Goal: Register for event/course: Sign up to attend an event or enroll in a course

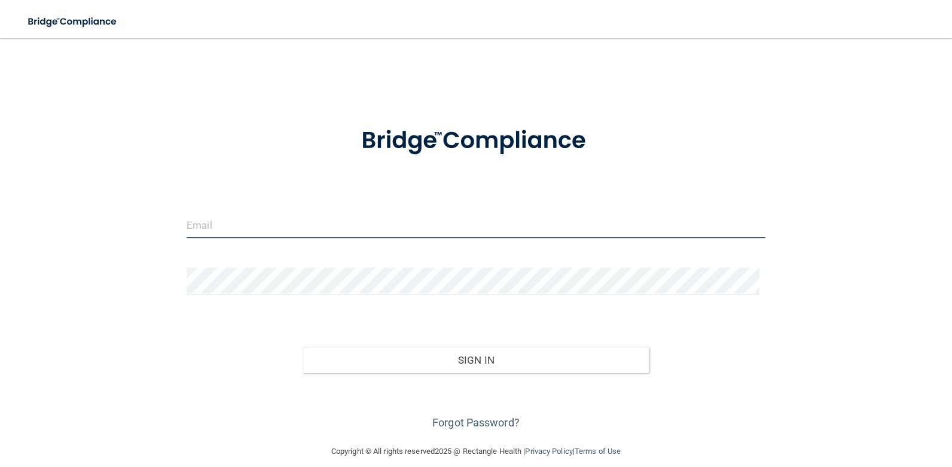
click at [339, 235] on input "email" at bounding box center [475, 225] width 579 height 27
type input "[PERSON_NAME][DOMAIN_NAME][EMAIL_ADDRESS][DOMAIN_NAME]"
drag, startPoint x: 296, startPoint y: 258, endPoint x: 298, endPoint y: 266, distance: 7.9
click at [296, 261] on form "[PERSON_NAME][DOMAIN_NAME][EMAIL_ADDRESS][DOMAIN_NAME] Invalid email/password. …" at bounding box center [475, 271] width 579 height 323
click at [298, 267] on form "[PERSON_NAME][DOMAIN_NAME][EMAIL_ADDRESS][DOMAIN_NAME] Invalid email/password. …" at bounding box center [475, 271] width 579 height 323
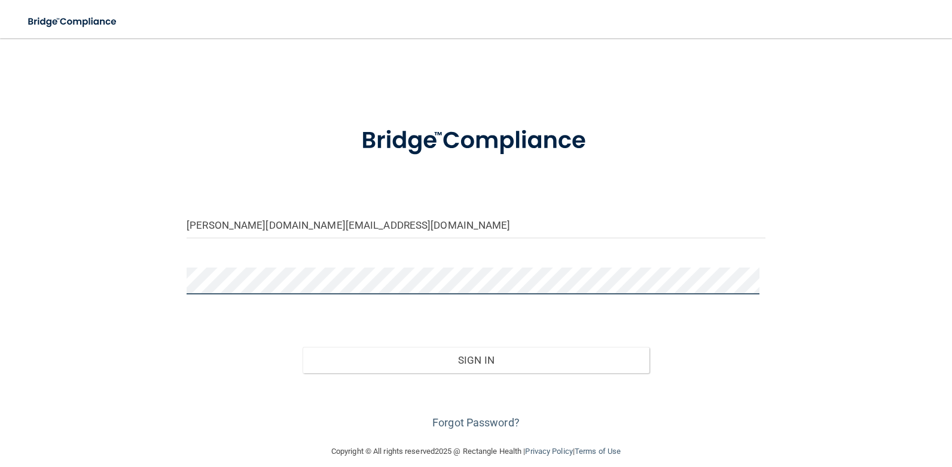
click at [302, 347] on button "Sign In" at bounding box center [475, 360] width 347 height 26
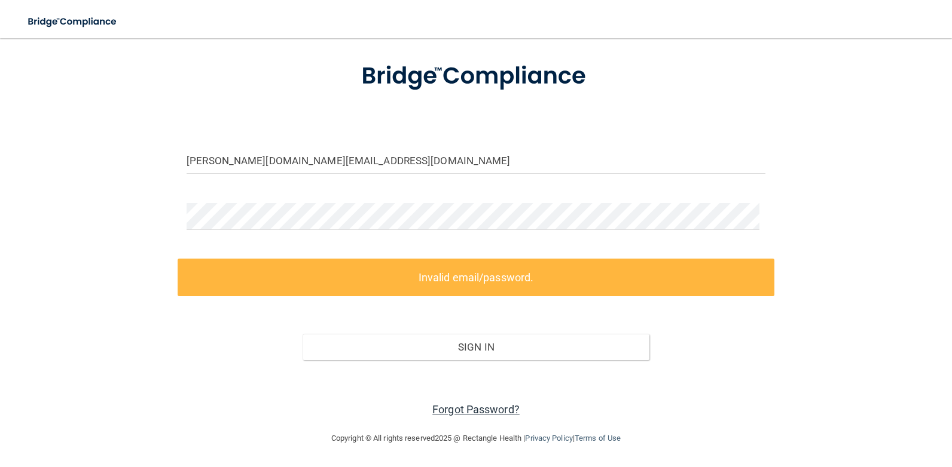
click at [460, 412] on link "Forgot Password?" at bounding box center [475, 409] width 87 height 13
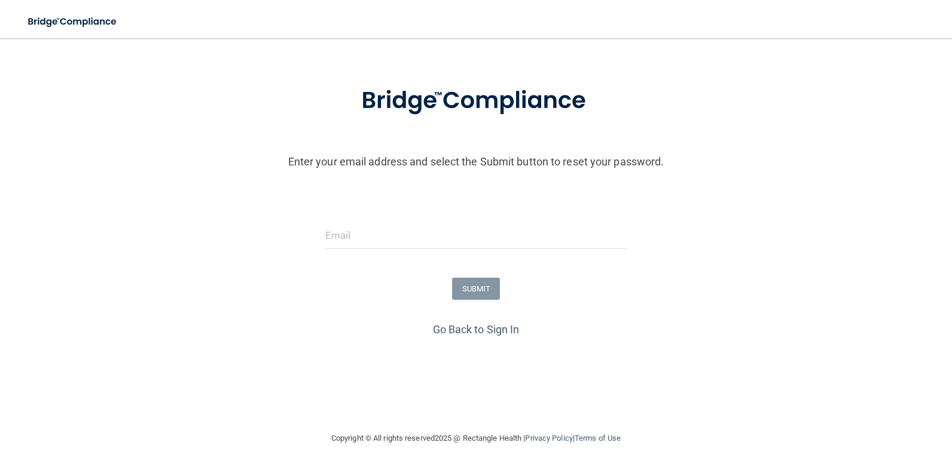
scroll to position [40, 0]
click at [405, 240] on input "email" at bounding box center [475, 235] width 301 height 27
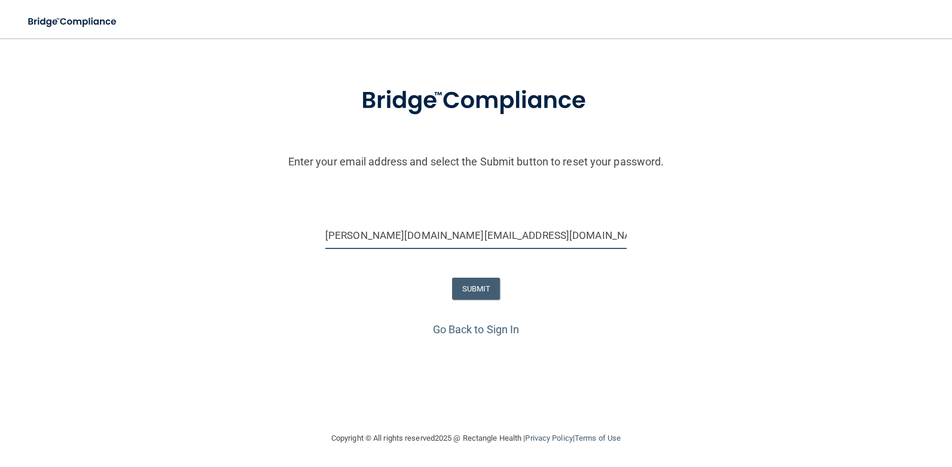
type input "[PERSON_NAME][DOMAIN_NAME][EMAIL_ADDRESS][DOMAIN_NAME]"
click at [452, 281] on button "SUBMIT" at bounding box center [476, 289] width 48 height 22
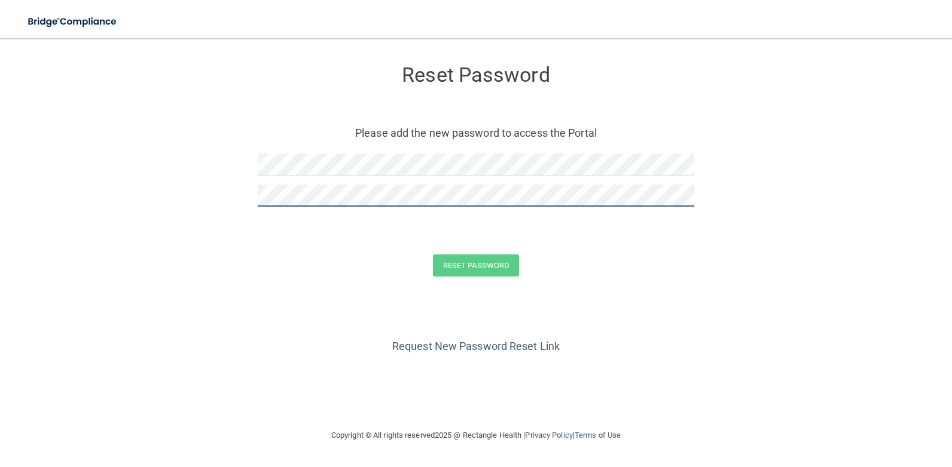
click at [563, 186] on div "Reset Password Please add the new password to access the Portal" at bounding box center [476, 137] width 436 height 175
click at [433, 255] on button "Reset Password" at bounding box center [476, 266] width 86 height 22
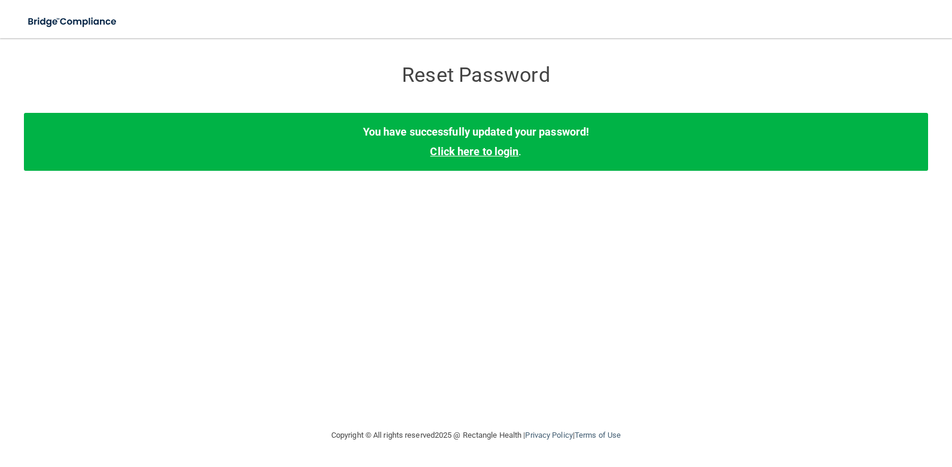
click at [484, 149] on link "Click here to login" at bounding box center [474, 151] width 88 height 13
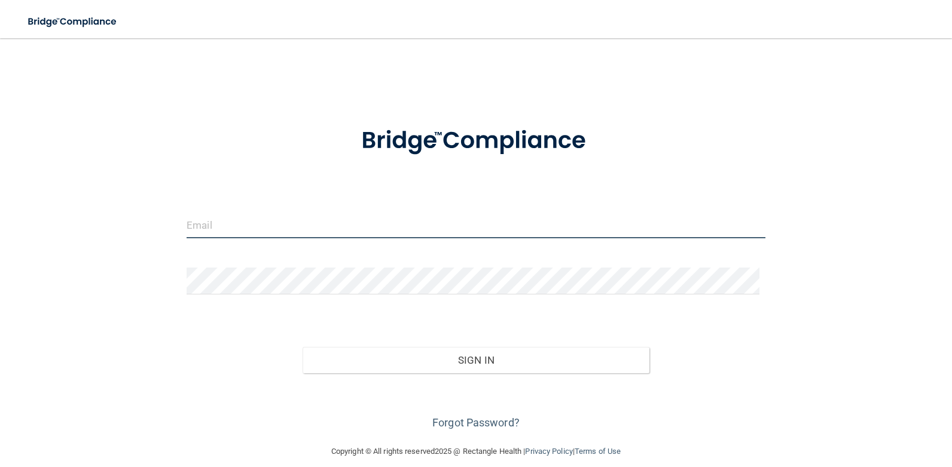
click at [264, 215] on input "email" at bounding box center [475, 225] width 579 height 27
type input "madelynne.fast@gvpediatricdentistry.com"
click at [327, 297] on div at bounding box center [476, 286] width 597 height 36
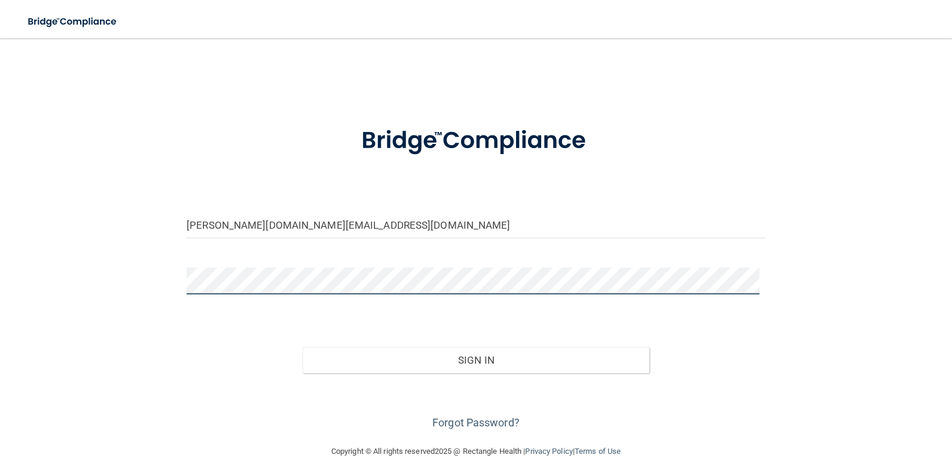
click at [302, 347] on button "Sign In" at bounding box center [475, 360] width 347 height 26
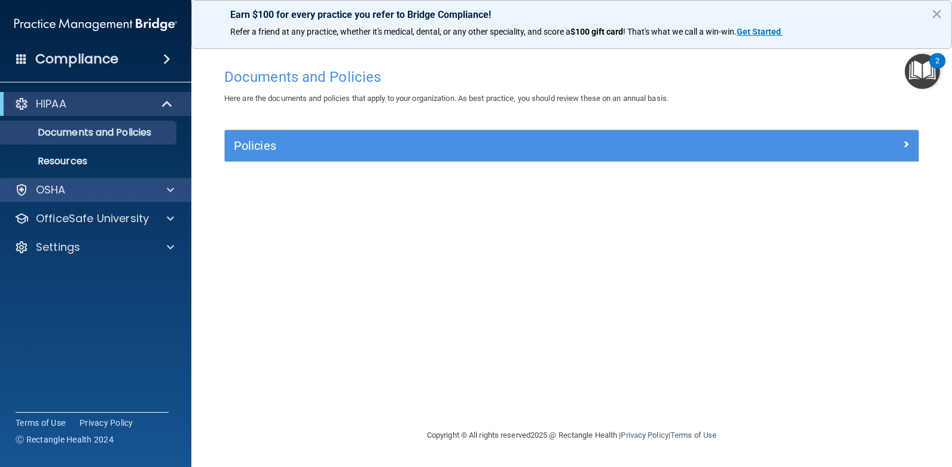
click at [108, 198] on div "OSHA" at bounding box center [96, 190] width 192 height 24
click at [166, 192] on div at bounding box center [169, 190] width 30 height 14
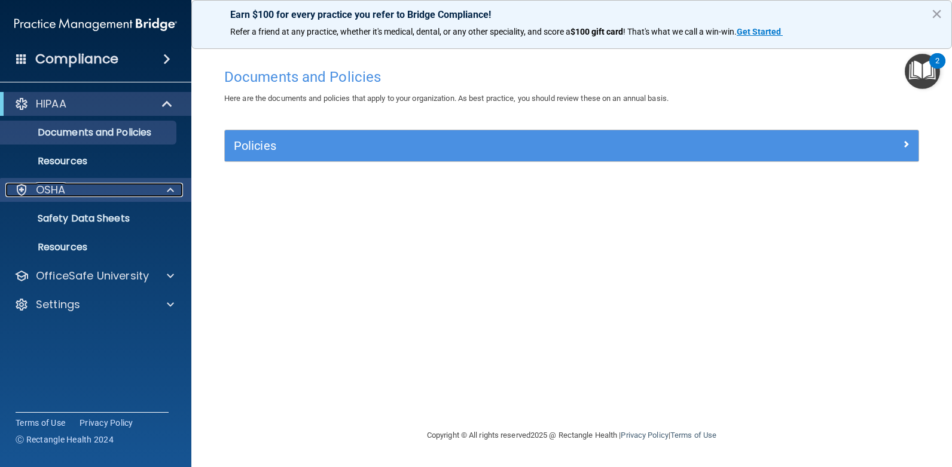
click at [55, 192] on p "OSHA" at bounding box center [51, 190] width 30 height 14
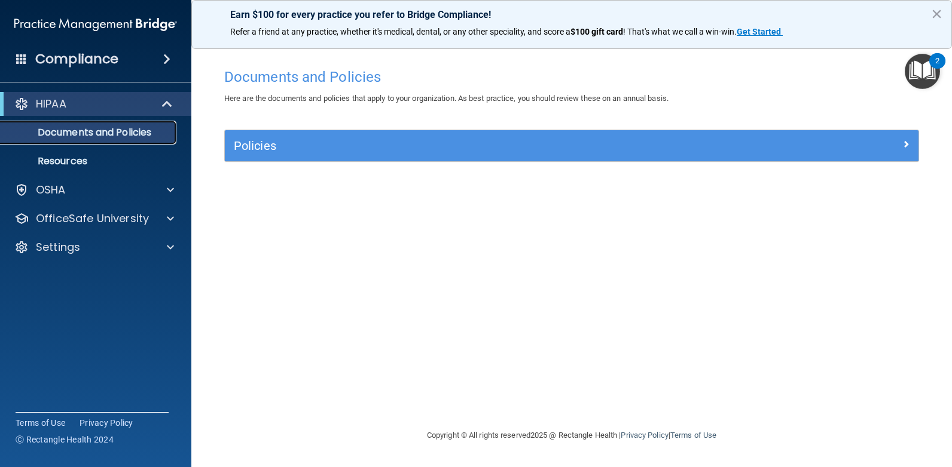
click at [89, 136] on p "Documents and Policies" at bounding box center [89, 133] width 163 height 12
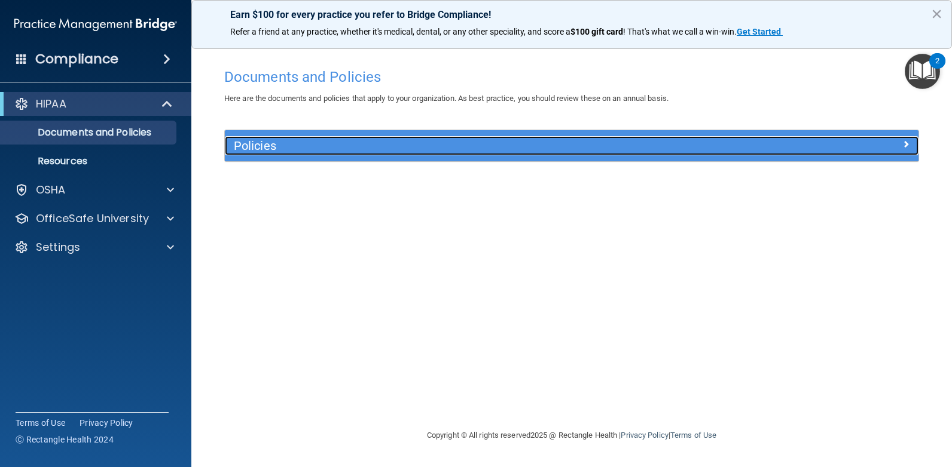
click at [250, 145] on h5 "Policies" at bounding box center [485, 145] width 502 height 13
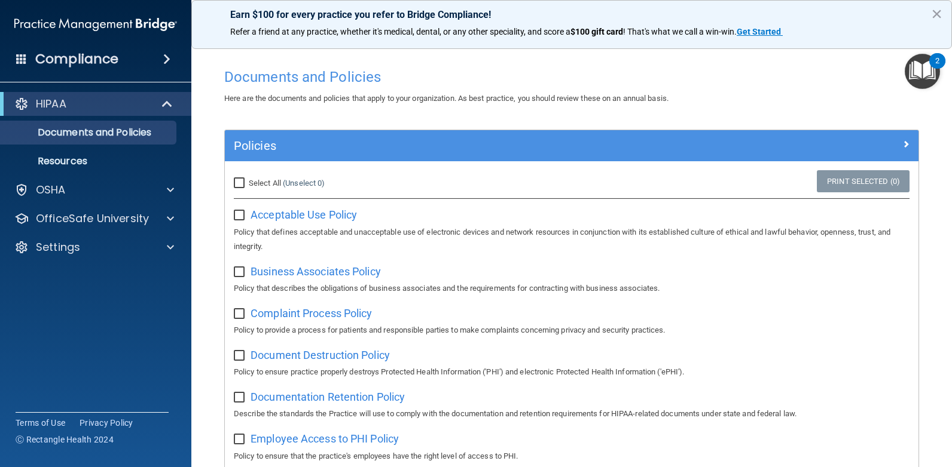
click at [240, 219] on input "checkbox" at bounding box center [241, 216] width 14 height 10
checkbox input "true"
click at [234, 268] on input "checkbox" at bounding box center [241, 273] width 14 height 10
checkbox input "false"
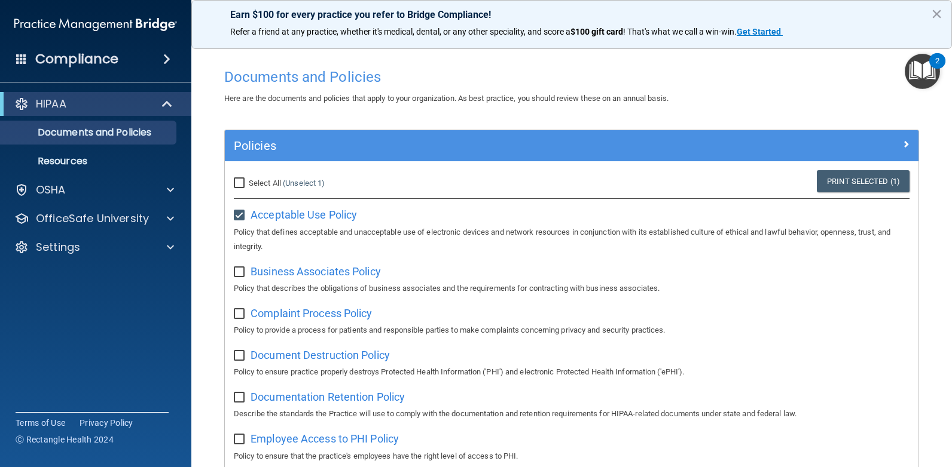
click at [239, 215] on input "checkbox" at bounding box center [241, 216] width 14 height 10
checkbox input "false"
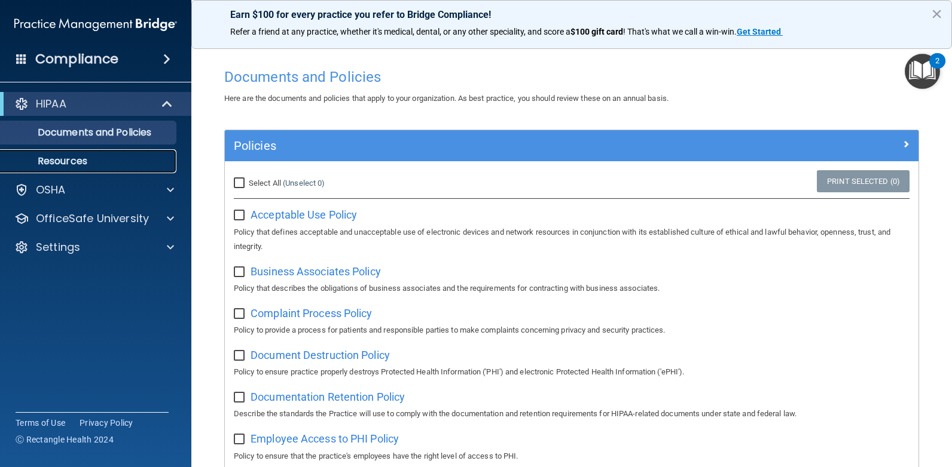
click at [106, 161] on p "Resources" at bounding box center [89, 161] width 163 height 12
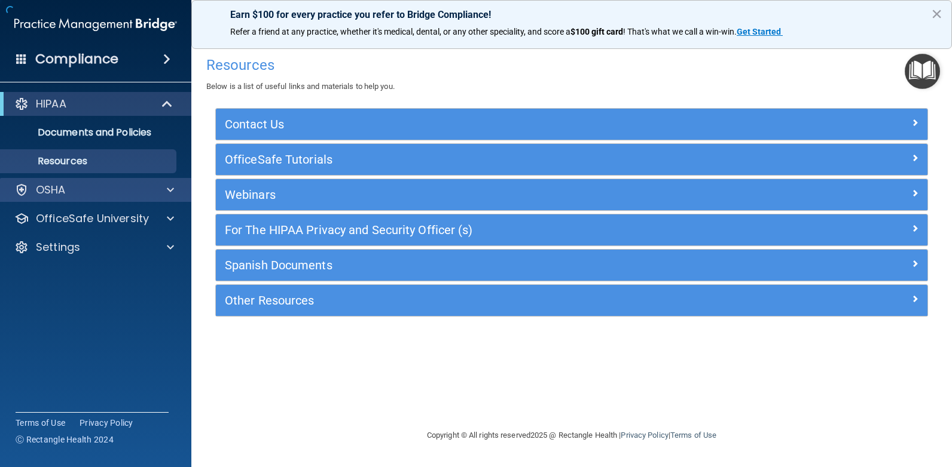
click at [99, 181] on div "OSHA" at bounding box center [96, 190] width 192 height 24
click at [54, 192] on p "OSHA" at bounding box center [51, 190] width 30 height 14
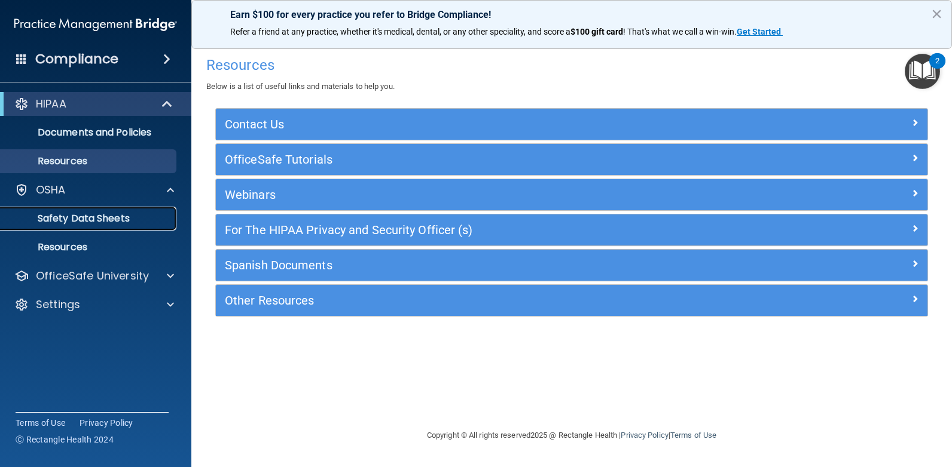
click at [120, 216] on p "Safety Data Sheets" at bounding box center [89, 219] width 163 height 12
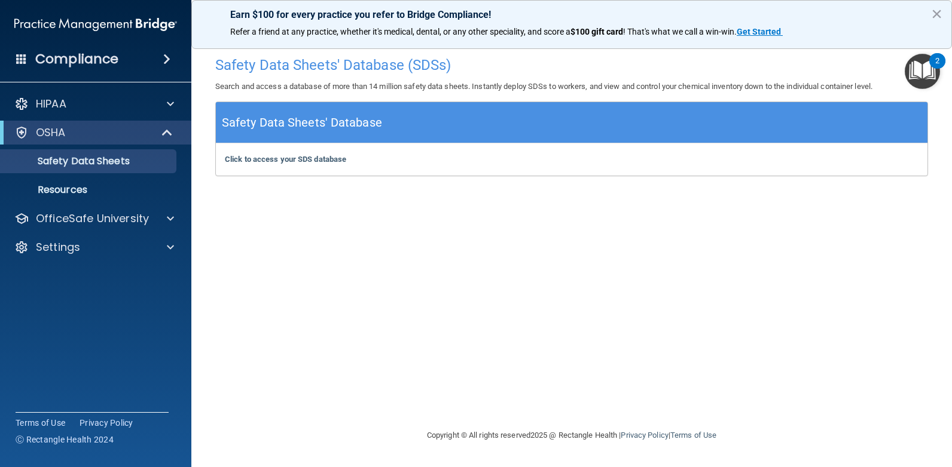
click at [170, 61] on span at bounding box center [166, 59] width 7 height 14
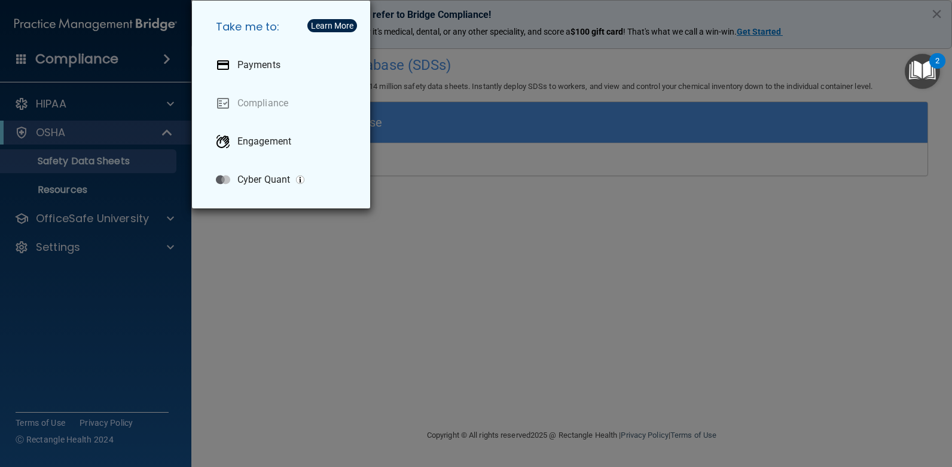
click at [149, 173] on div "Take me to: Payments Compliance Engagement Cyber Quant" at bounding box center [476, 233] width 952 height 467
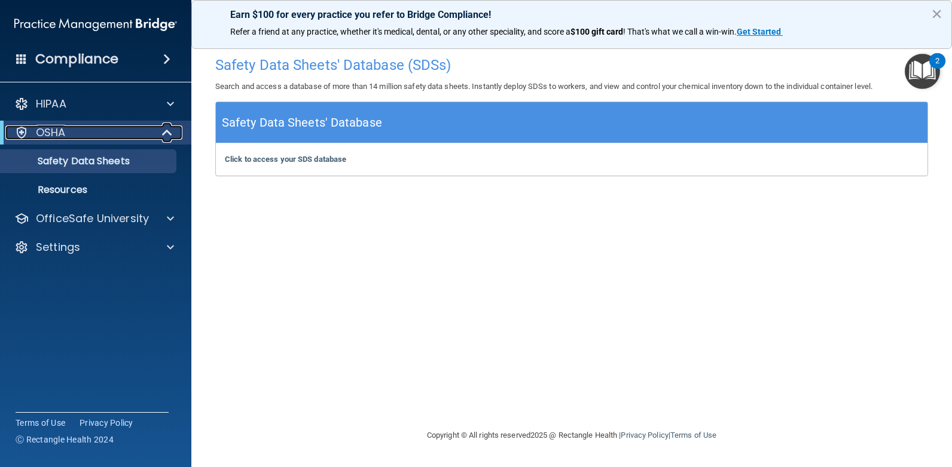
click at [100, 135] on div "OSHA" at bounding box center [79, 133] width 148 height 14
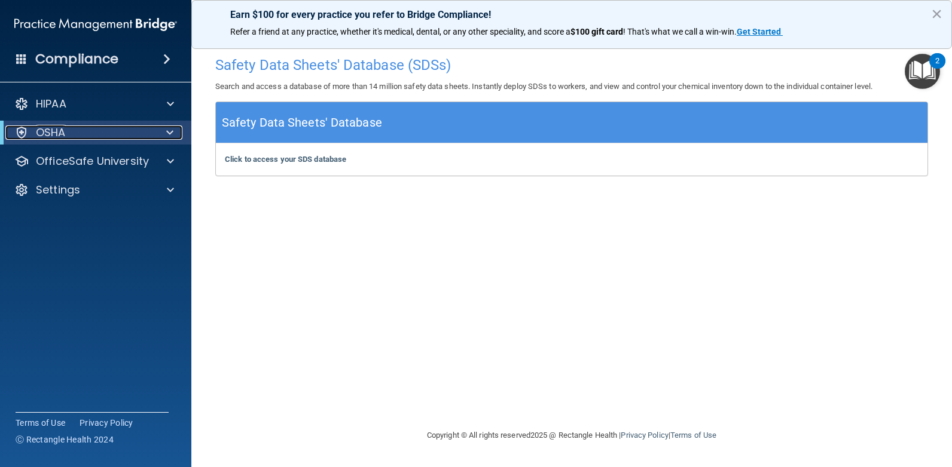
click at [99, 135] on div "OSHA" at bounding box center [79, 133] width 148 height 14
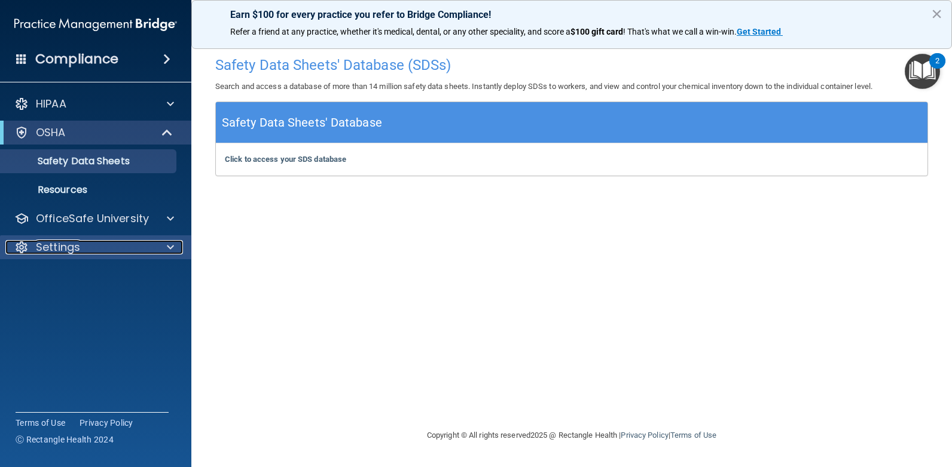
click at [102, 246] on div "Settings" at bounding box center [79, 247] width 148 height 14
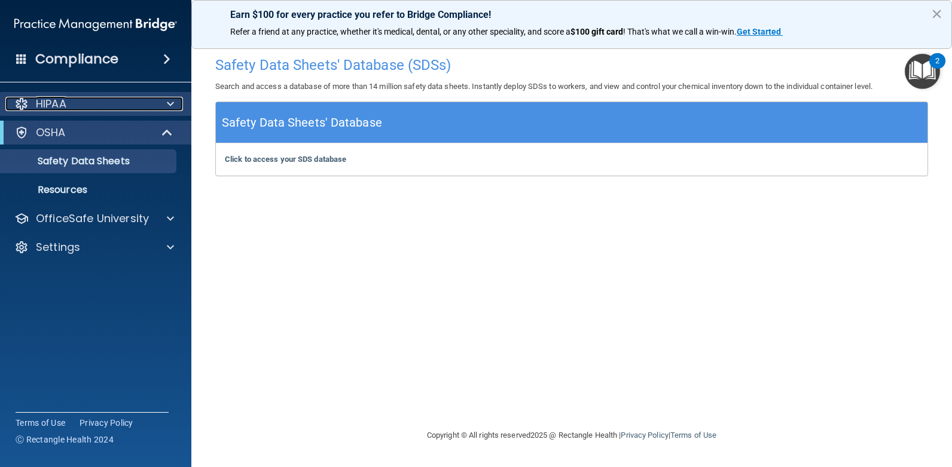
click at [81, 98] on div "HIPAA" at bounding box center [79, 104] width 148 height 14
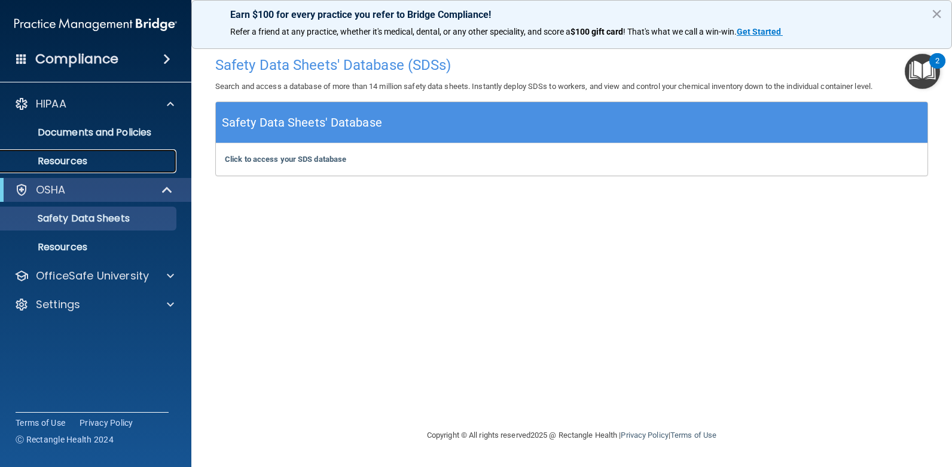
click at [73, 163] on p "Resources" at bounding box center [89, 161] width 163 height 12
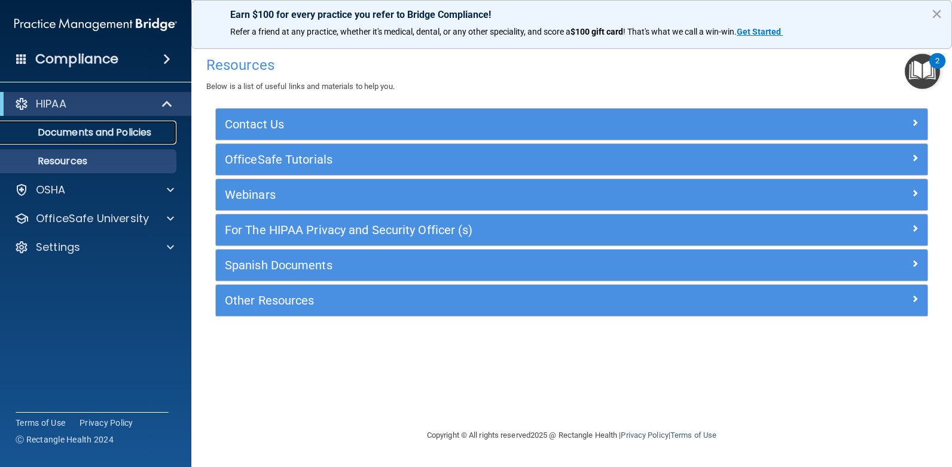
click at [99, 133] on p "Documents and Policies" at bounding box center [89, 133] width 163 height 12
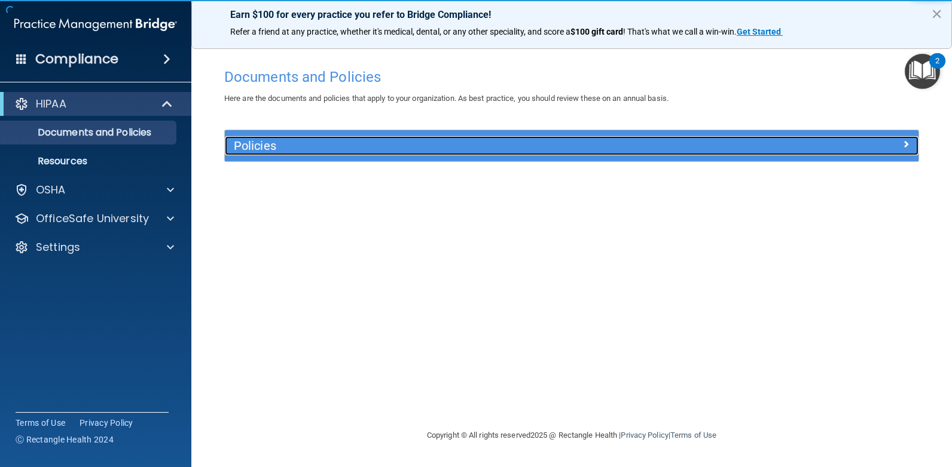
click at [252, 143] on h5 "Policies" at bounding box center [485, 145] width 502 height 13
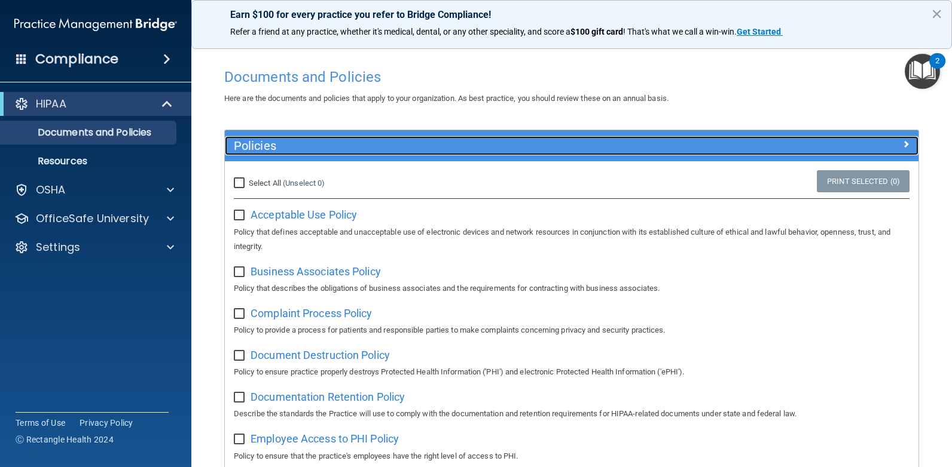
click at [881, 145] on div at bounding box center [831, 143] width 173 height 14
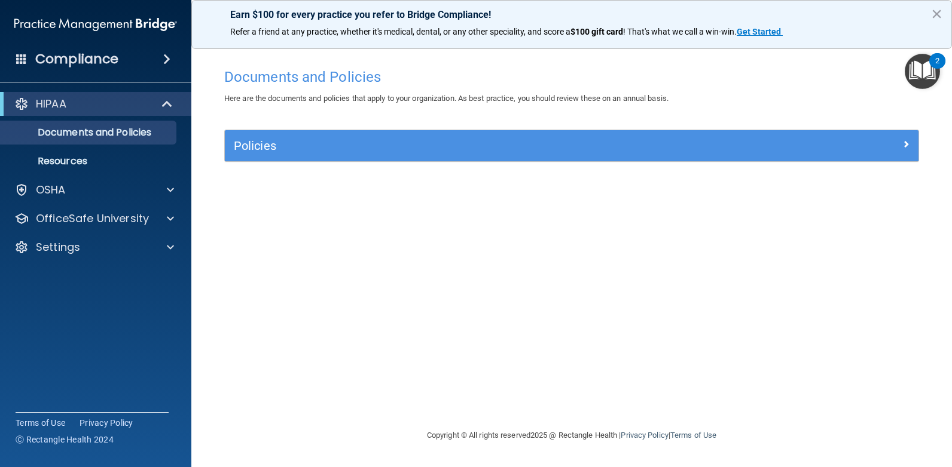
click at [845, 162] on div "Policies Select All (Unselect 0) Unselect All Print Selected (0) Acceptable Use…" at bounding box center [571, 146] width 695 height 32
click at [166, 61] on span at bounding box center [166, 59] width 7 height 14
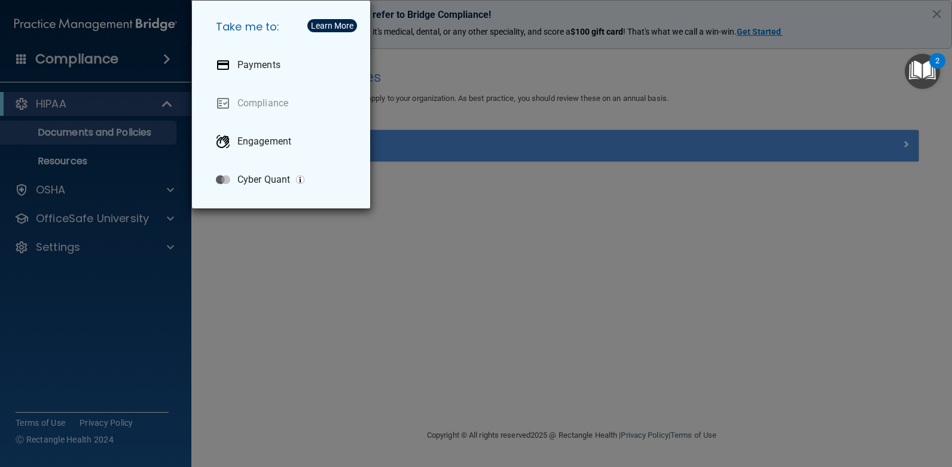
click at [163, 125] on div "Take me to: Payments Compliance Engagement Cyber Quant" at bounding box center [476, 233] width 952 height 467
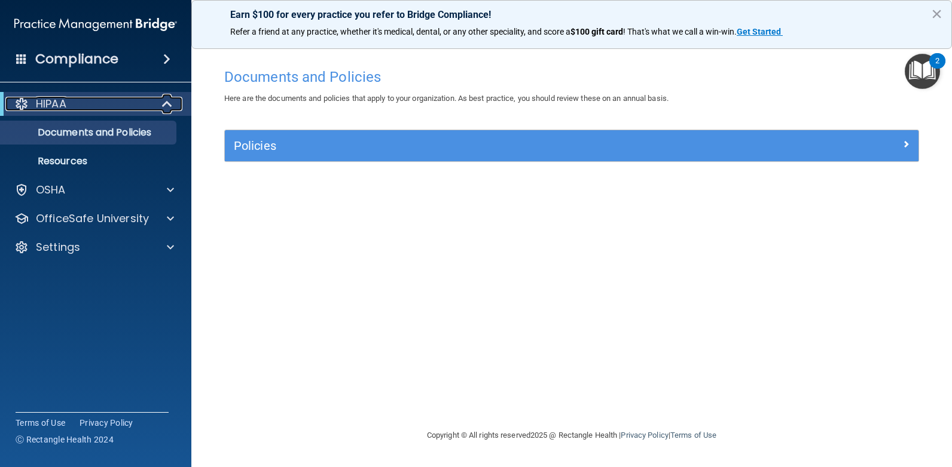
click at [57, 108] on p "HIPAA" at bounding box center [51, 104] width 30 height 14
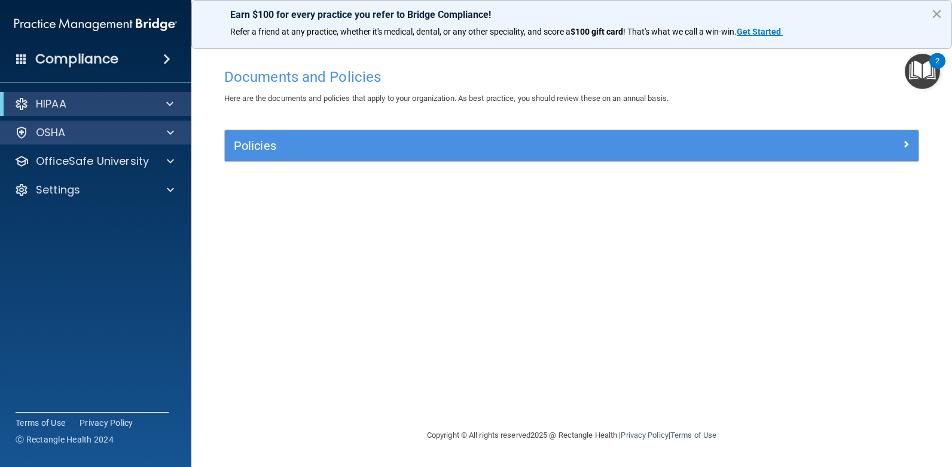
click at [57, 124] on div "OSHA" at bounding box center [96, 133] width 192 height 24
click at [57, 134] on p "OSHA" at bounding box center [51, 133] width 30 height 14
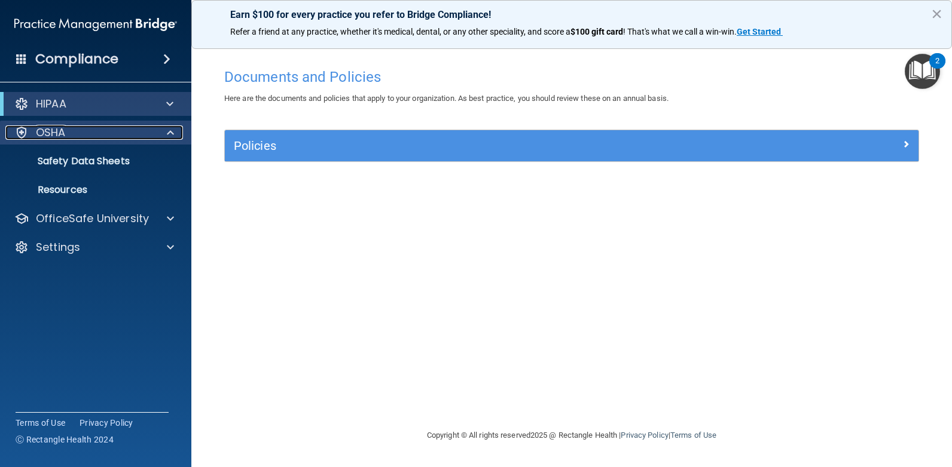
click at [82, 131] on div "OSHA" at bounding box center [79, 133] width 148 height 14
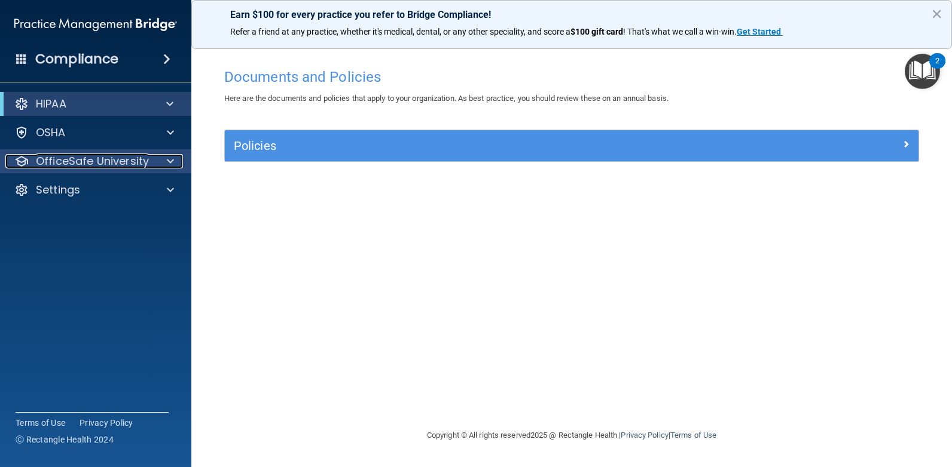
click at [92, 161] on p "OfficeSafe University" at bounding box center [92, 161] width 113 height 14
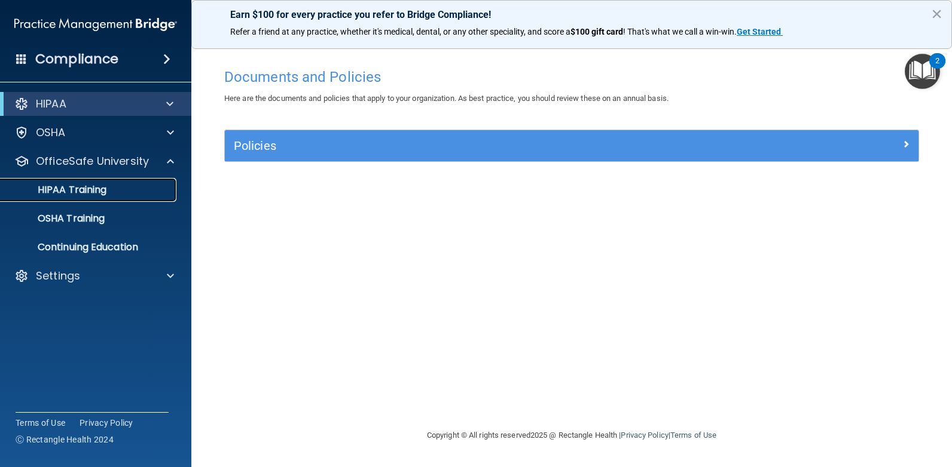
click at [80, 185] on p "HIPAA Training" at bounding box center [57, 190] width 99 height 12
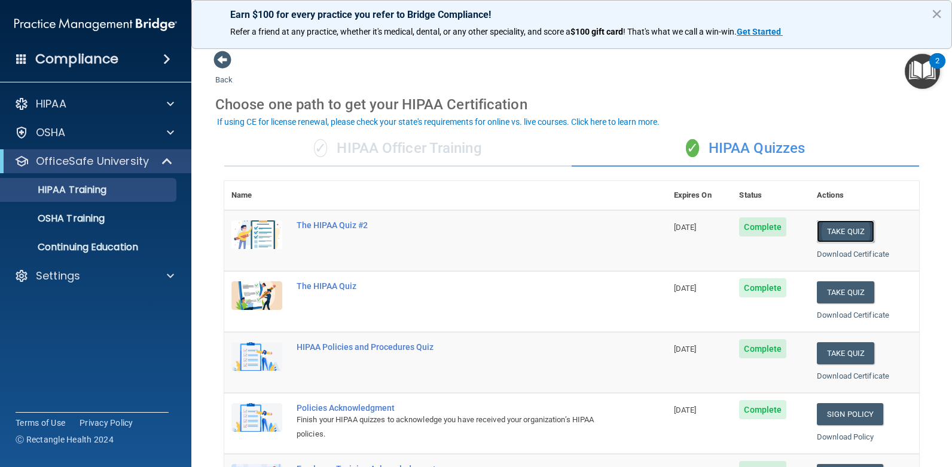
click at [827, 225] on button "Take Quiz" at bounding box center [844, 232] width 57 height 22
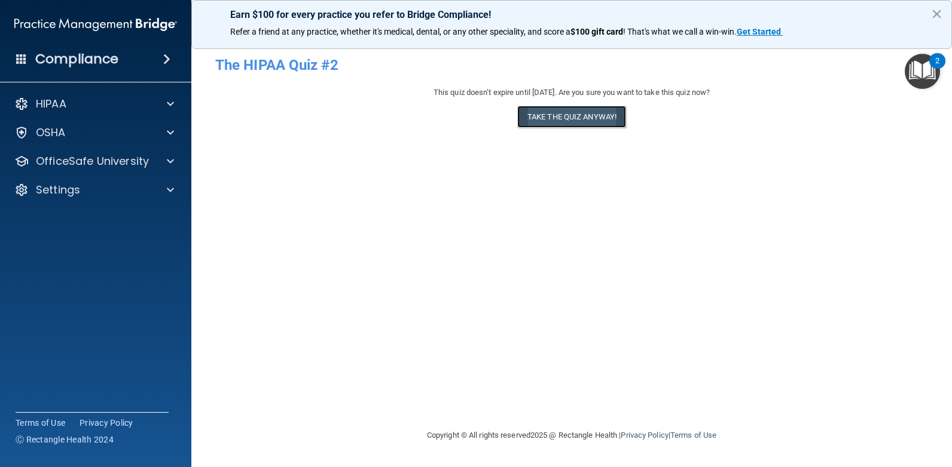
click at [586, 119] on button "Take the quiz anyway!" at bounding box center [571, 117] width 109 height 22
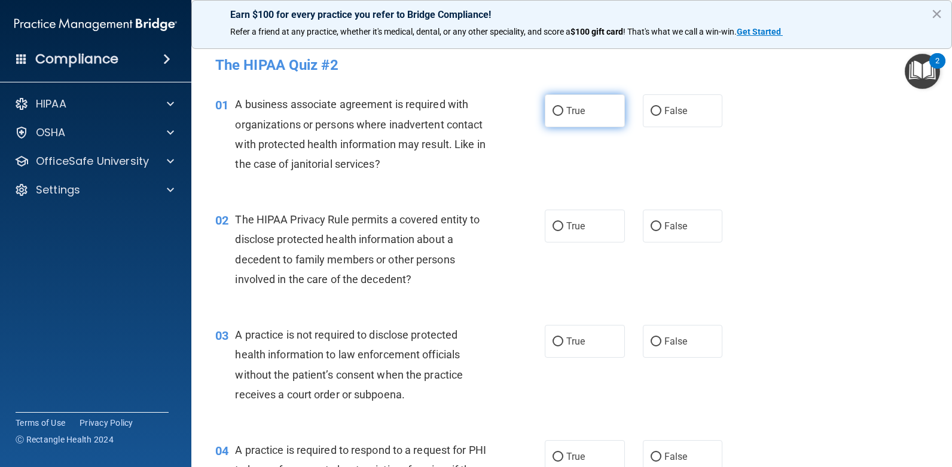
click at [577, 103] on label "True" at bounding box center [585, 110] width 80 height 33
click at [563, 107] on input "True" at bounding box center [557, 111] width 11 height 9
radio input "true"
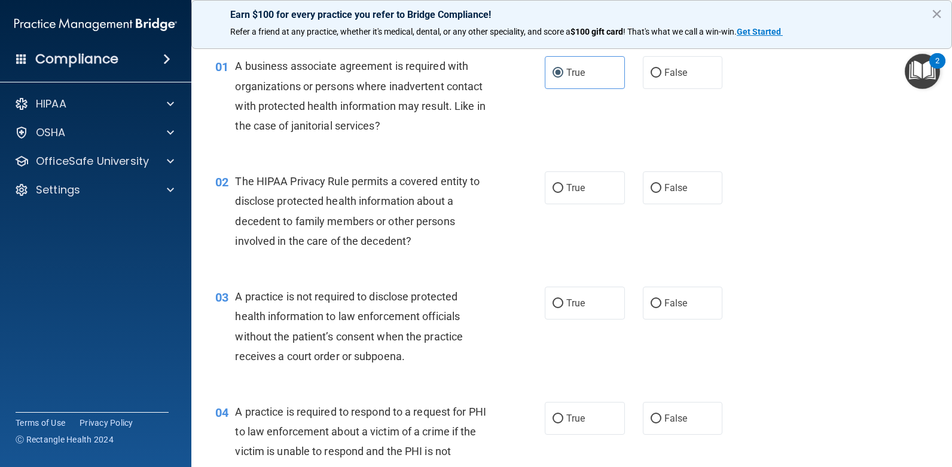
scroll to position [60, 0]
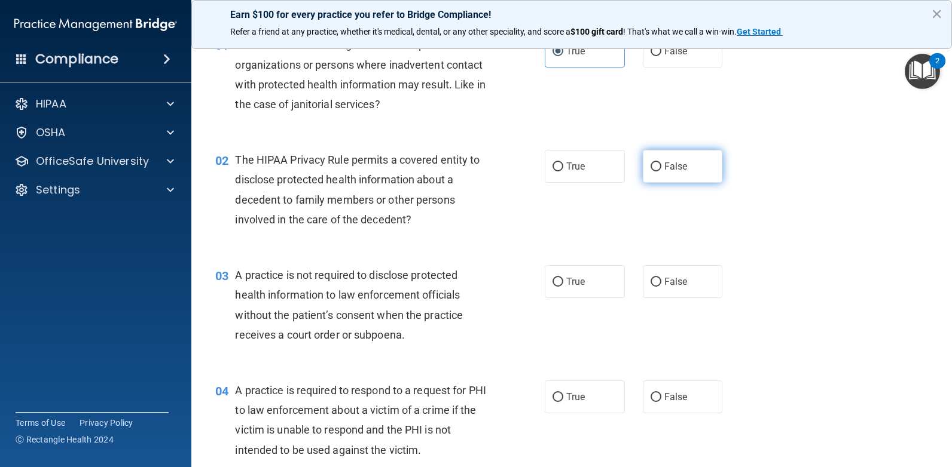
click at [660, 173] on label "False" at bounding box center [683, 166] width 80 height 33
click at [660, 172] on input "False" at bounding box center [655, 167] width 11 height 9
radio input "true"
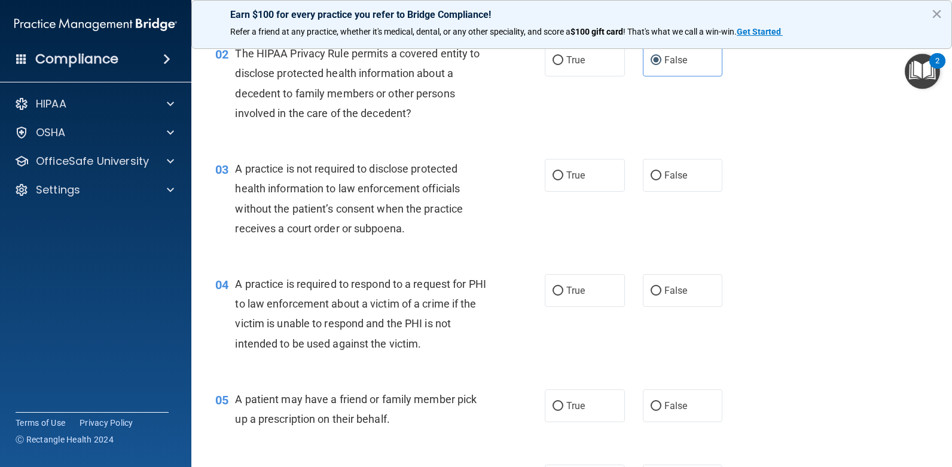
scroll to position [179, 0]
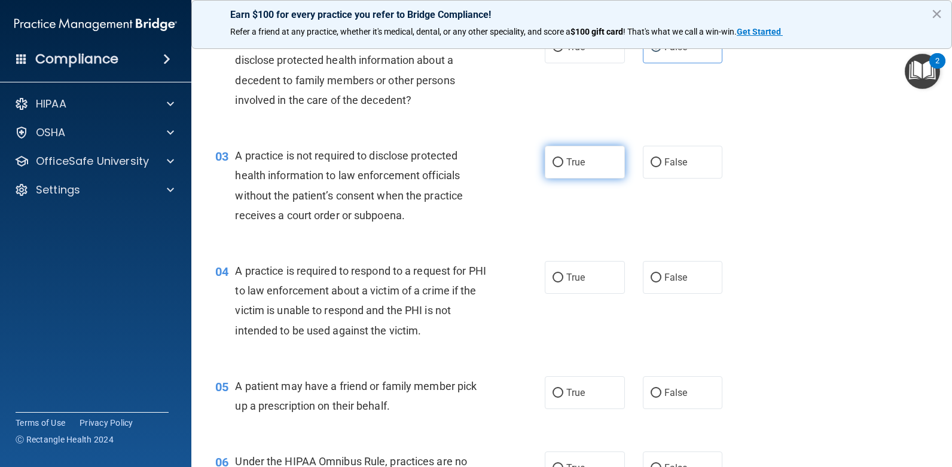
click at [573, 161] on span "True" at bounding box center [575, 162] width 19 height 11
click at [563, 161] on input "True" at bounding box center [557, 162] width 11 height 9
radio input "true"
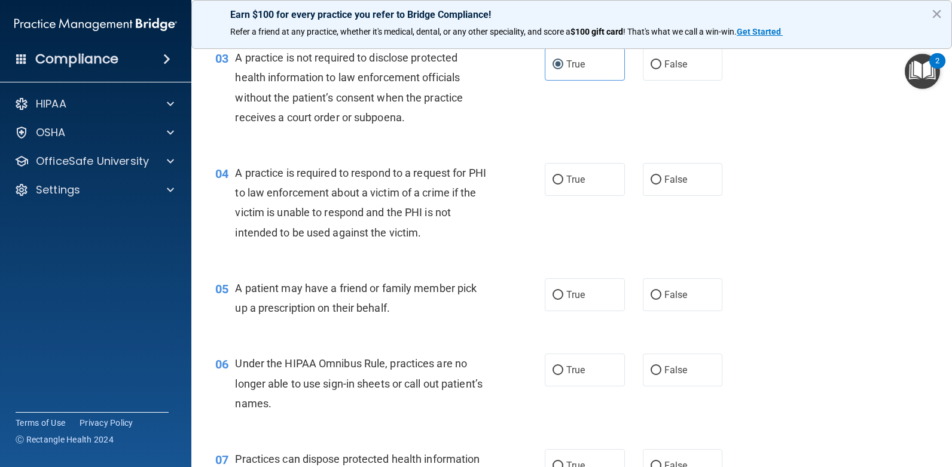
scroll to position [299, 0]
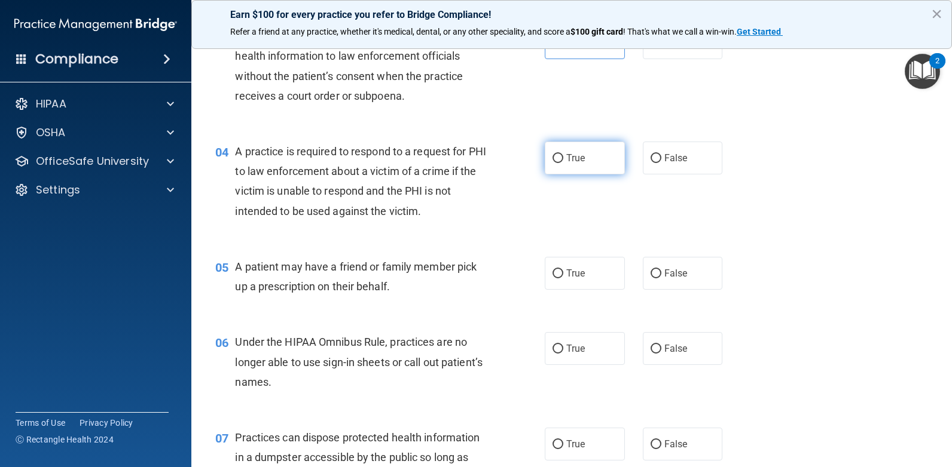
click at [571, 154] on span "True" at bounding box center [575, 157] width 19 height 11
click at [563, 154] on input "True" at bounding box center [557, 158] width 11 height 9
radio input "true"
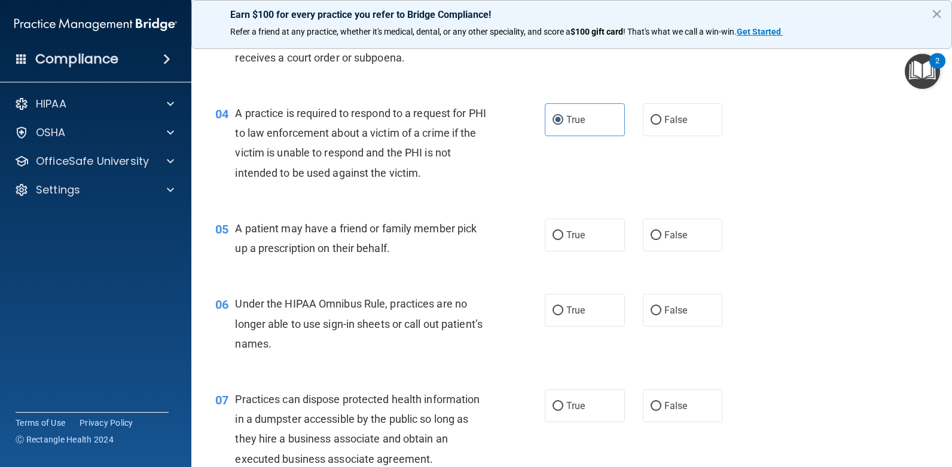
scroll to position [359, 0]
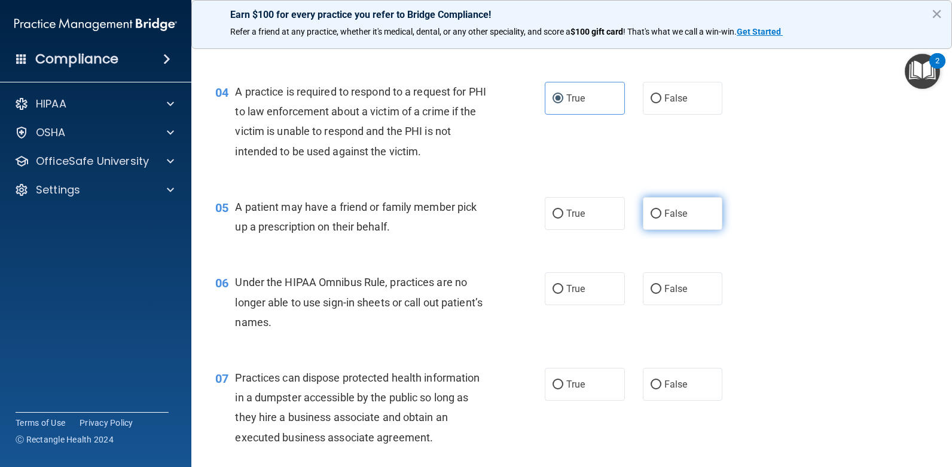
click at [643, 218] on label "False" at bounding box center [683, 213] width 80 height 33
click at [650, 218] on input "False" at bounding box center [655, 214] width 11 height 9
radio input "true"
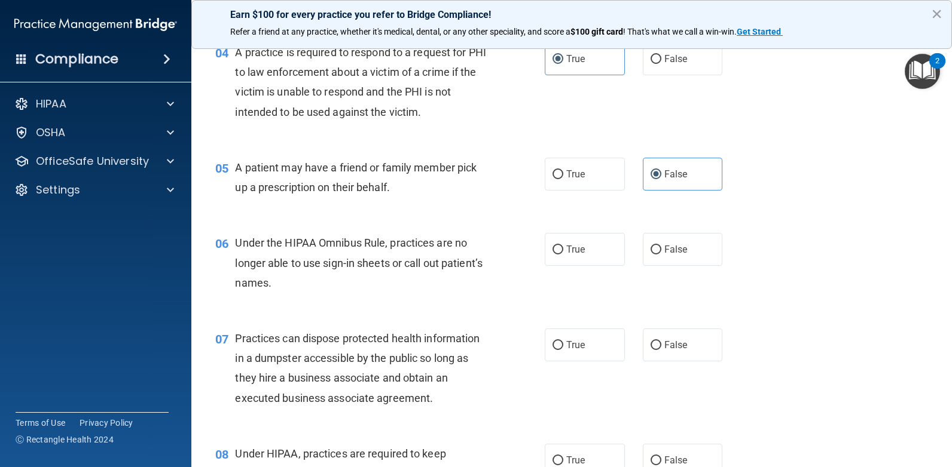
scroll to position [478, 0]
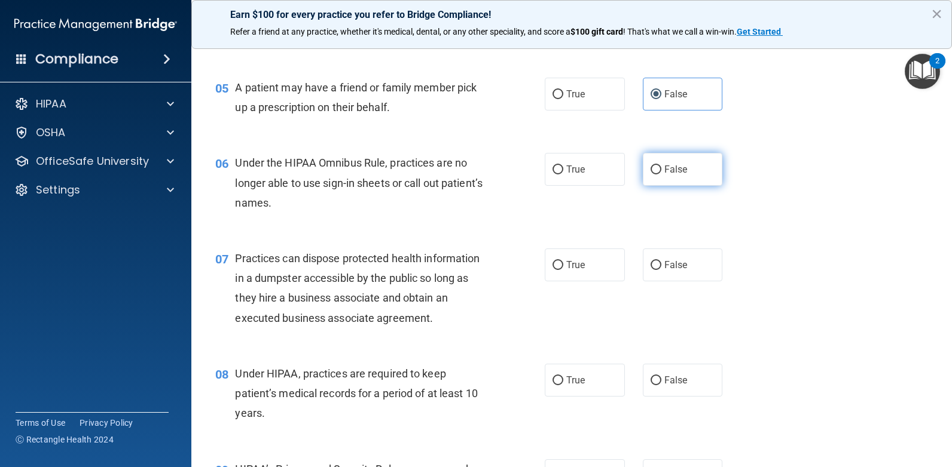
click at [650, 175] on input "False" at bounding box center [655, 170] width 11 height 9
radio input "true"
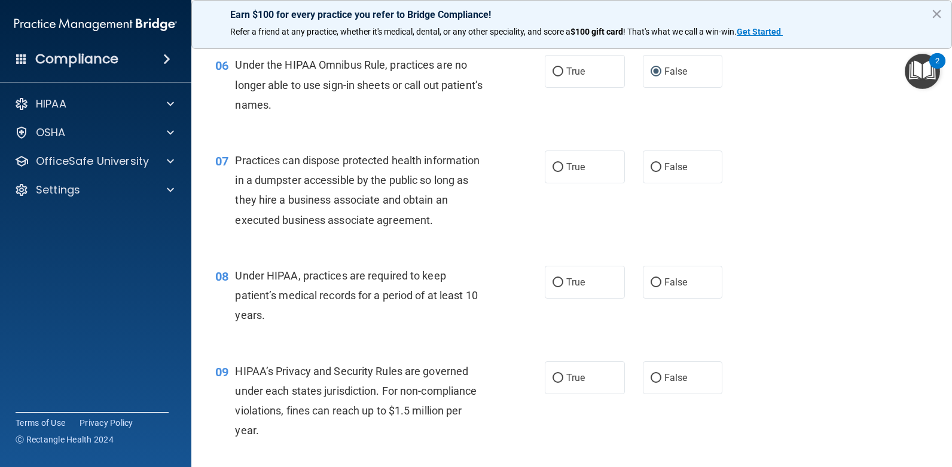
scroll to position [598, 0]
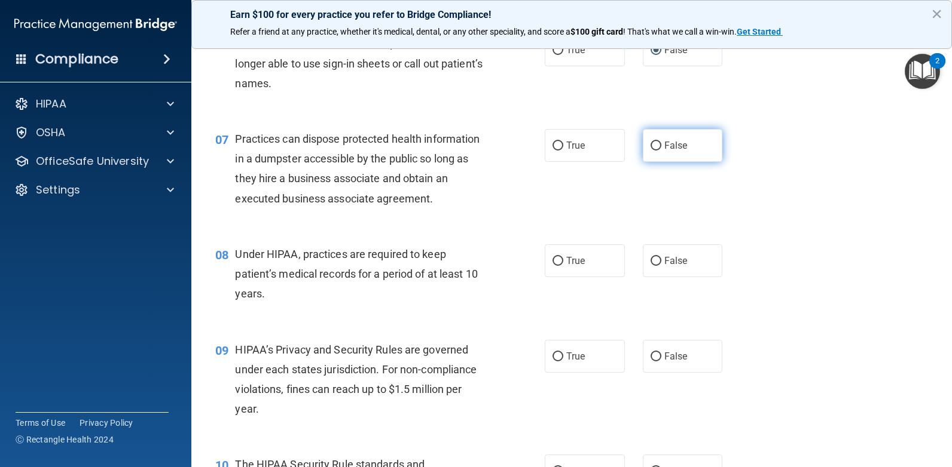
click at [643, 157] on label "False" at bounding box center [683, 145] width 80 height 33
click at [650, 151] on input "False" at bounding box center [655, 146] width 11 height 9
radio input "true"
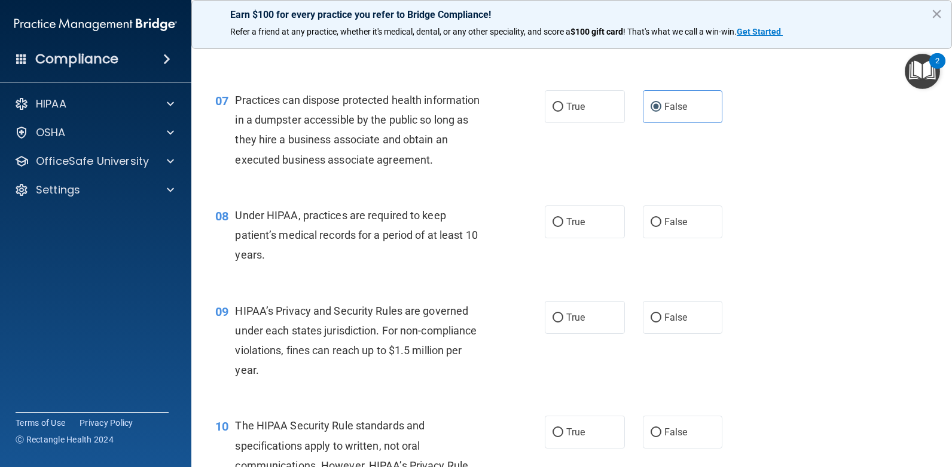
scroll to position [657, 0]
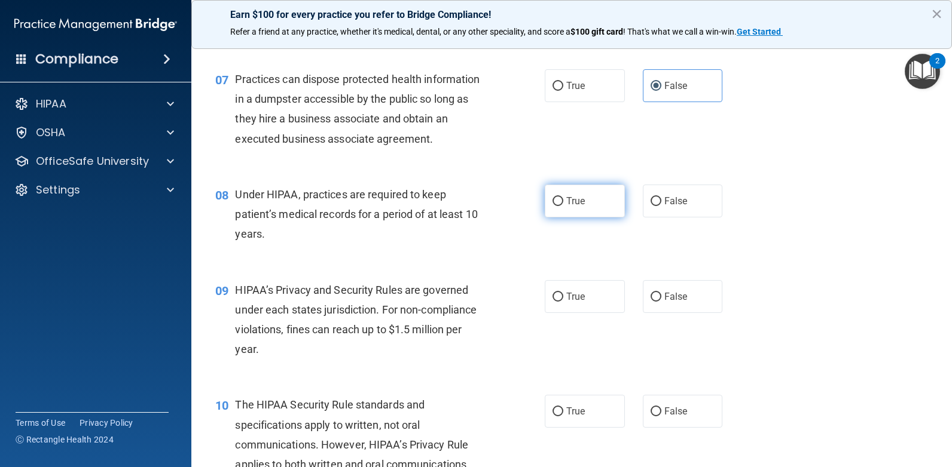
click at [555, 207] on label "True" at bounding box center [585, 201] width 80 height 33
click at [555, 206] on input "True" at bounding box center [557, 201] width 11 height 9
radio input "true"
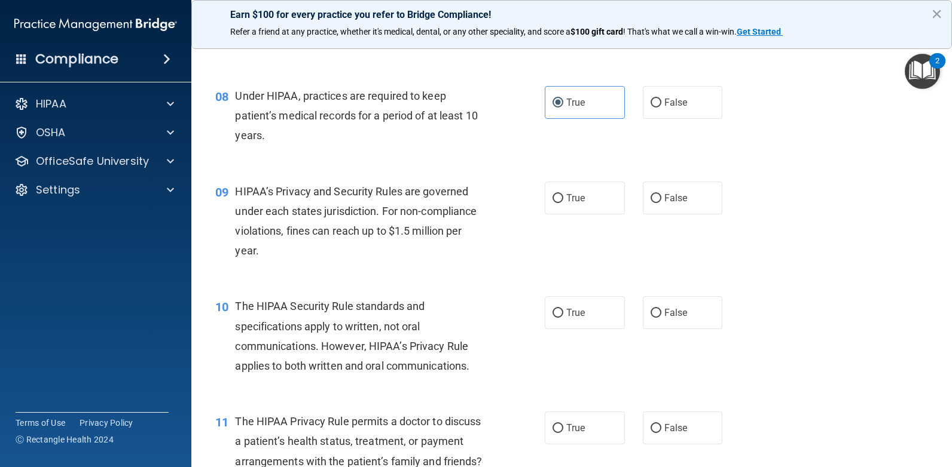
scroll to position [777, 0]
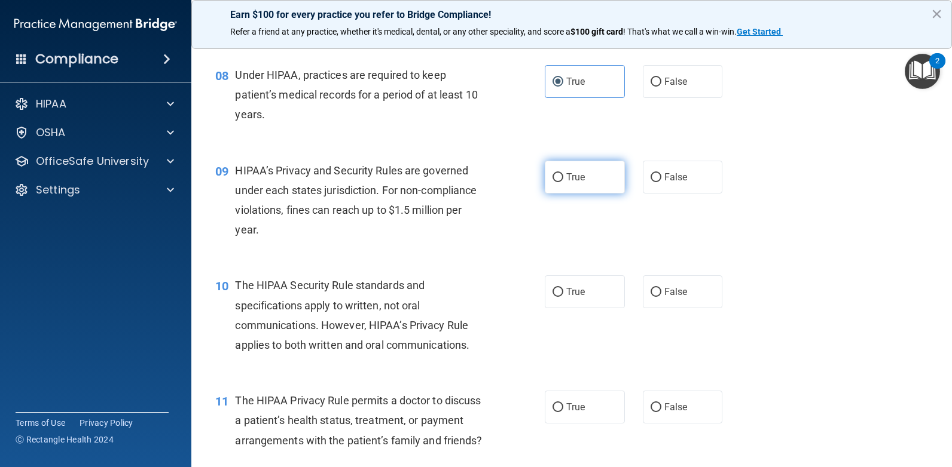
click at [554, 179] on input "True" at bounding box center [557, 177] width 11 height 9
radio input "true"
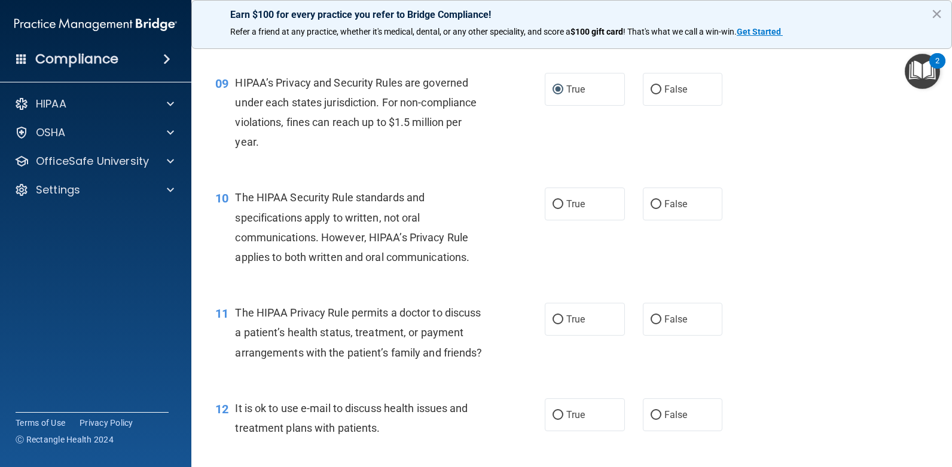
scroll to position [897, 0]
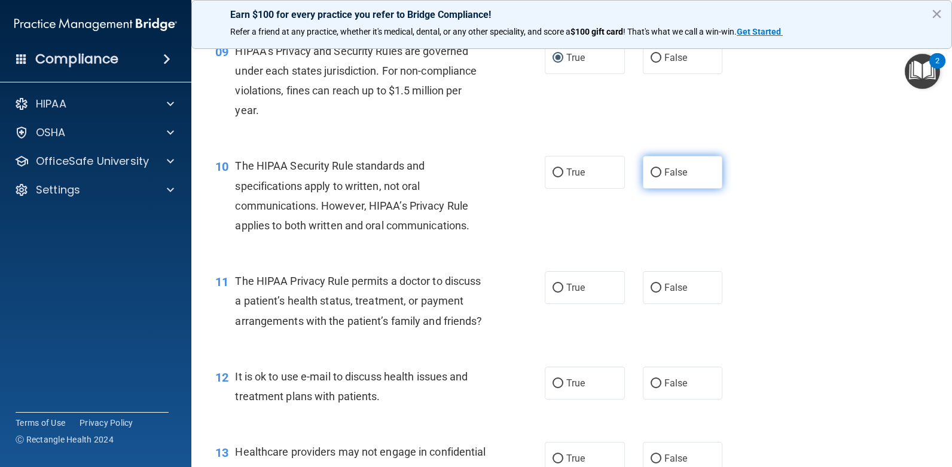
click at [652, 174] on input "False" at bounding box center [655, 173] width 11 height 9
radio input "true"
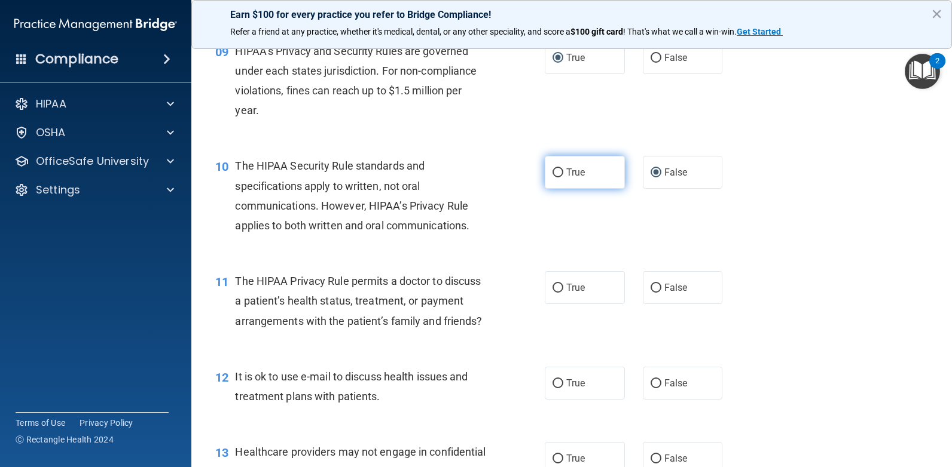
click at [573, 184] on label "True" at bounding box center [585, 172] width 80 height 33
click at [563, 178] on input "True" at bounding box center [557, 173] width 11 height 9
radio input "true"
radio input "false"
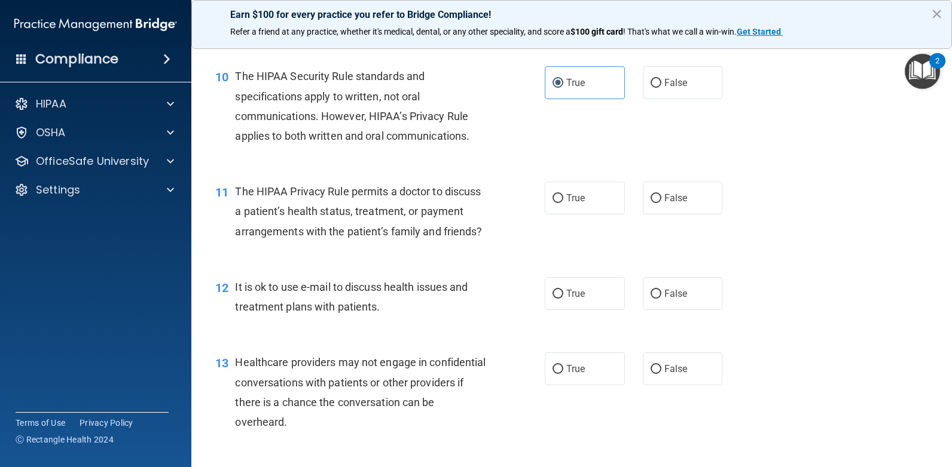
scroll to position [1016, 0]
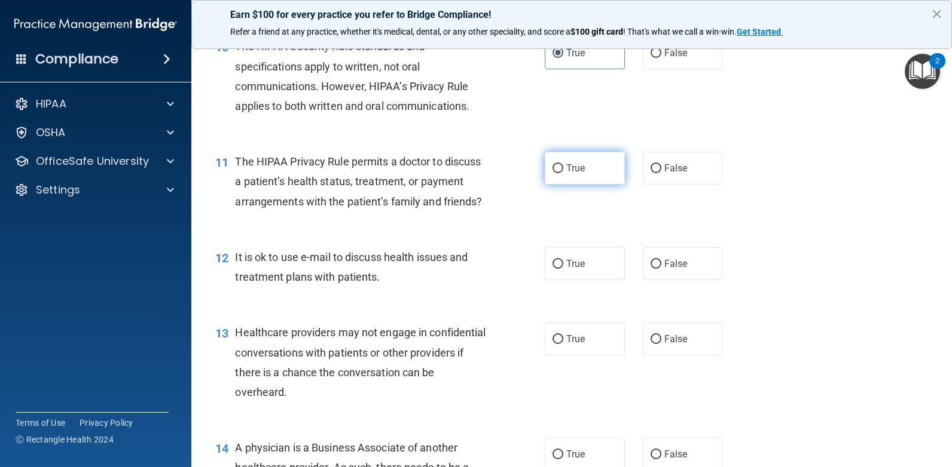
click at [562, 174] on label "True" at bounding box center [585, 168] width 80 height 33
click at [562, 173] on input "True" at bounding box center [557, 168] width 11 height 9
radio input "true"
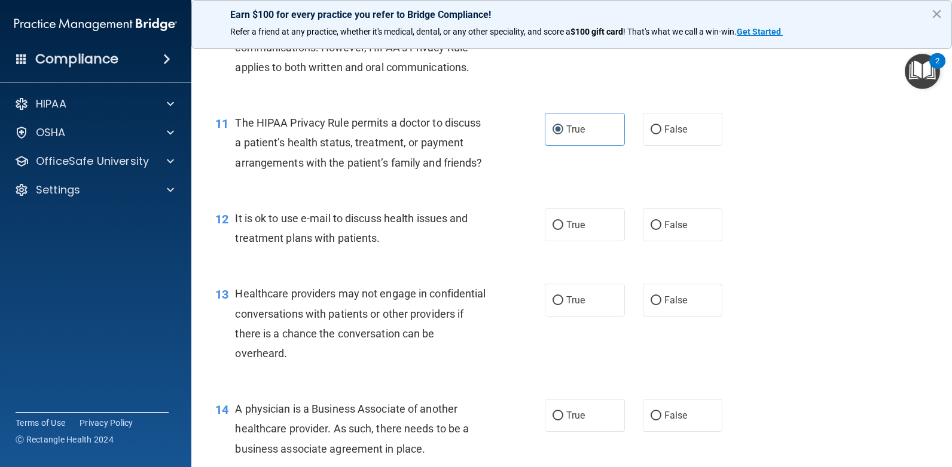
scroll to position [1136, 0]
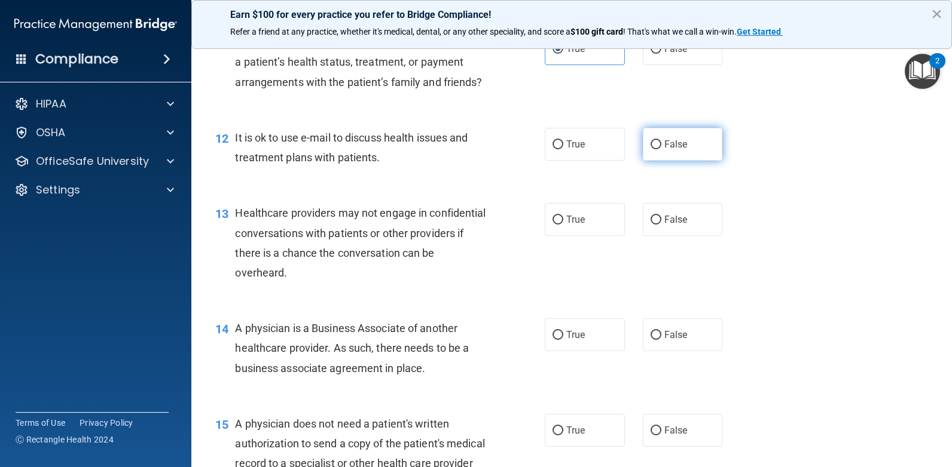
click at [646, 161] on label "False" at bounding box center [683, 144] width 80 height 33
click at [650, 149] on input "False" at bounding box center [655, 144] width 11 height 9
radio input "true"
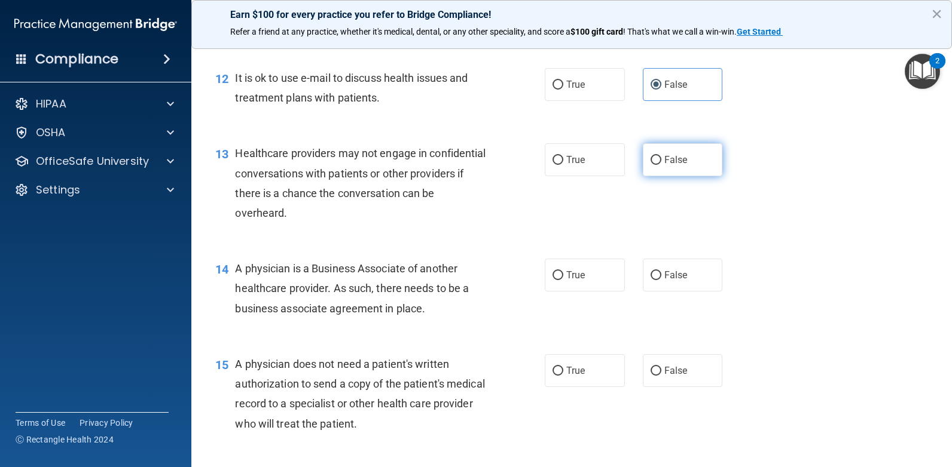
click at [649, 176] on label "False" at bounding box center [683, 159] width 80 height 33
click at [650, 165] on input "False" at bounding box center [655, 160] width 11 height 9
radio input "true"
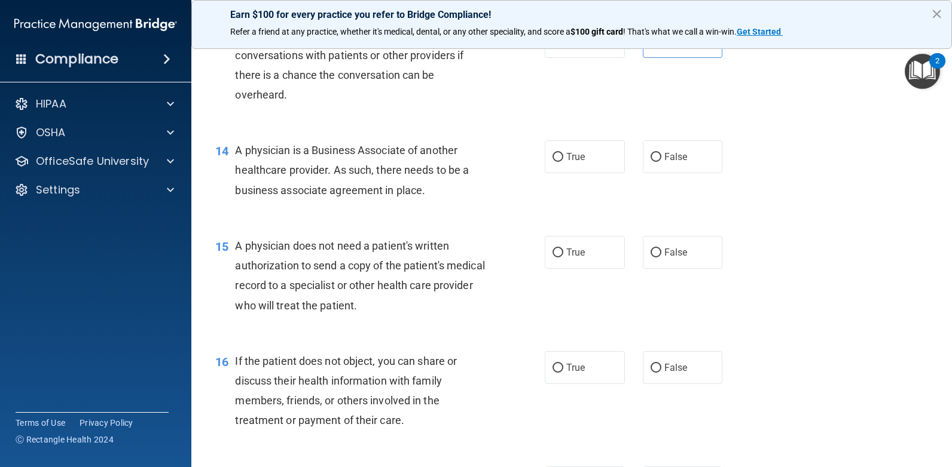
scroll to position [1315, 0]
click at [552, 172] on label "True" at bounding box center [585, 155] width 80 height 33
click at [552, 161] on input "True" at bounding box center [557, 156] width 11 height 9
radio input "true"
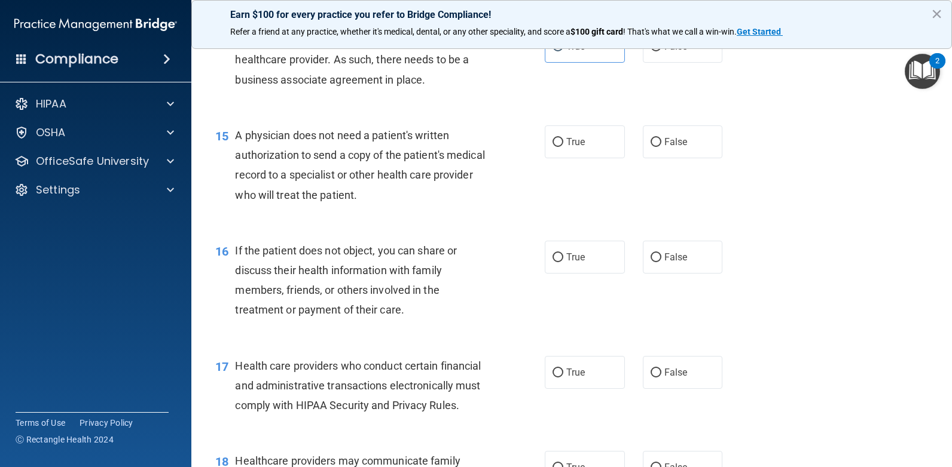
scroll to position [1434, 0]
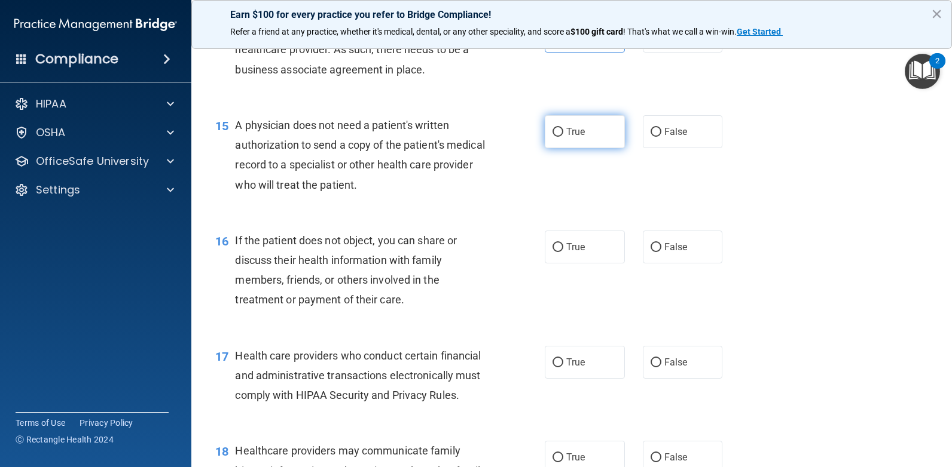
click at [568, 148] on label "True" at bounding box center [585, 131] width 80 height 33
click at [563, 137] on input "True" at bounding box center [557, 132] width 11 height 9
radio input "true"
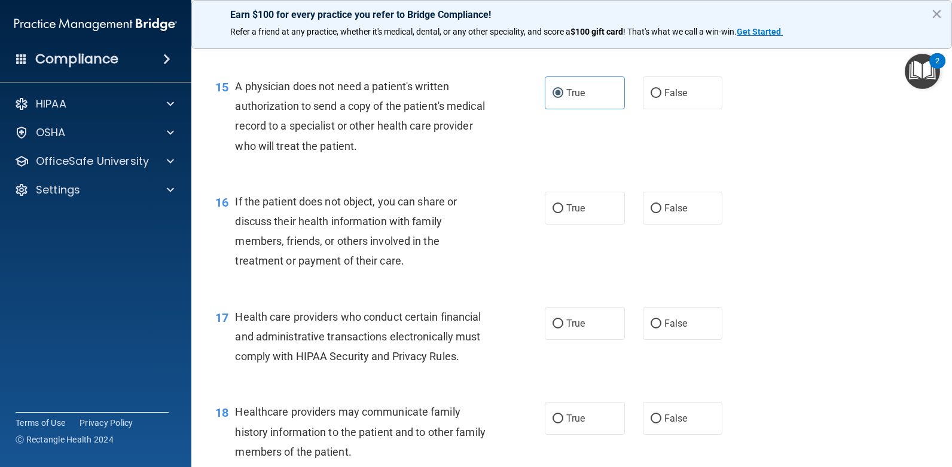
scroll to position [1494, 0]
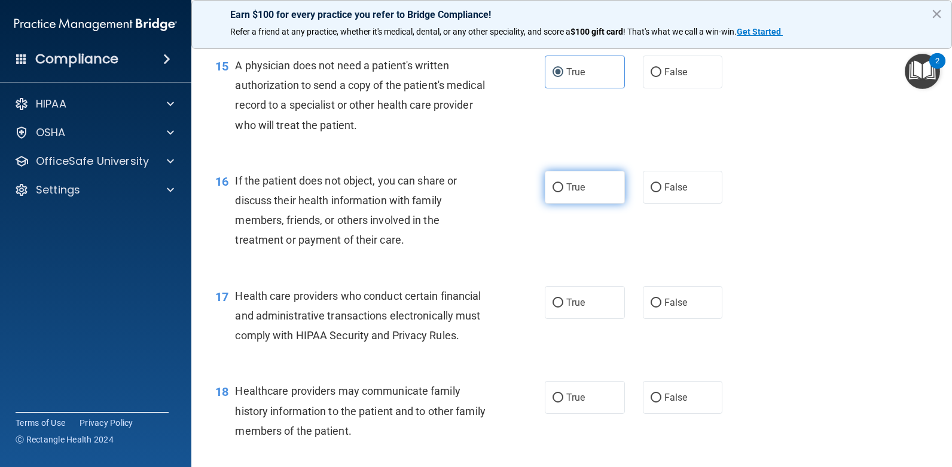
click at [561, 203] on label "True" at bounding box center [585, 187] width 80 height 33
click at [561, 192] on input "True" at bounding box center [557, 187] width 11 height 9
radio input "true"
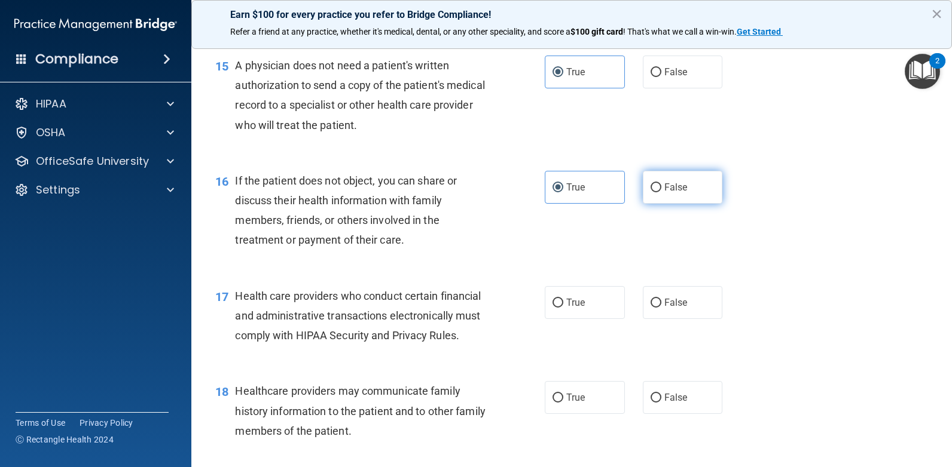
click at [656, 204] on label "False" at bounding box center [683, 187] width 80 height 33
click at [656, 192] on input "False" at bounding box center [655, 187] width 11 height 9
radio input "true"
radio input "false"
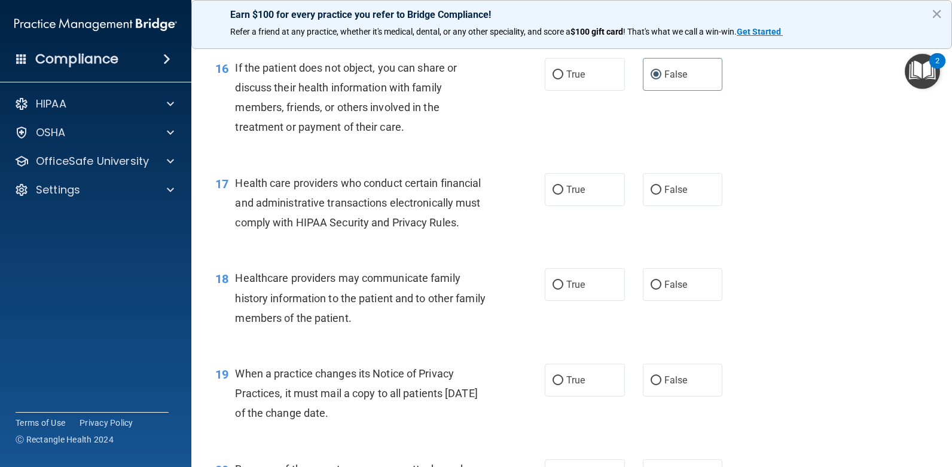
scroll to position [1614, 0]
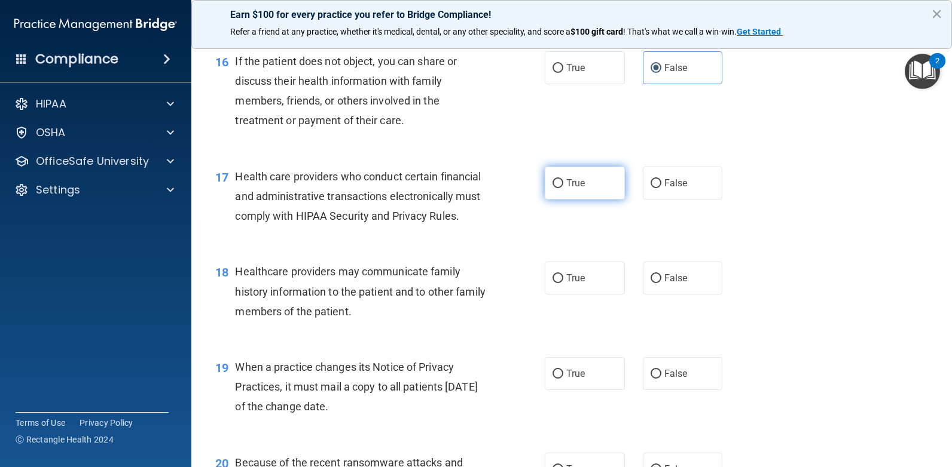
click at [563, 200] on label "True" at bounding box center [585, 183] width 80 height 33
click at [563, 188] on input "True" at bounding box center [557, 183] width 11 height 9
radio input "true"
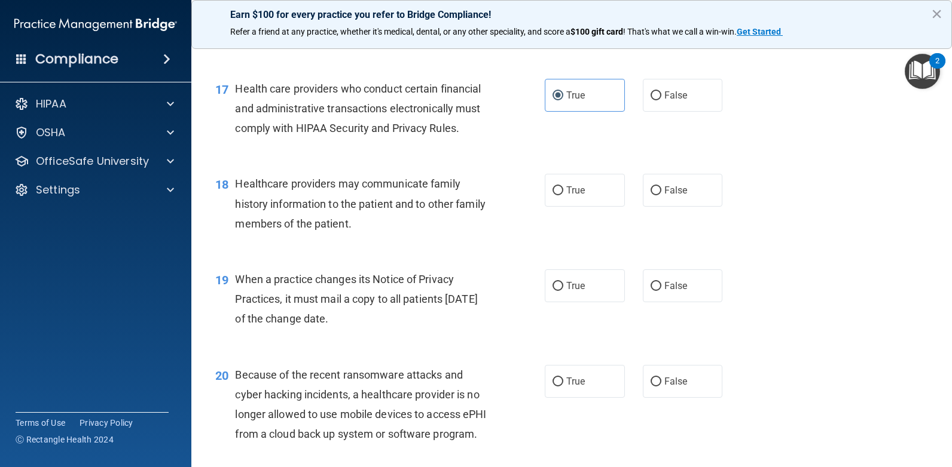
scroll to position [1733, 0]
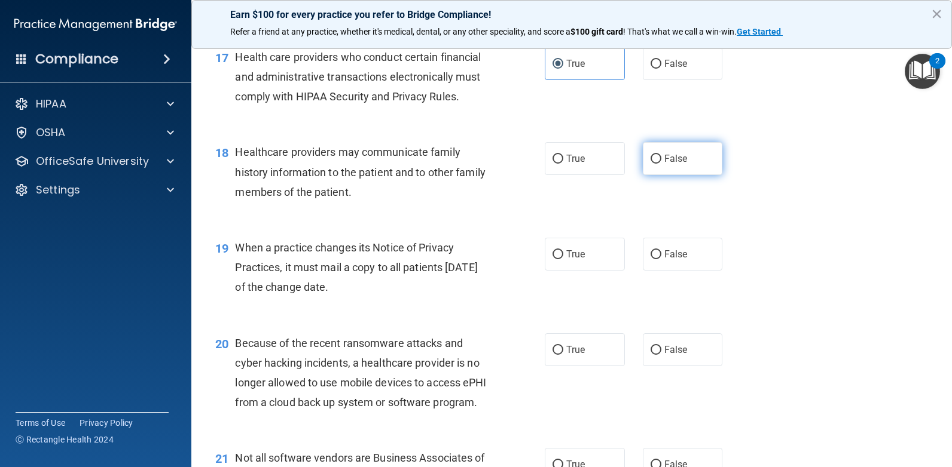
click at [643, 175] on label "False" at bounding box center [683, 158] width 80 height 33
click at [650, 164] on input "False" at bounding box center [655, 159] width 11 height 9
radio input "true"
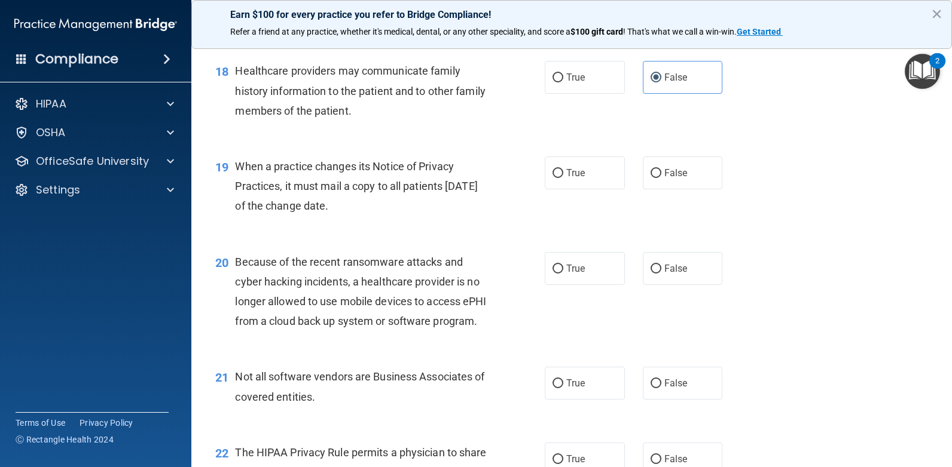
scroll to position [1853, 0]
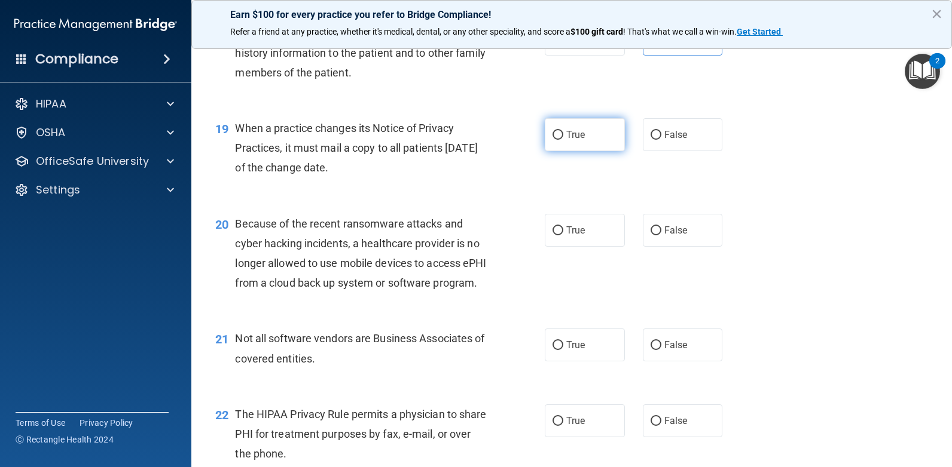
click at [571, 151] on label "True" at bounding box center [585, 134] width 80 height 33
click at [563, 140] on input "True" at bounding box center [557, 135] width 11 height 9
radio input "true"
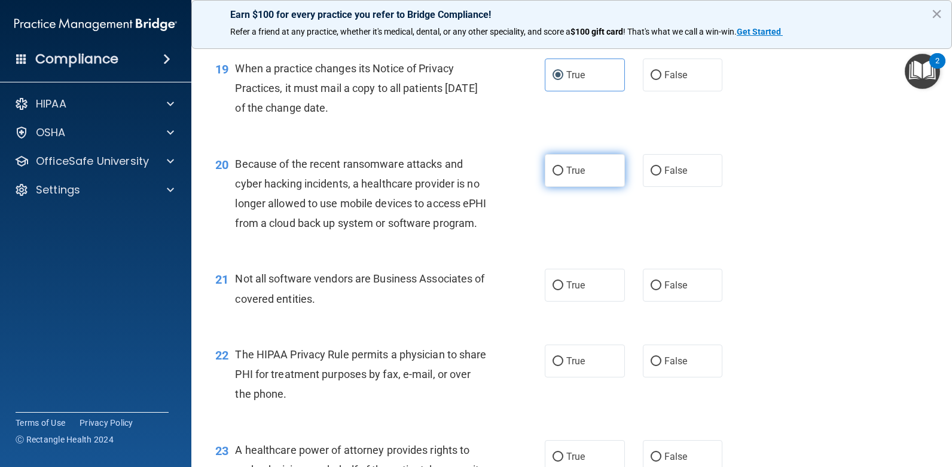
click at [586, 187] on label "True" at bounding box center [585, 170] width 80 height 33
click at [563, 176] on input "True" at bounding box center [557, 171] width 11 height 9
radio input "true"
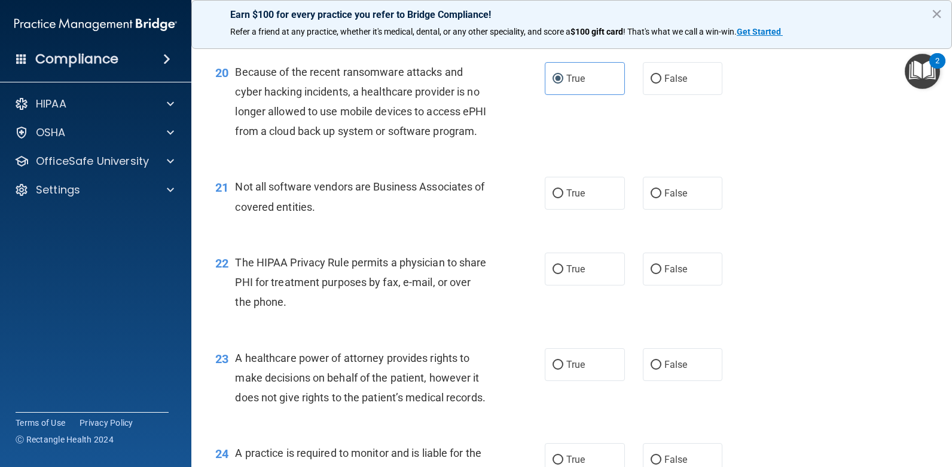
scroll to position [2032, 0]
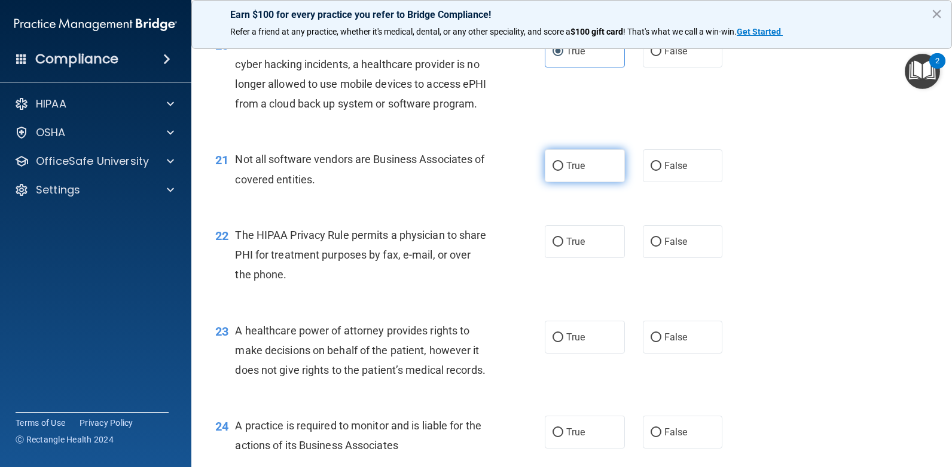
click at [586, 182] on label "True" at bounding box center [585, 165] width 80 height 33
click at [563, 171] on input "True" at bounding box center [557, 166] width 11 height 9
radio input "true"
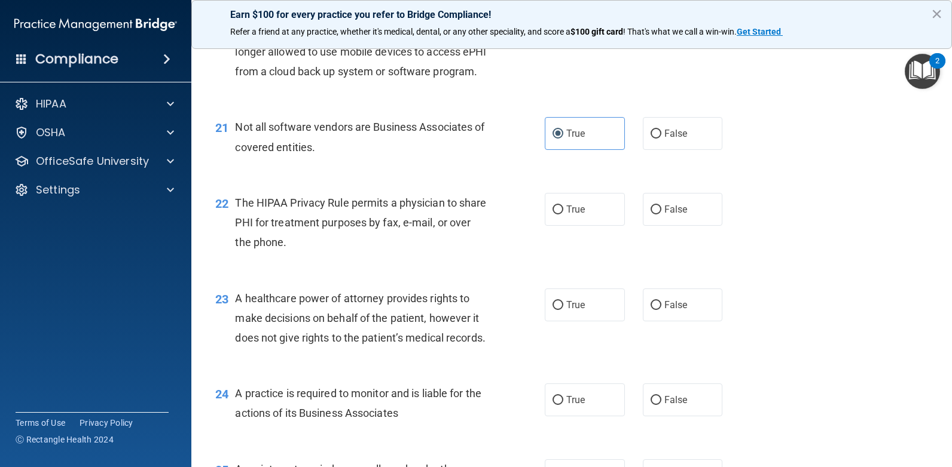
scroll to position [2152, 0]
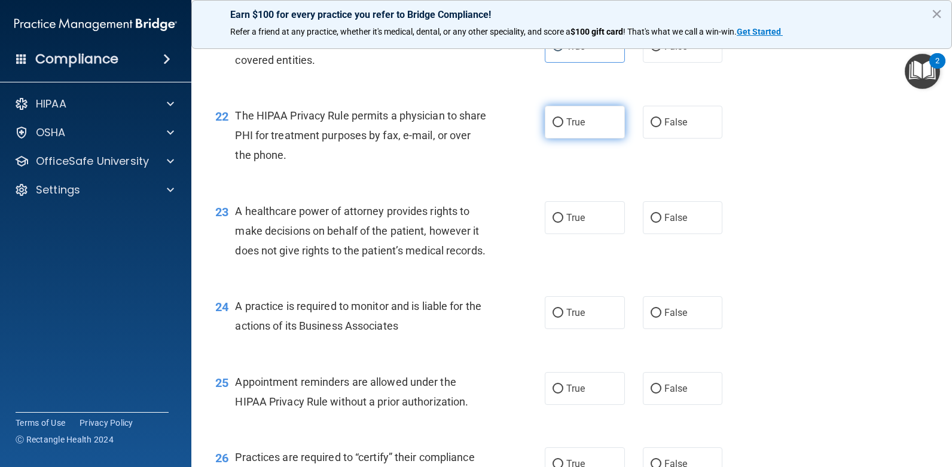
click at [556, 139] on label "True" at bounding box center [585, 122] width 80 height 33
click at [556, 127] on input "True" at bounding box center [557, 122] width 11 height 9
radio input "true"
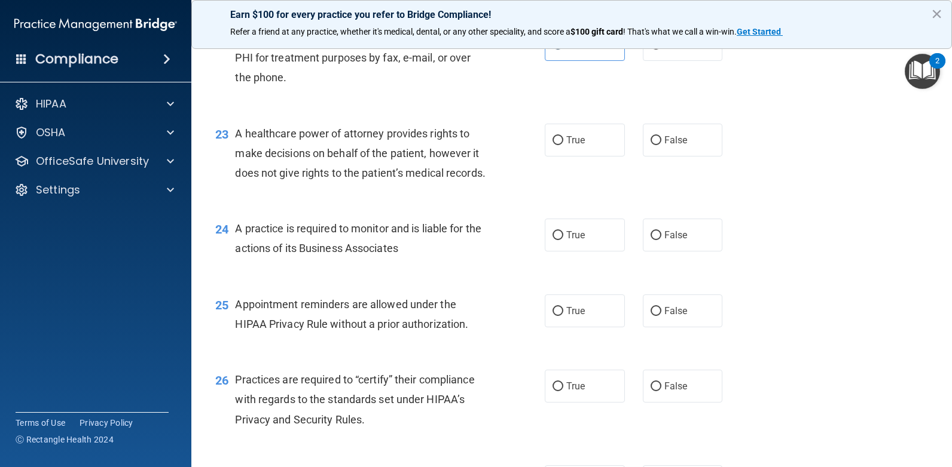
scroll to position [2211, 0]
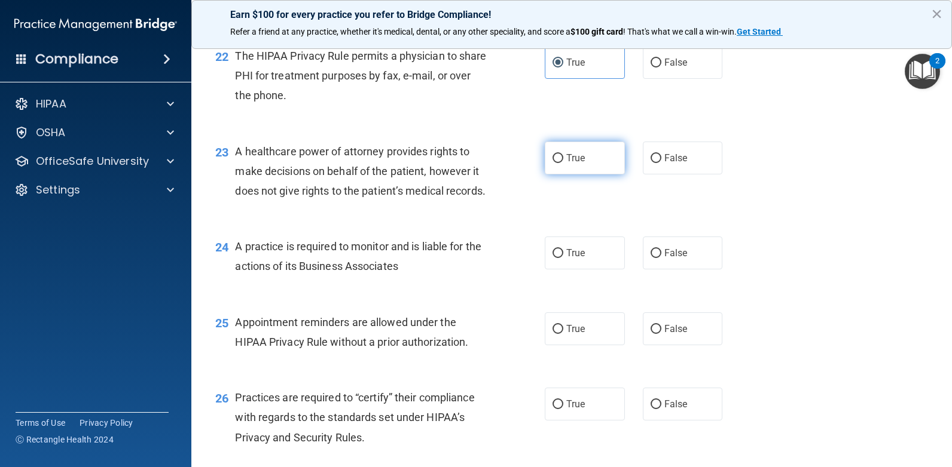
click at [554, 175] on label "True" at bounding box center [585, 158] width 80 height 33
click at [554, 163] on input "True" at bounding box center [557, 158] width 11 height 9
radio input "true"
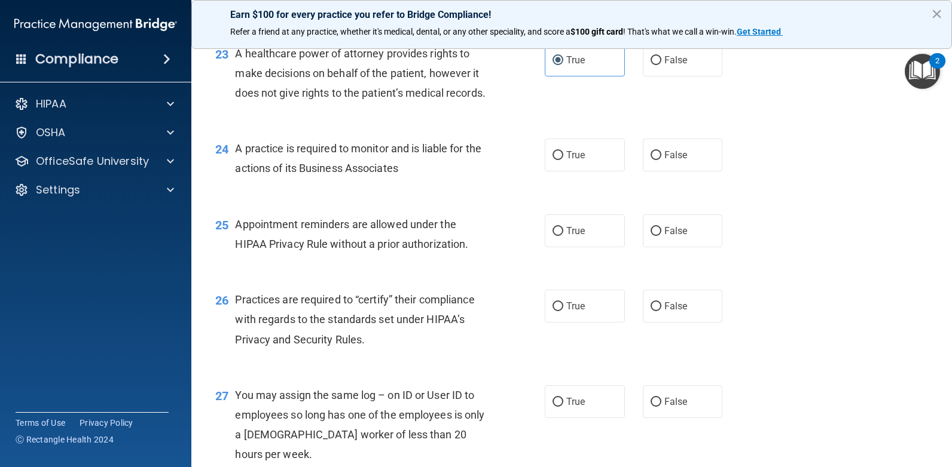
scroll to position [2331, 0]
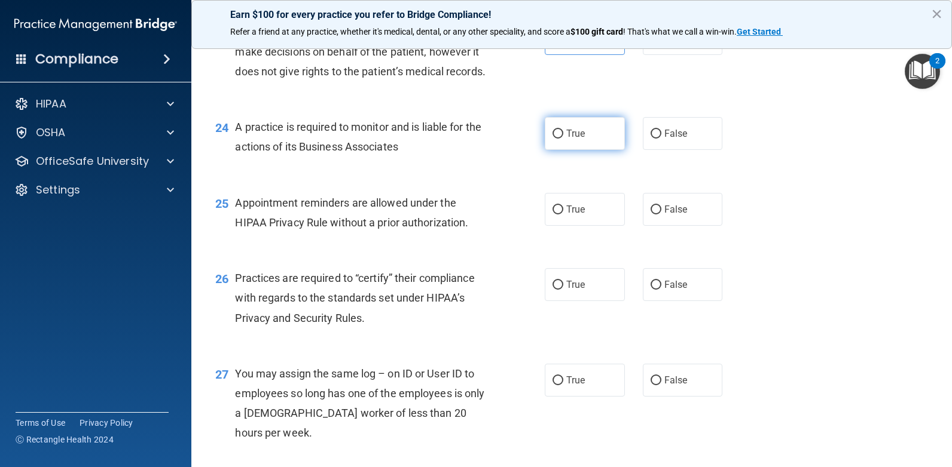
click at [583, 150] on label "True" at bounding box center [585, 133] width 80 height 33
click at [563, 139] on input "True" at bounding box center [557, 134] width 11 height 9
radio input "true"
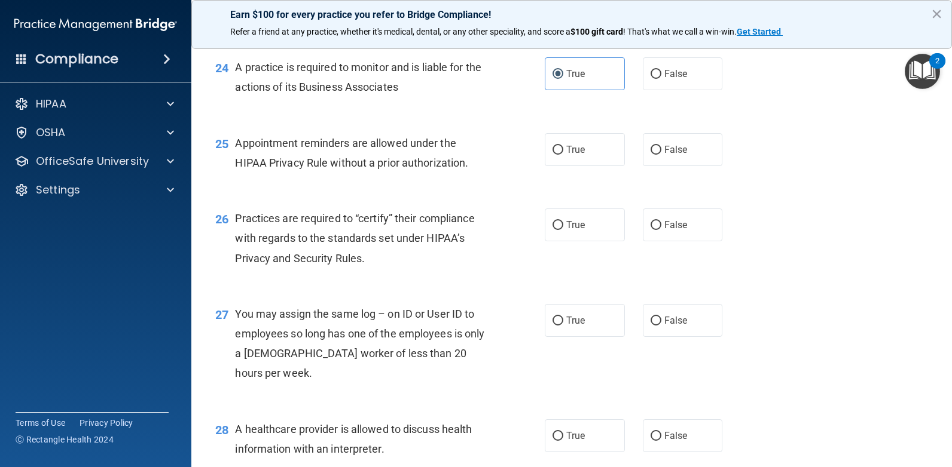
scroll to position [2451, 0]
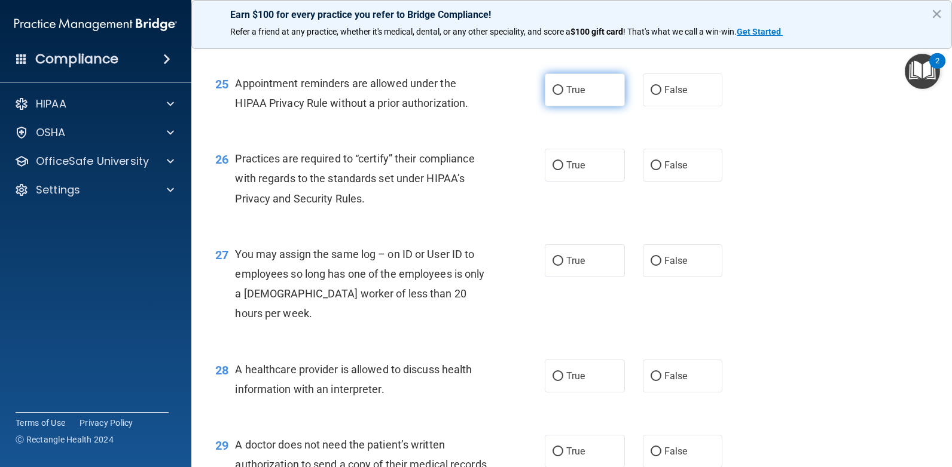
click at [585, 106] on label "True" at bounding box center [585, 90] width 80 height 33
click at [563, 95] on input "True" at bounding box center [557, 90] width 11 height 9
radio input "true"
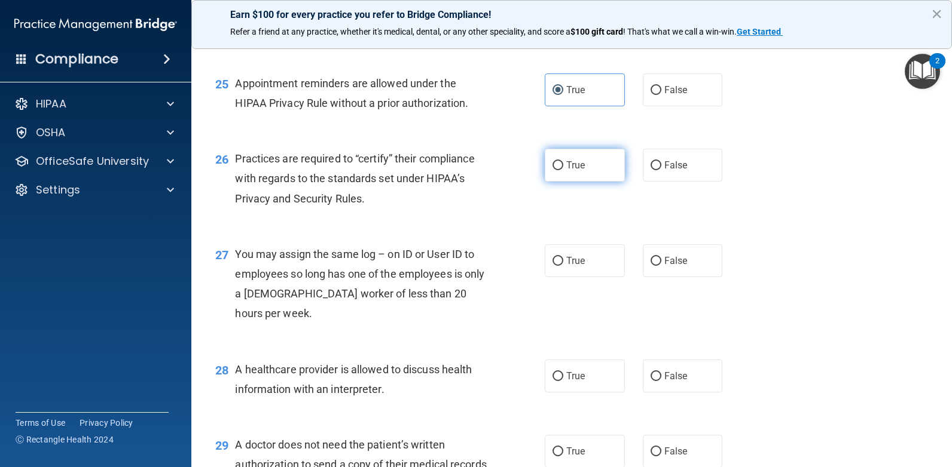
click at [558, 170] on input "True" at bounding box center [557, 165] width 11 height 9
radio input "true"
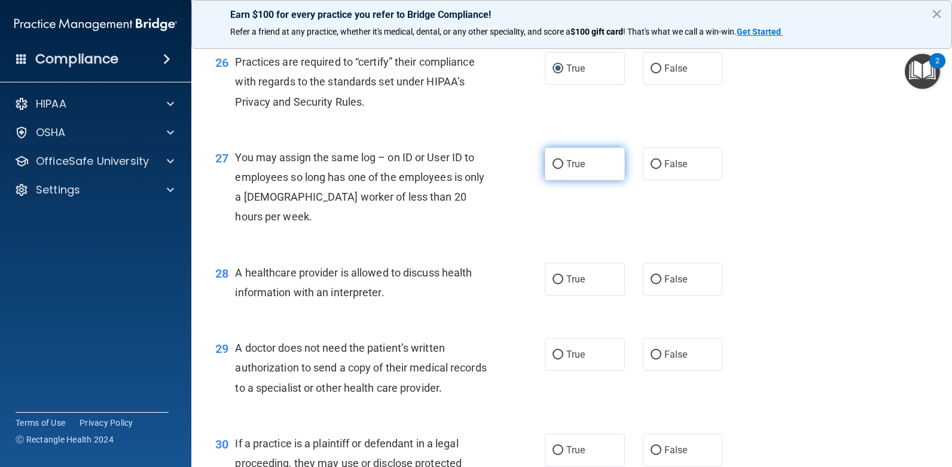
scroll to position [2570, 0]
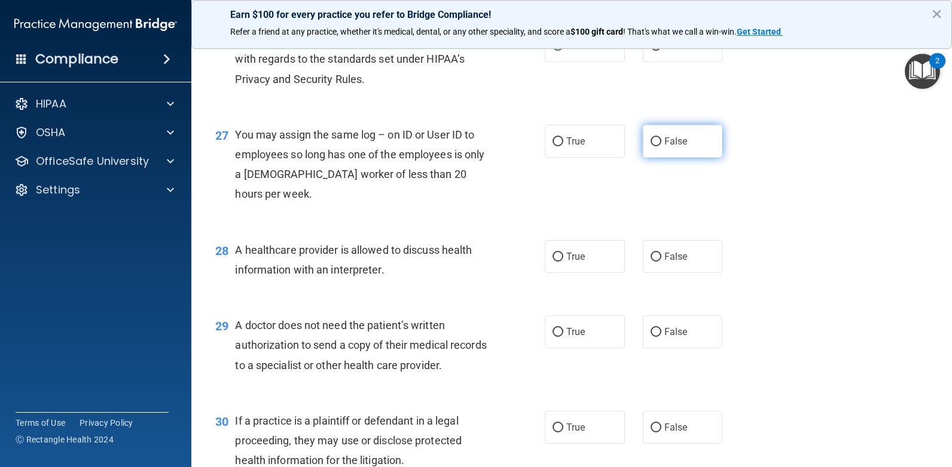
click at [679, 158] on label "False" at bounding box center [683, 141] width 80 height 33
click at [661, 146] on input "False" at bounding box center [655, 141] width 11 height 9
radio input "true"
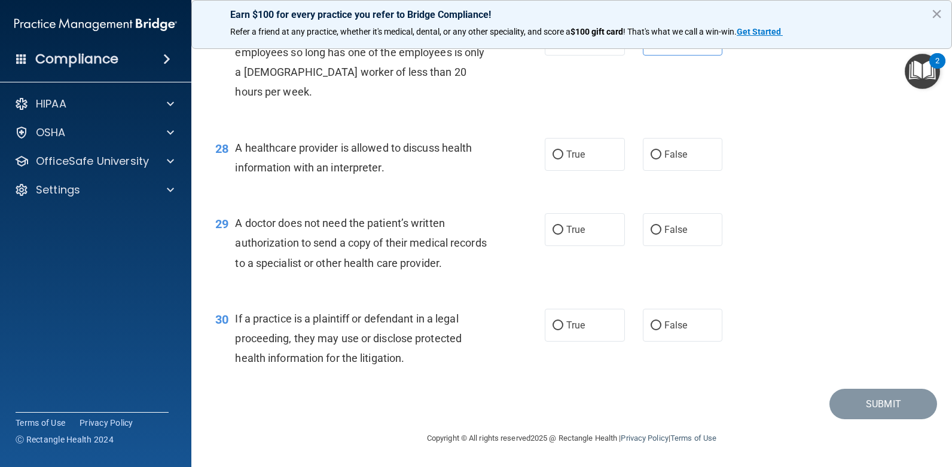
scroll to position [2749, 0]
click at [595, 170] on label "True" at bounding box center [585, 154] width 80 height 33
click at [563, 160] on input "True" at bounding box center [557, 155] width 11 height 9
radio input "true"
click at [585, 238] on label "True" at bounding box center [585, 229] width 80 height 33
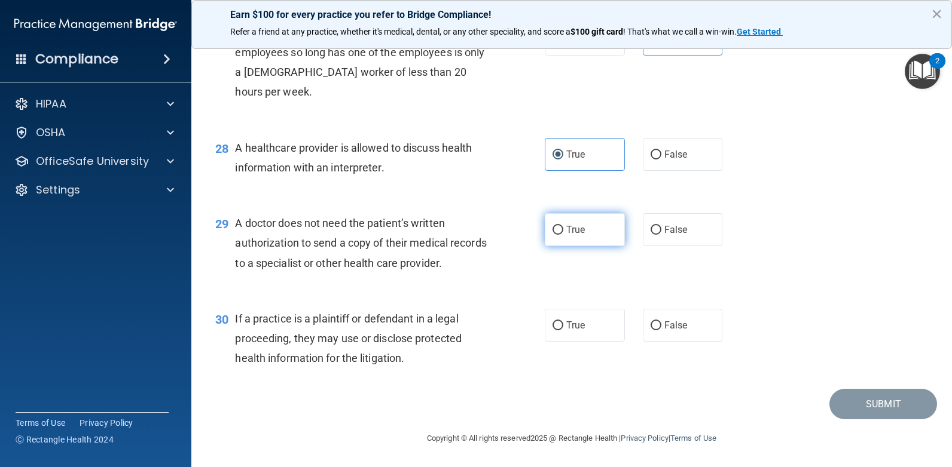
click at [563, 235] on input "True" at bounding box center [557, 230] width 11 height 9
radio input "true"
click at [664, 329] on span "False" at bounding box center [675, 325] width 23 height 11
click at [658, 329] on input "False" at bounding box center [655, 326] width 11 height 9
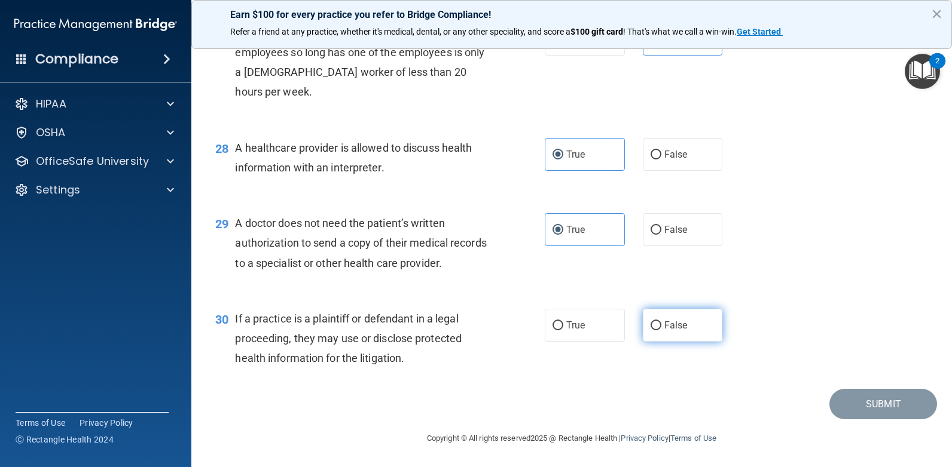
radio input "true"
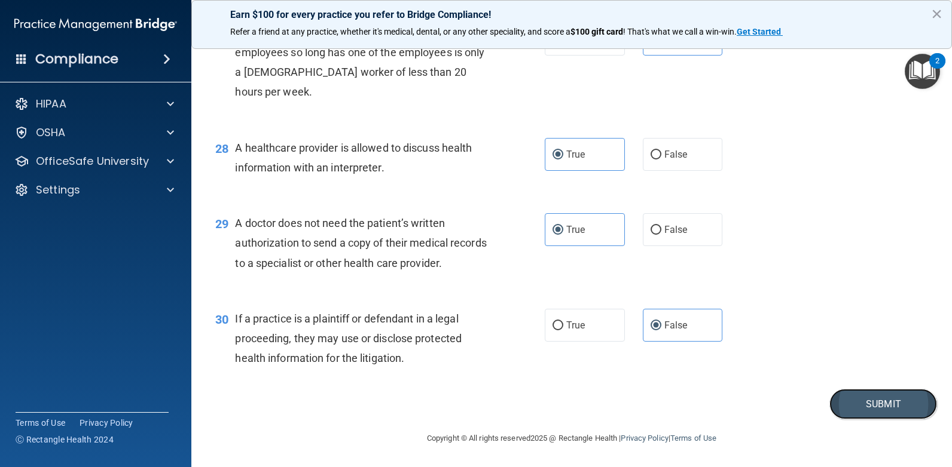
click at [855, 395] on button "Submit" at bounding box center [883, 404] width 108 height 30
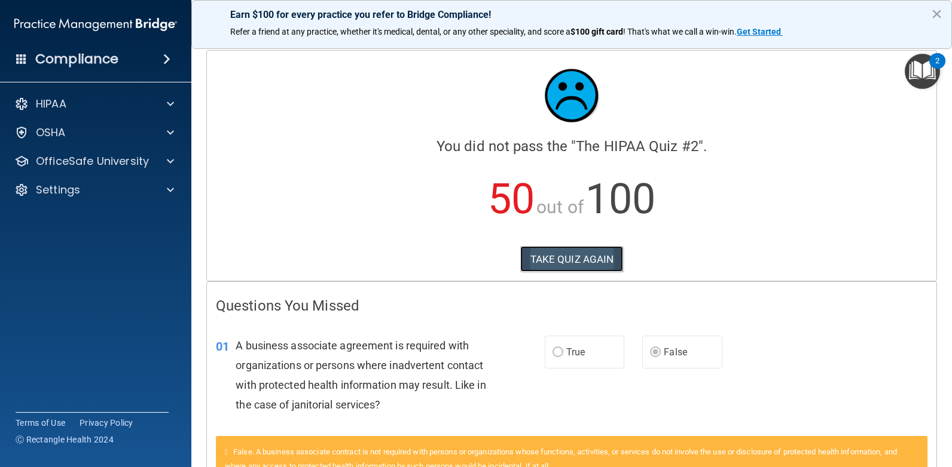
click at [562, 252] on button "TAKE QUIZ AGAIN" at bounding box center [571, 259] width 103 height 26
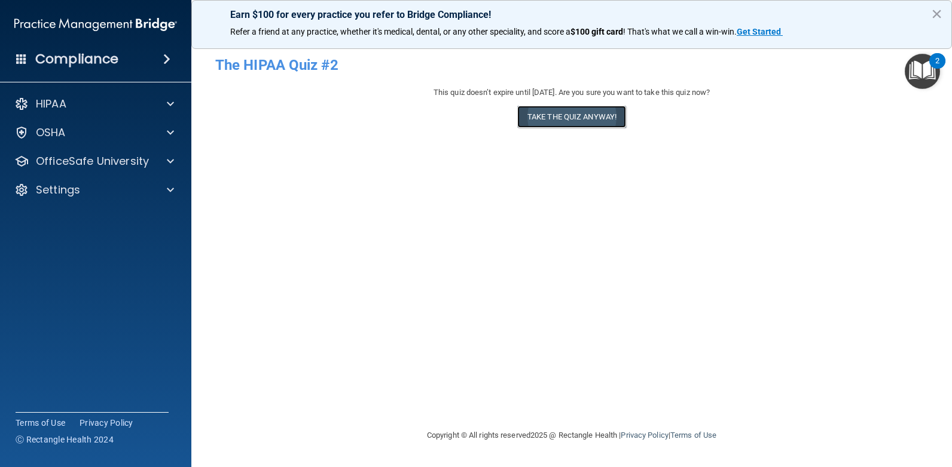
click at [540, 118] on button "Take the quiz anyway!" at bounding box center [571, 117] width 109 height 22
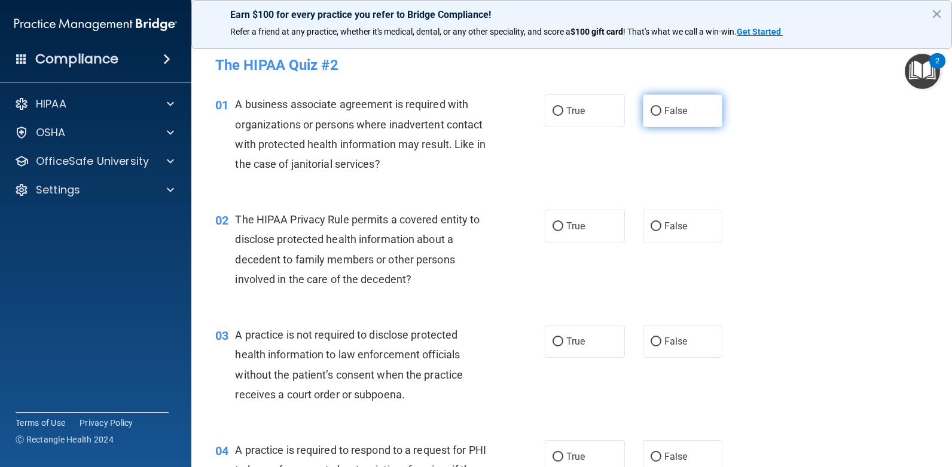
click at [677, 115] on span "False" at bounding box center [675, 110] width 23 height 11
click at [661, 115] on input "False" at bounding box center [655, 111] width 11 height 9
radio input "true"
click at [566, 225] on span "True" at bounding box center [575, 226] width 19 height 11
click at [563, 225] on input "True" at bounding box center [557, 226] width 11 height 9
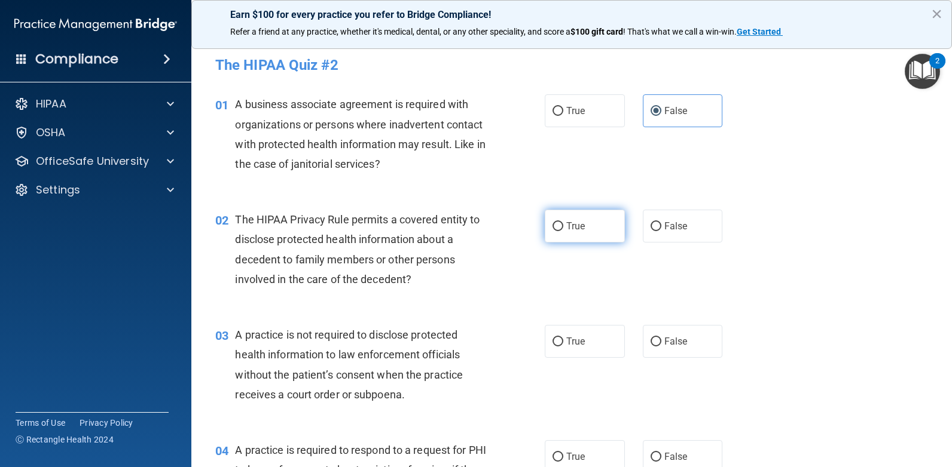
radio input "true"
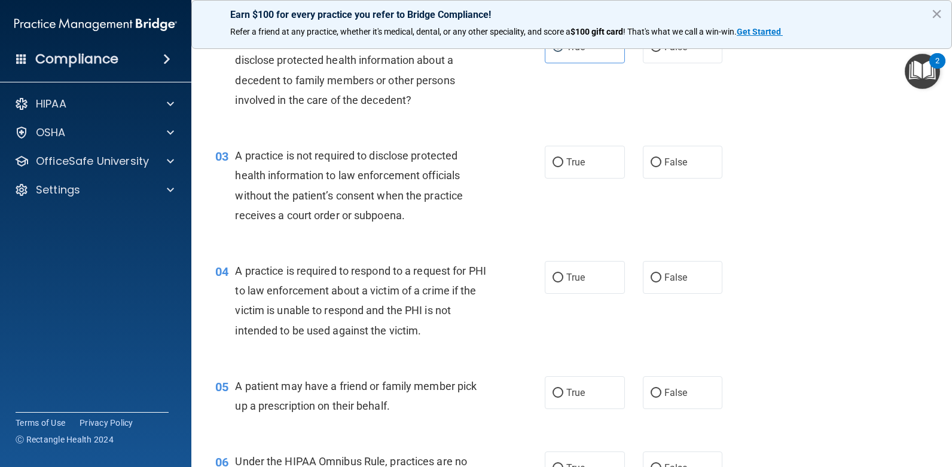
scroll to position [239, 0]
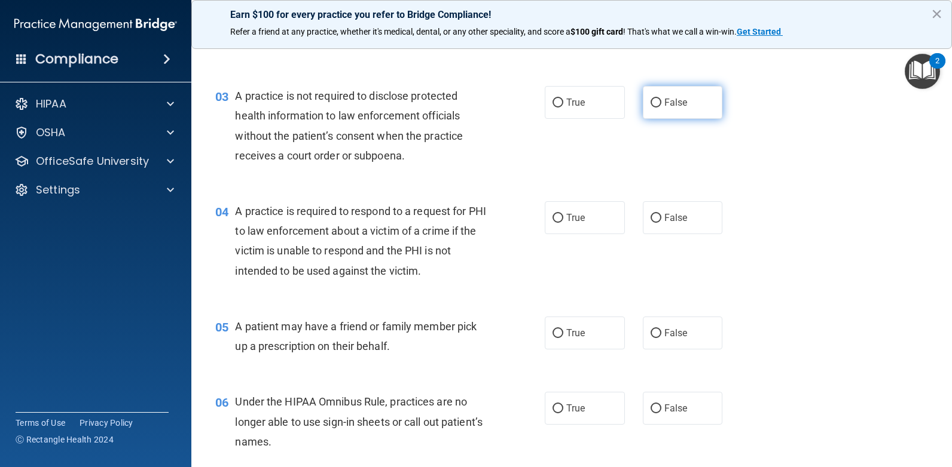
click at [649, 113] on label "False" at bounding box center [683, 102] width 80 height 33
click at [650, 108] on input "False" at bounding box center [655, 103] width 11 height 9
radio input "true"
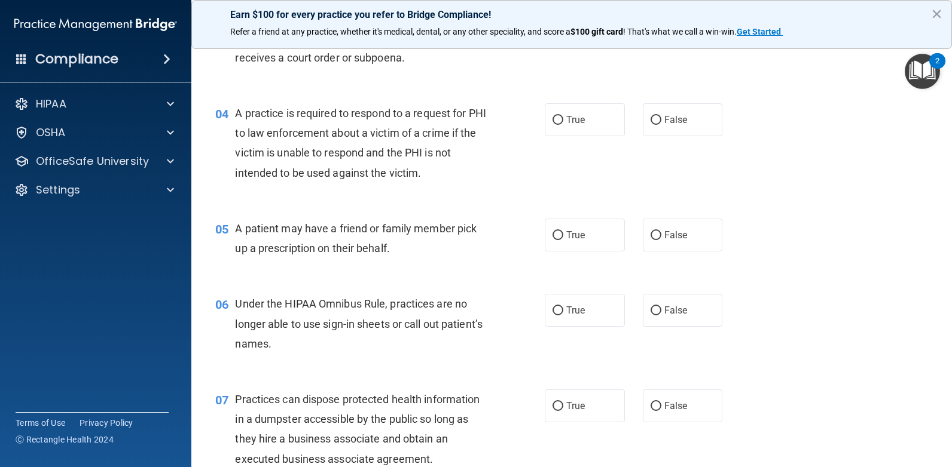
scroll to position [359, 0]
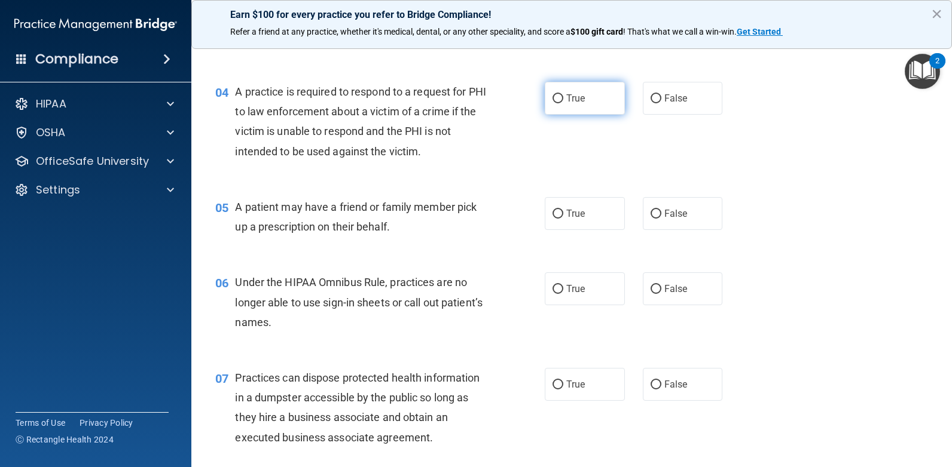
click at [579, 105] on label "True" at bounding box center [585, 98] width 80 height 33
click at [563, 103] on input "True" at bounding box center [557, 98] width 11 height 9
radio input "true"
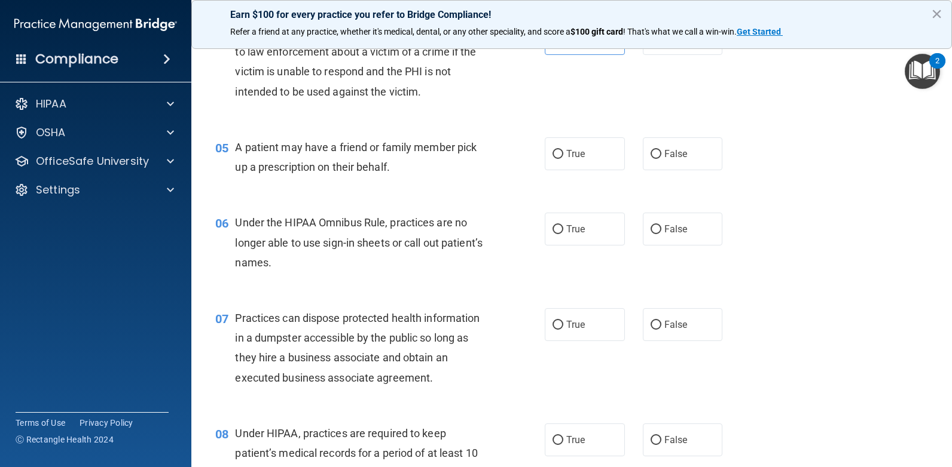
scroll to position [478, 0]
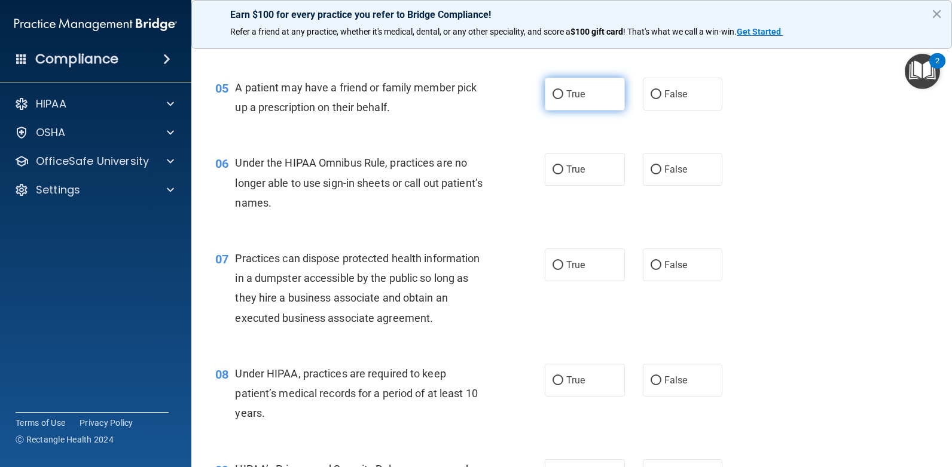
click at [587, 90] on label "True" at bounding box center [585, 94] width 80 height 33
click at [563, 90] on input "True" at bounding box center [557, 94] width 11 height 9
radio input "true"
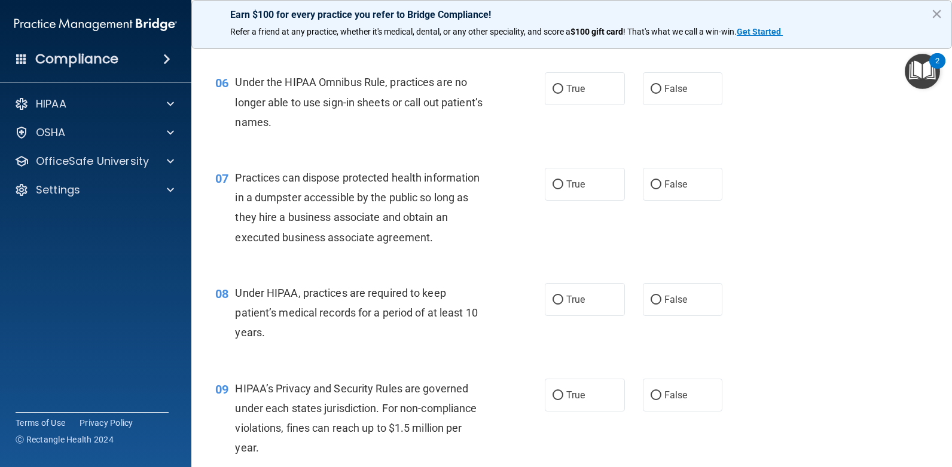
scroll to position [538, 0]
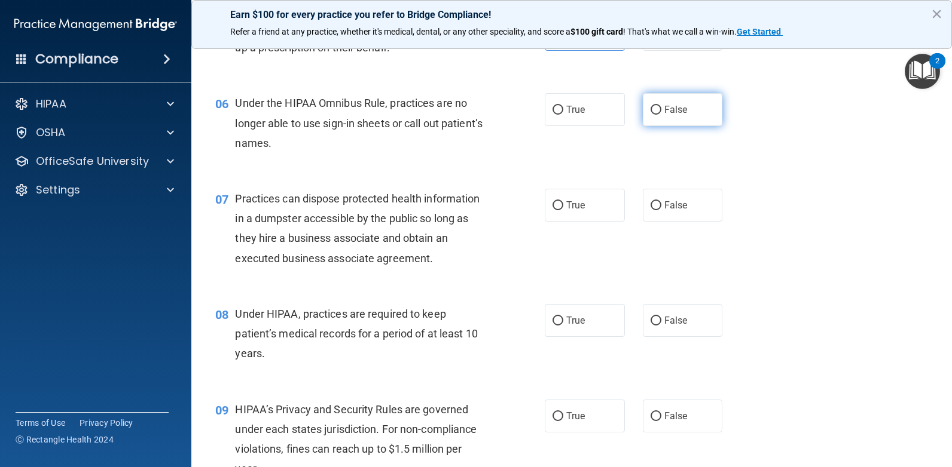
click at [650, 111] on input "False" at bounding box center [655, 110] width 11 height 9
radio input "true"
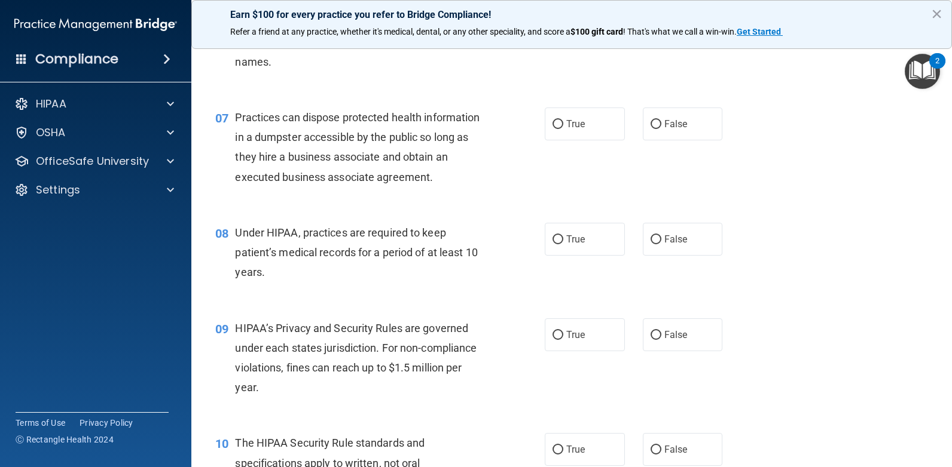
scroll to position [657, 0]
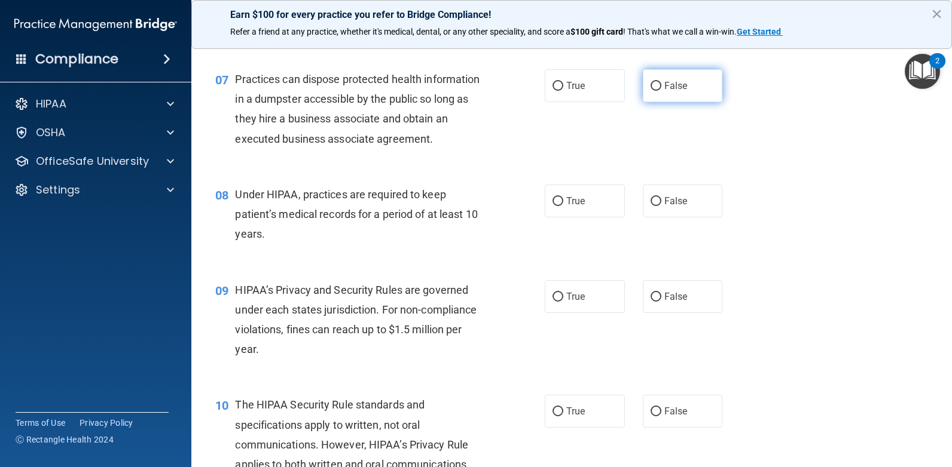
click at [653, 88] on input "False" at bounding box center [655, 86] width 11 height 9
radio input "true"
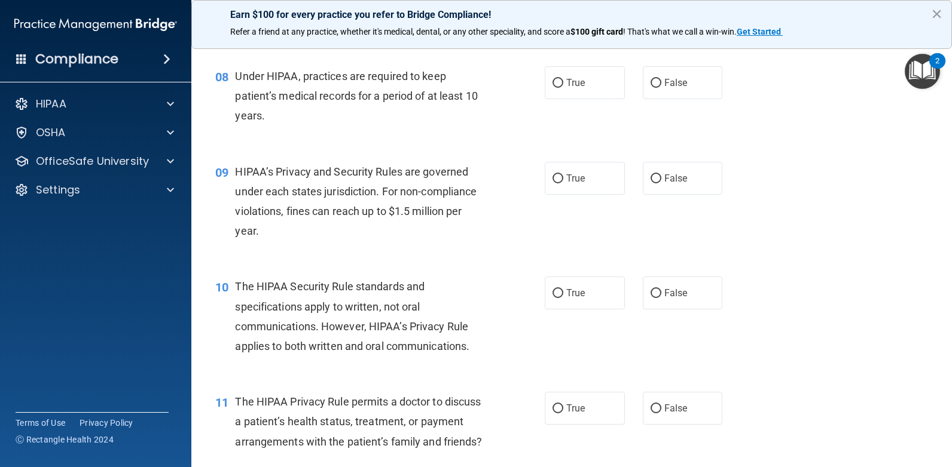
scroll to position [777, 0]
click at [556, 81] on input "True" at bounding box center [557, 82] width 11 height 9
radio input "true"
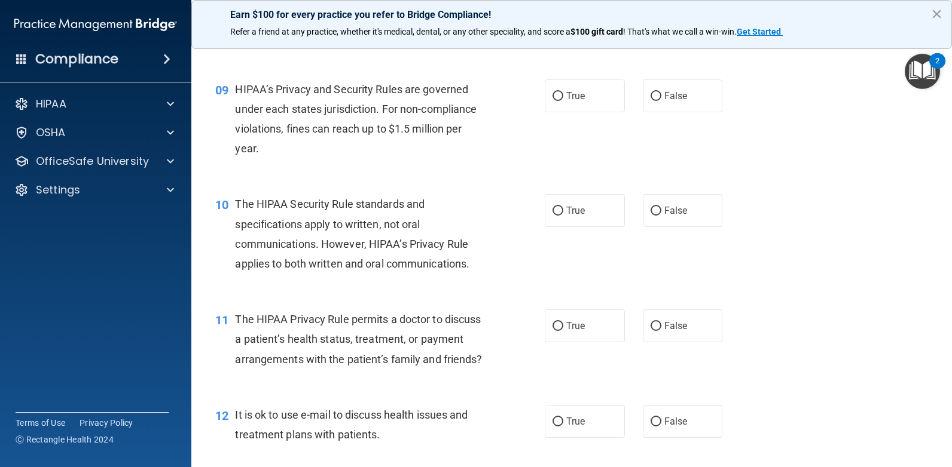
scroll to position [837, 0]
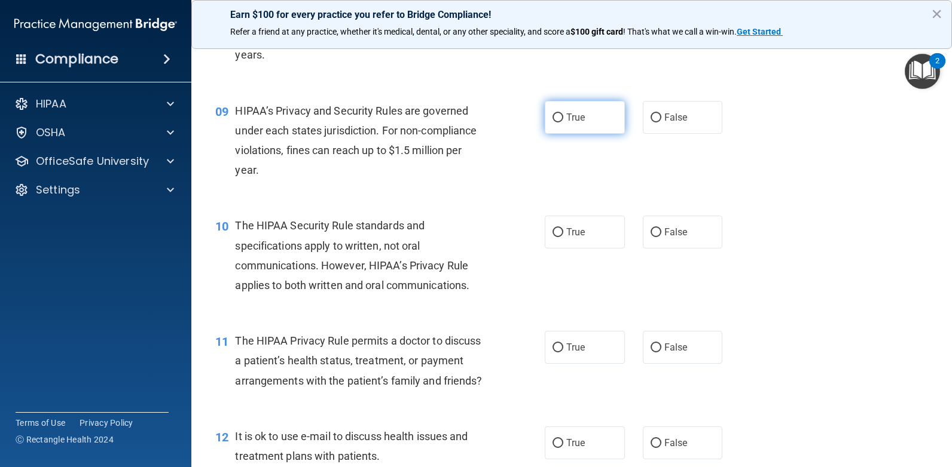
click at [589, 123] on label "True" at bounding box center [585, 117] width 80 height 33
click at [563, 123] on input "True" at bounding box center [557, 118] width 11 height 9
radio input "true"
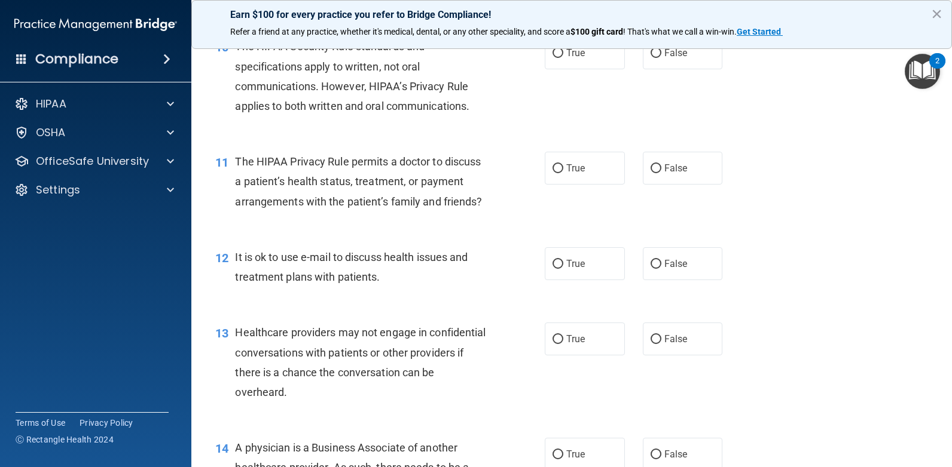
scroll to position [956, 0]
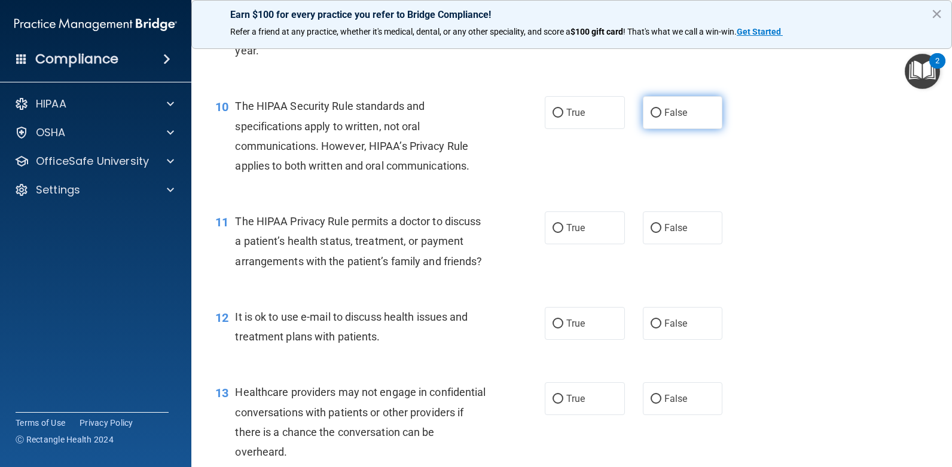
click at [649, 99] on label "False" at bounding box center [683, 112] width 80 height 33
click at [650, 109] on input "False" at bounding box center [655, 113] width 11 height 9
radio input "true"
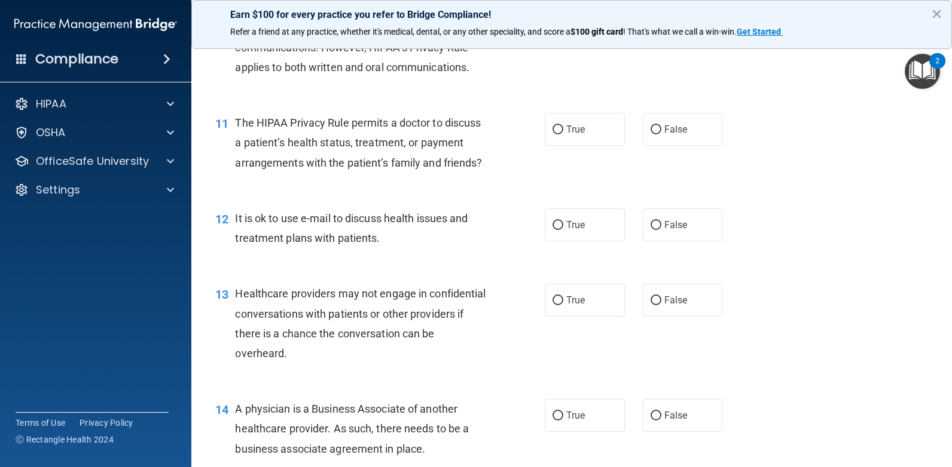
scroll to position [1076, 0]
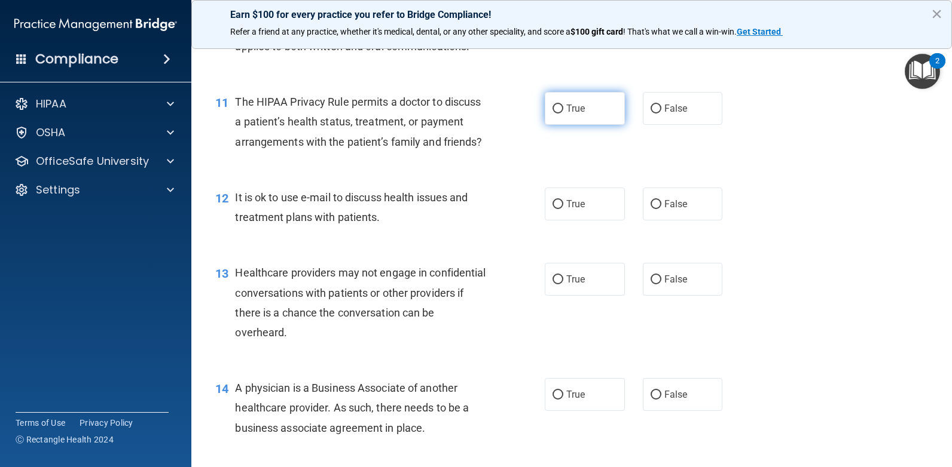
click at [566, 112] on span "True" at bounding box center [575, 108] width 19 height 11
click at [563, 112] on input "True" at bounding box center [557, 109] width 11 height 9
radio input "true"
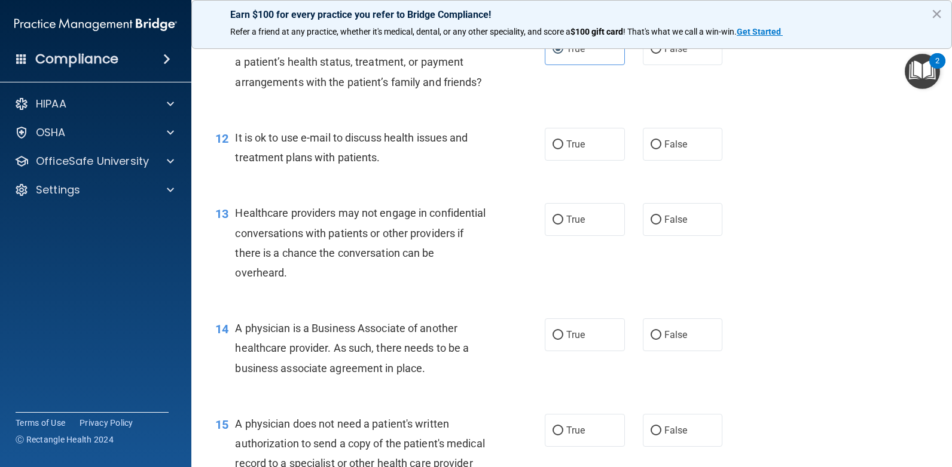
scroll to position [1195, 0]
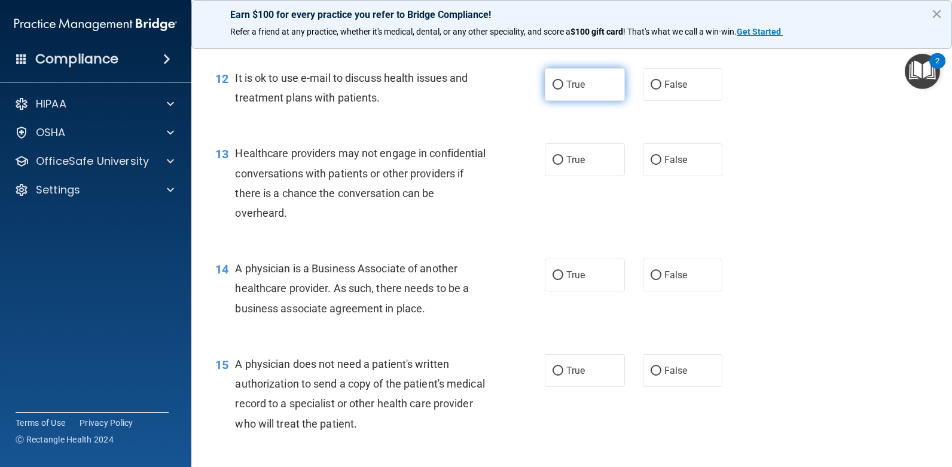
click at [552, 98] on label "True" at bounding box center [585, 84] width 80 height 33
click at [552, 90] on input "True" at bounding box center [557, 85] width 11 height 9
radio input "true"
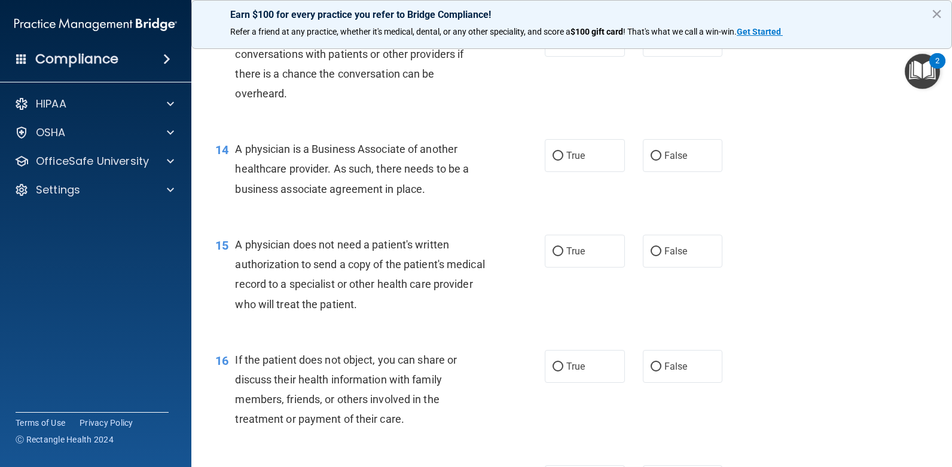
scroll to position [1255, 0]
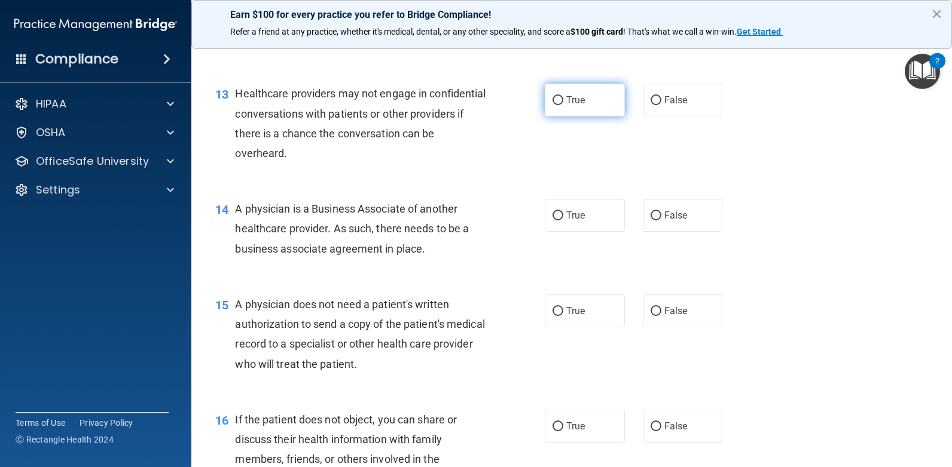
click at [571, 117] on label "True" at bounding box center [585, 100] width 80 height 33
click at [563, 105] on input "True" at bounding box center [557, 100] width 11 height 9
radio input "true"
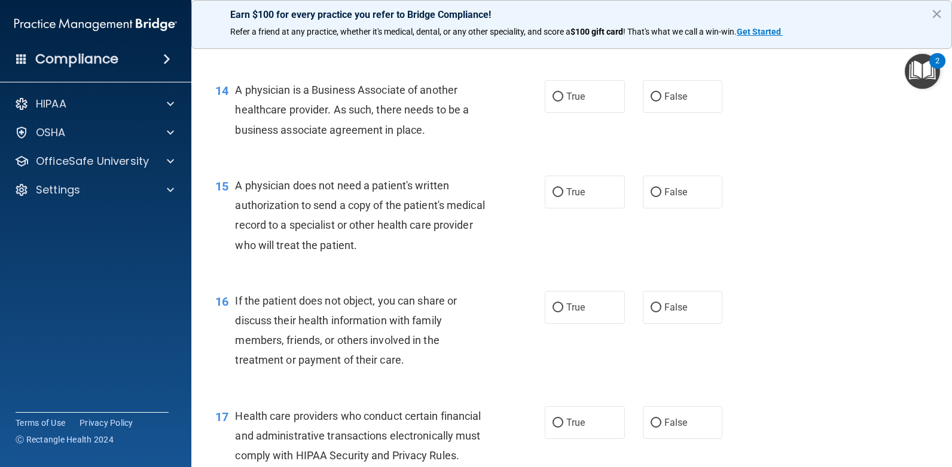
scroll to position [1375, 0]
click at [644, 112] on label "False" at bounding box center [683, 95] width 80 height 33
click at [650, 101] on input "False" at bounding box center [655, 96] width 11 height 9
radio input "true"
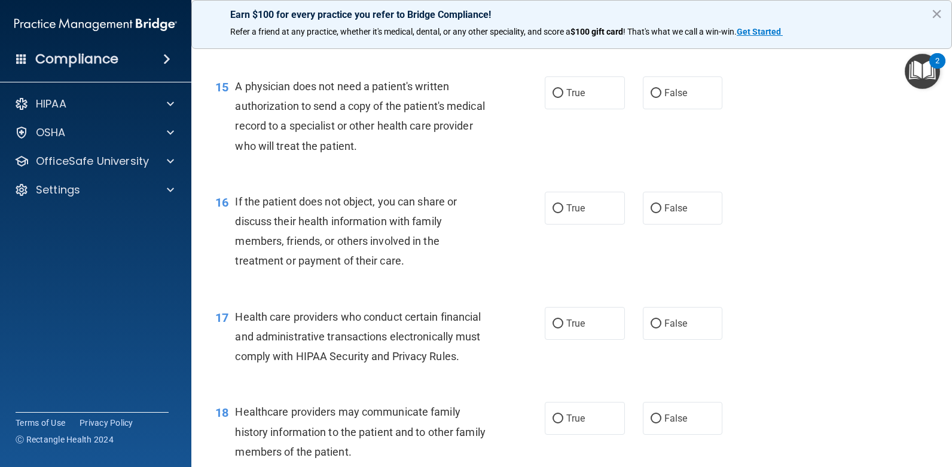
scroll to position [1494, 0]
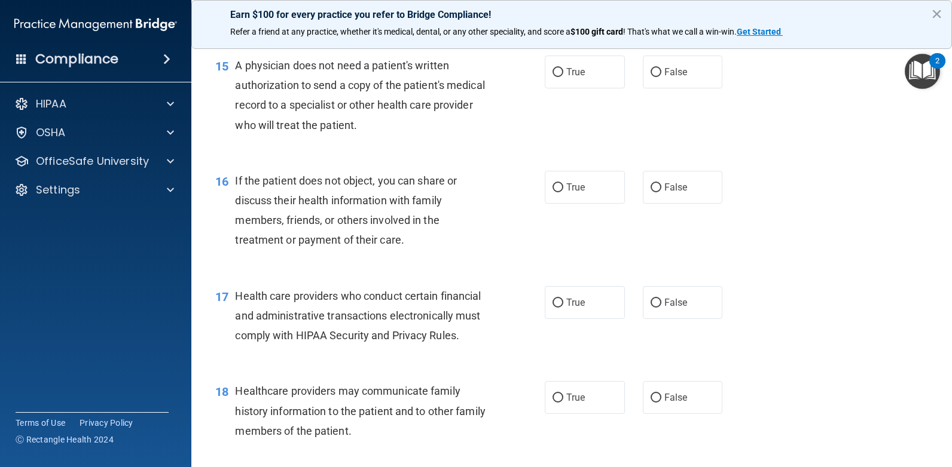
click at [555, 110] on div "15 A physician does not need a patient's written authorization to send a copy o…" at bounding box center [379, 98] width 365 height 85
click at [560, 88] on label "True" at bounding box center [585, 72] width 80 height 33
click at [560, 77] on input "True" at bounding box center [557, 72] width 11 height 9
radio input "true"
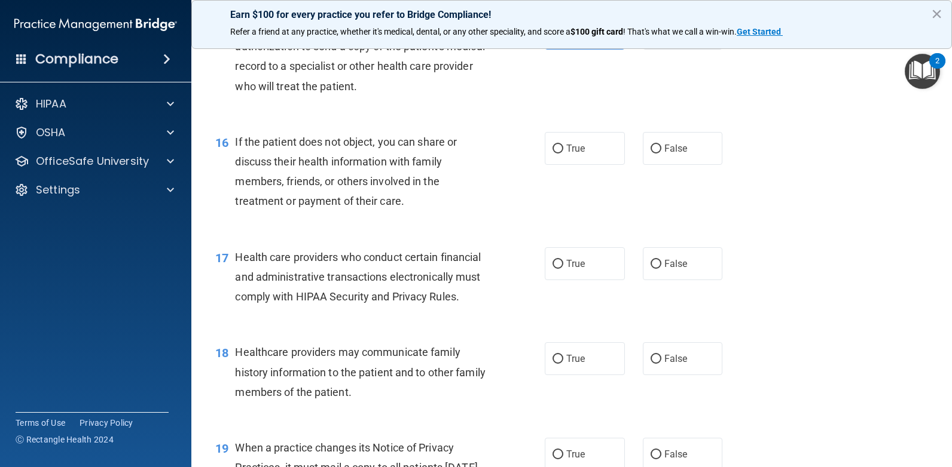
scroll to position [1554, 0]
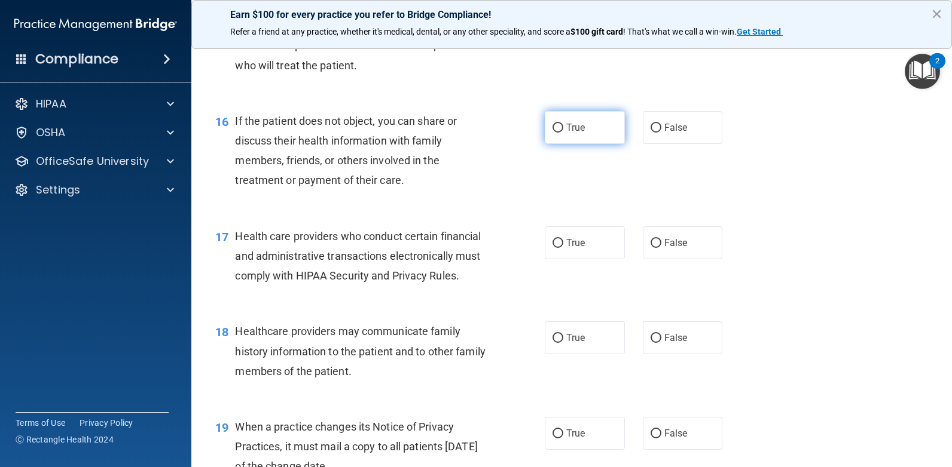
click at [570, 133] on span "True" at bounding box center [575, 127] width 19 height 11
click at [563, 133] on input "True" at bounding box center [557, 128] width 11 height 9
radio input "true"
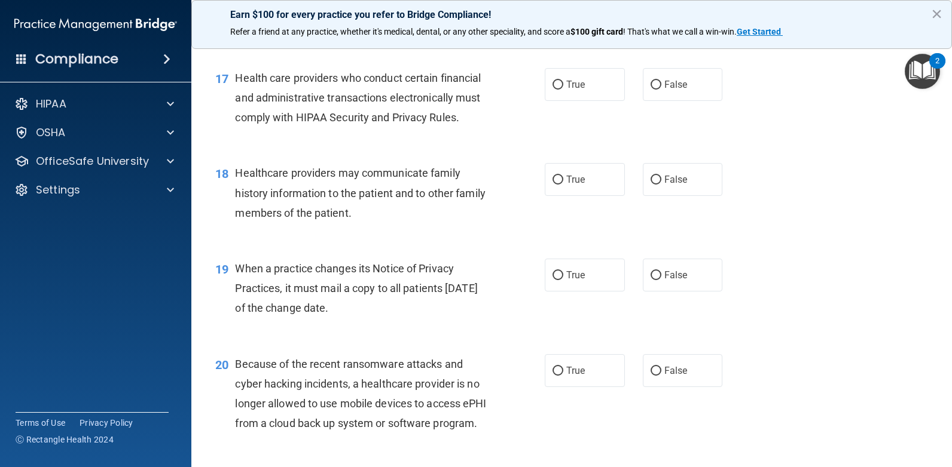
scroll to position [1733, 0]
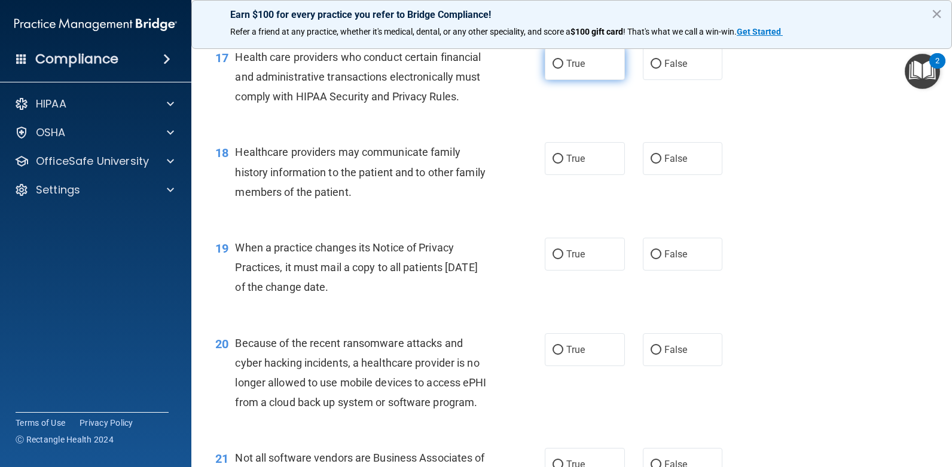
click at [560, 80] on label "True" at bounding box center [585, 63] width 80 height 33
click at [560, 69] on input "True" at bounding box center [557, 64] width 11 height 9
radio input "true"
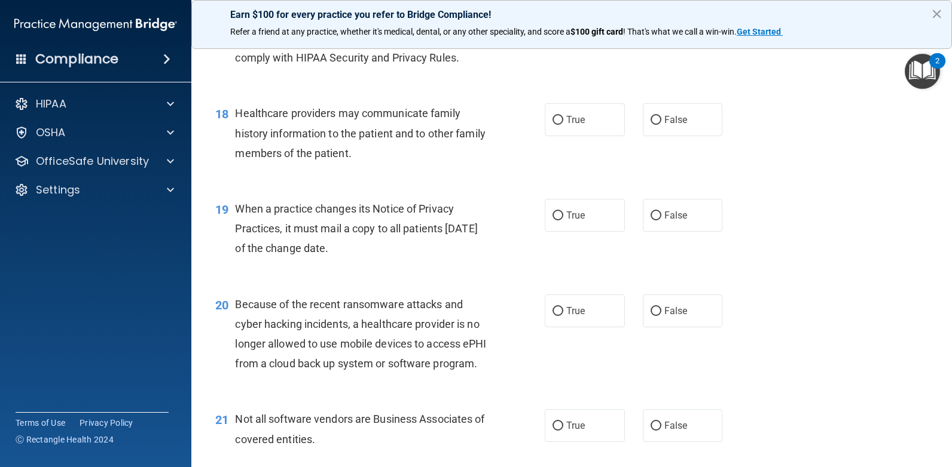
scroll to position [1793, 0]
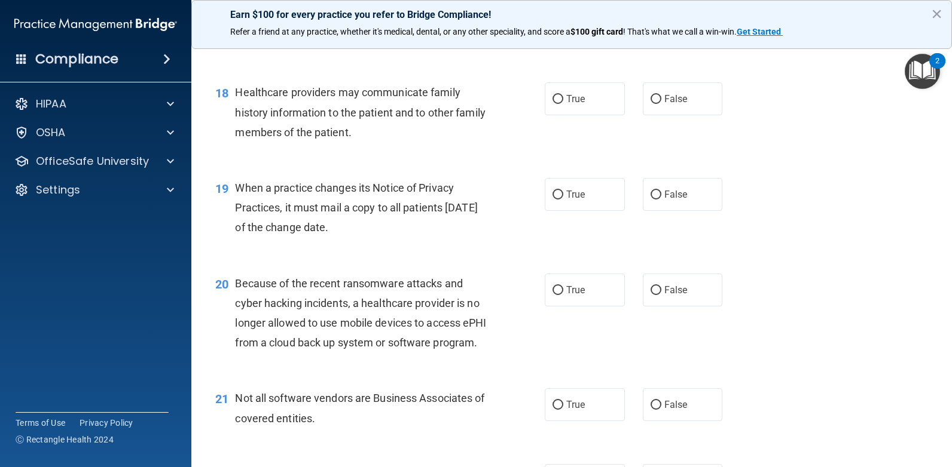
drag, startPoint x: 588, startPoint y: 90, endPoint x: 589, endPoint y: 101, distance: 10.8
click at [588, 68] on div "17 Health care providers who conduct certain financial and administrative trans…" at bounding box center [571, 21] width 730 height 96
click at [579, 115] on label "True" at bounding box center [585, 98] width 80 height 33
click at [563, 104] on input "True" at bounding box center [557, 99] width 11 height 9
radio input "true"
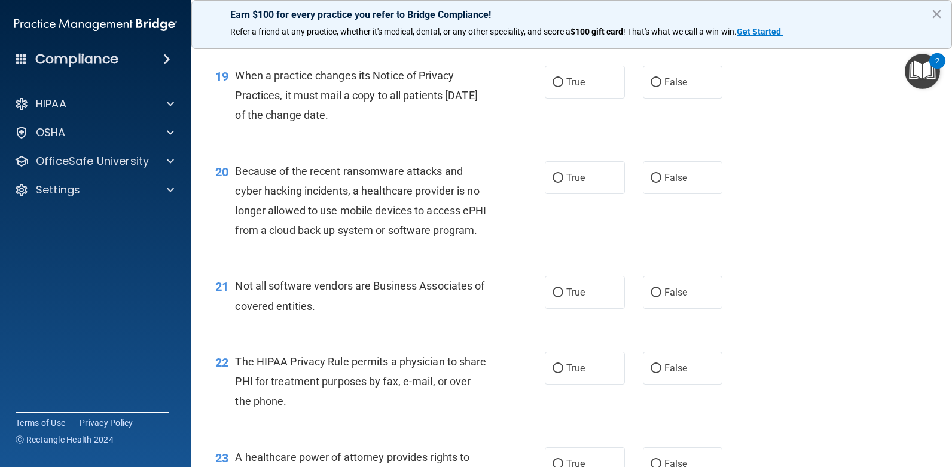
scroll to position [1913, 0]
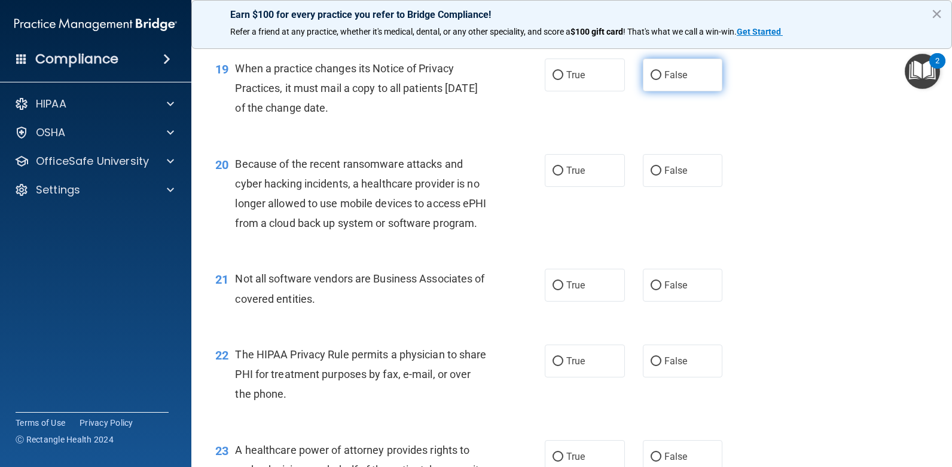
click at [643, 91] on label "False" at bounding box center [683, 75] width 80 height 33
click at [650, 80] on input "False" at bounding box center [655, 75] width 11 height 9
radio input "true"
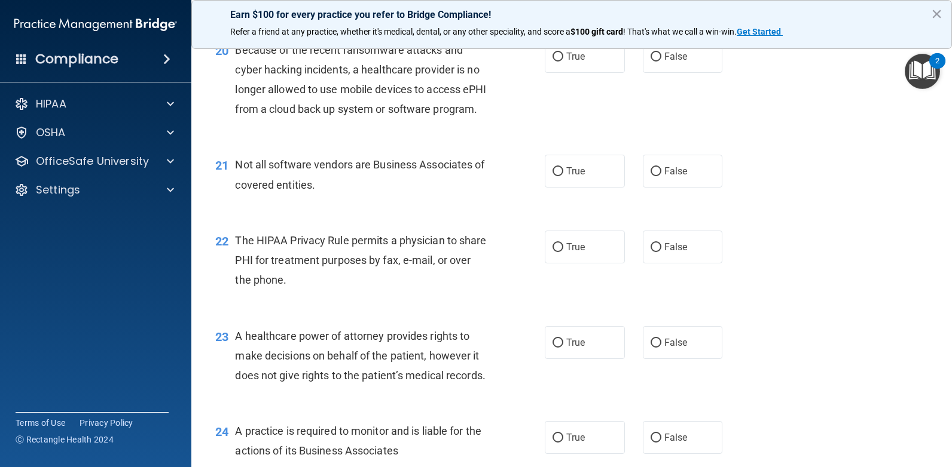
scroll to position [2032, 0]
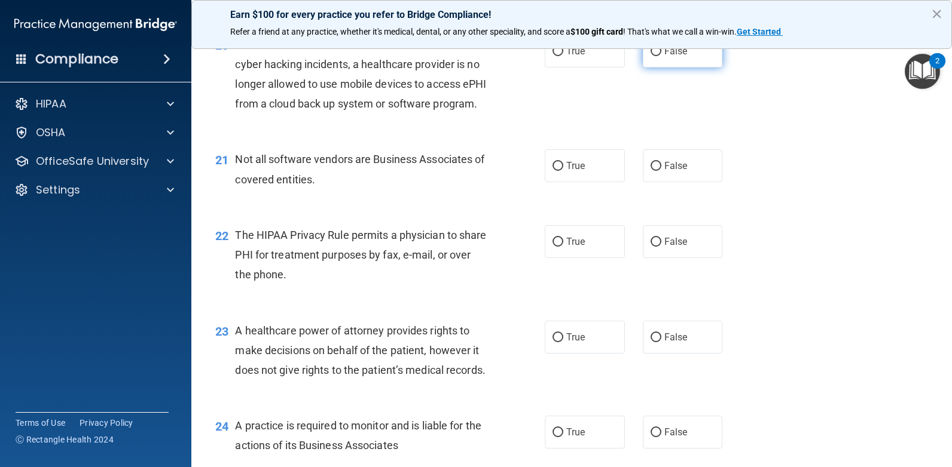
click at [664, 57] on span "False" at bounding box center [675, 50] width 23 height 11
click at [661, 56] on input "False" at bounding box center [655, 51] width 11 height 9
radio input "true"
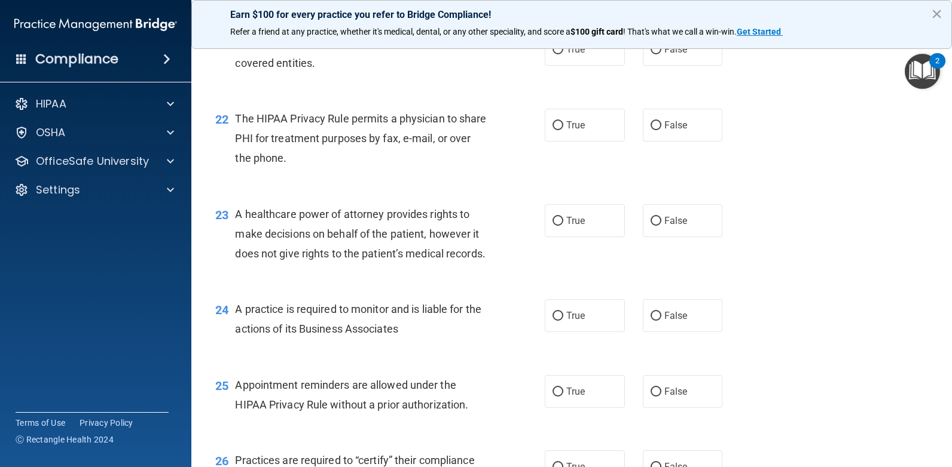
scroll to position [2152, 0]
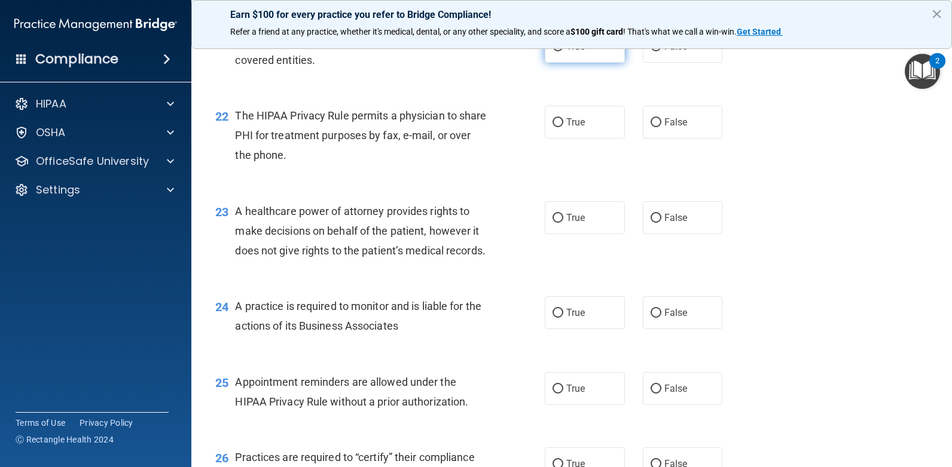
click at [563, 63] on label "True" at bounding box center [585, 46] width 80 height 33
click at [563, 51] on input "True" at bounding box center [557, 46] width 11 height 9
radio input "true"
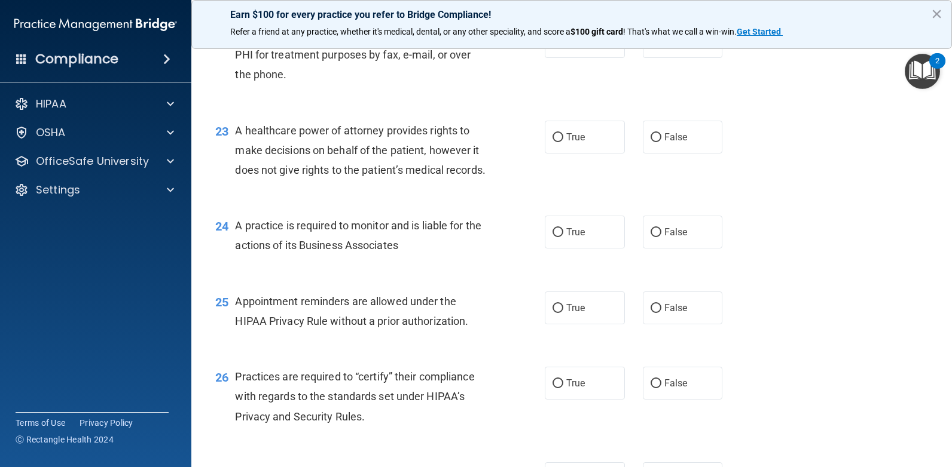
scroll to position [2211, 0]
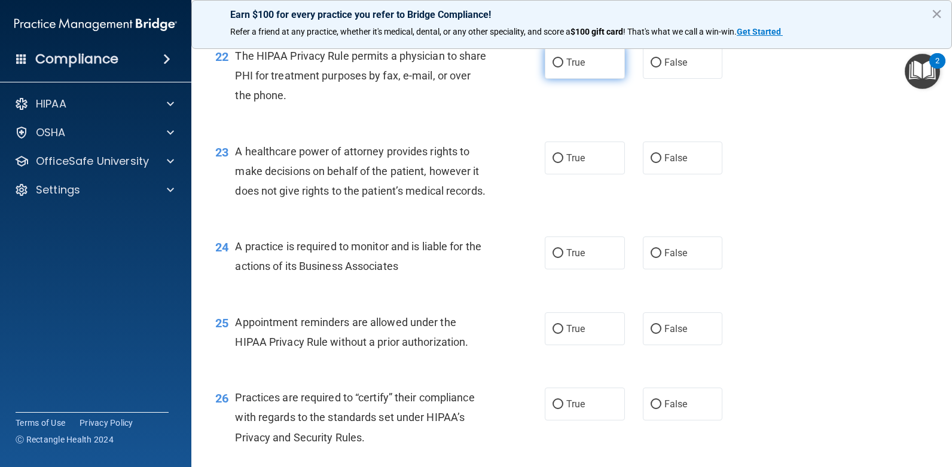
click at [573, 79] on label "True" at bounding box center [585, 62] width 80 height 33
click at [563, 68] on input "True" at bounding box center [557, 63] width 11 height 9
radio input "true"
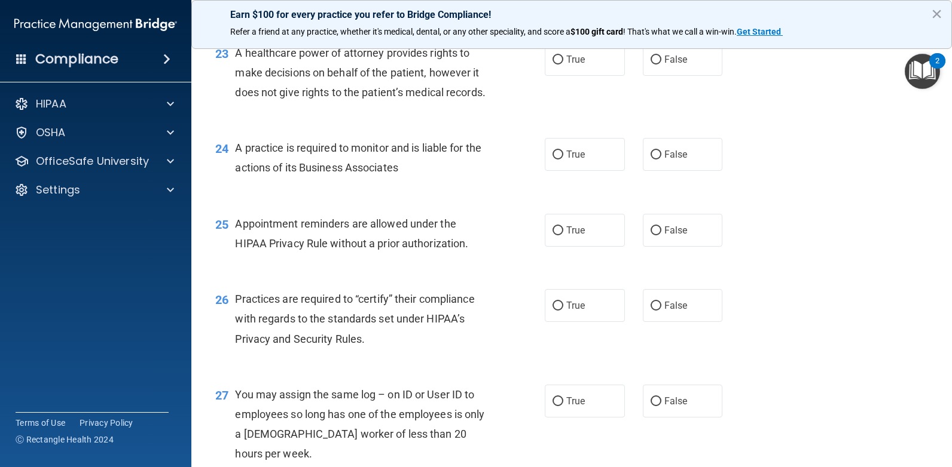
scroll to position [2331, 0]
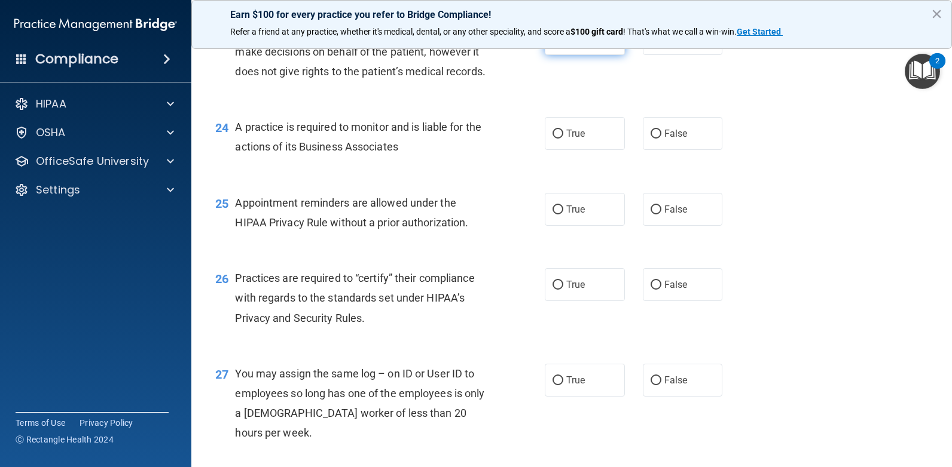
click at [568, 55] on label "True" at bounding box center [585, 38] width 80 height 33
click at [563, 44] on input "True" at bounding box center [557, 39] width 11 height 9
radio input "true"
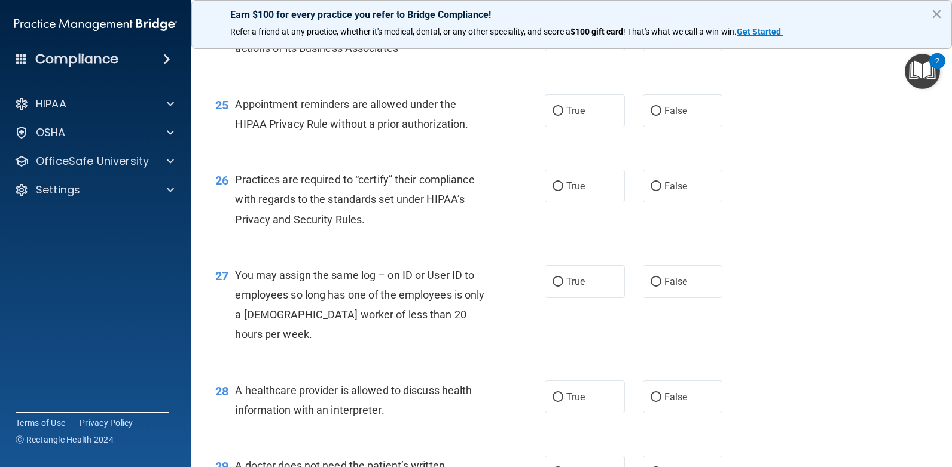
scroll to position [2451, 0]
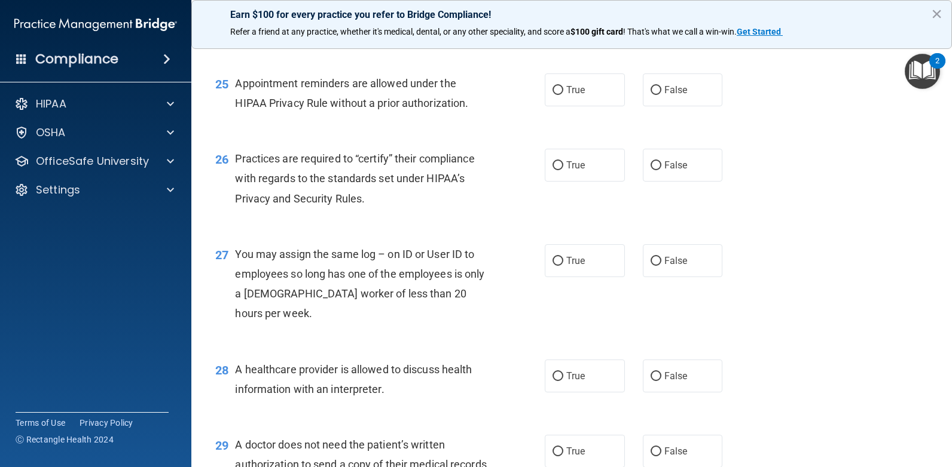
click at [676, 30] on label "False" at bounding box center [683, 14] width 80 height 33
click at [661, 19] on input "False" at bounding box center [655, 14] width 11 height 9
radio input "true"
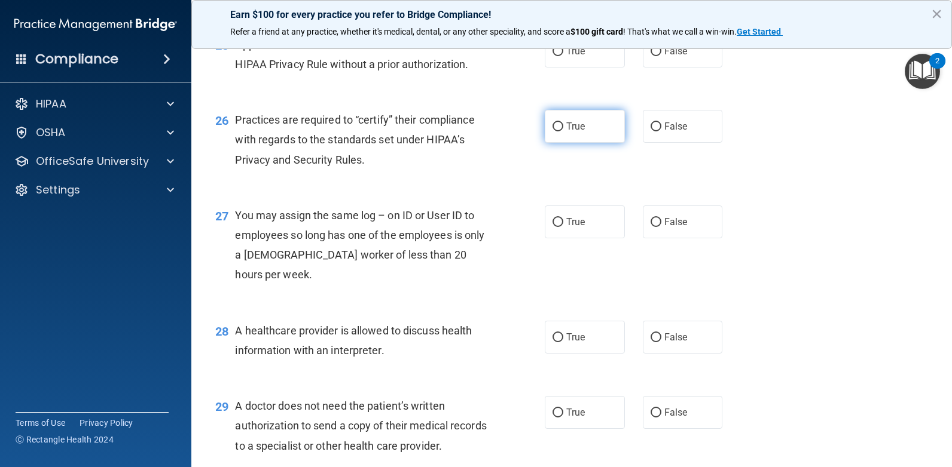
scroll to position [2510, 0]
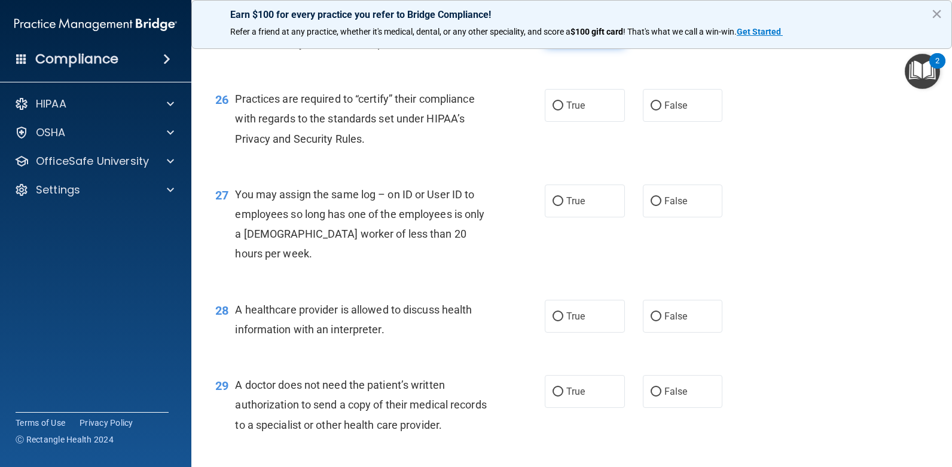
click at [558, 35] on input "True" at bounding box center [557, 30] width 11 height 9
radio input "true"
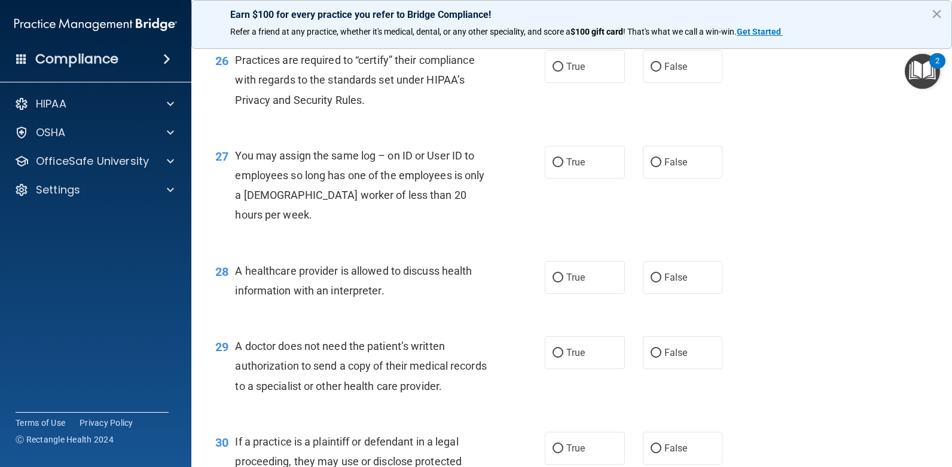
scroll to position [2570, 0]
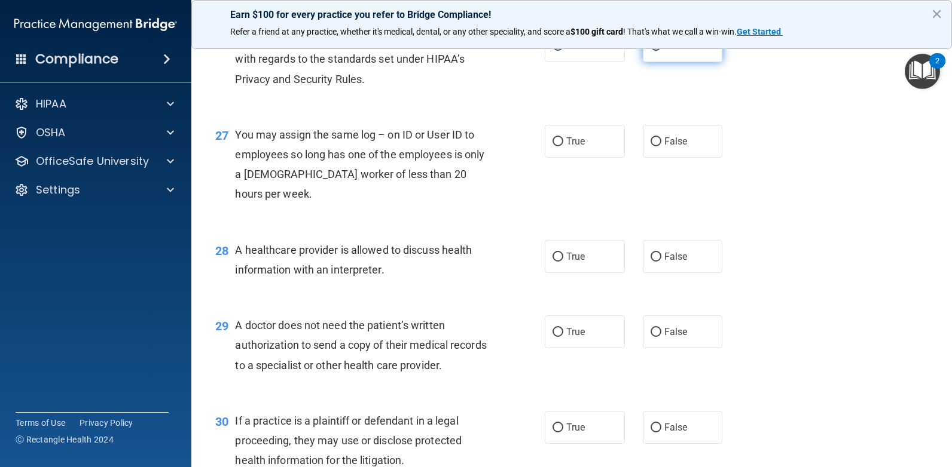
click at [650, 62] on label "False" at bounding box center [683, 45] width 80 height 33
click at [650, 51] on input "False" at bounding box center [655, 46] width 11 height 9
radio input "true"
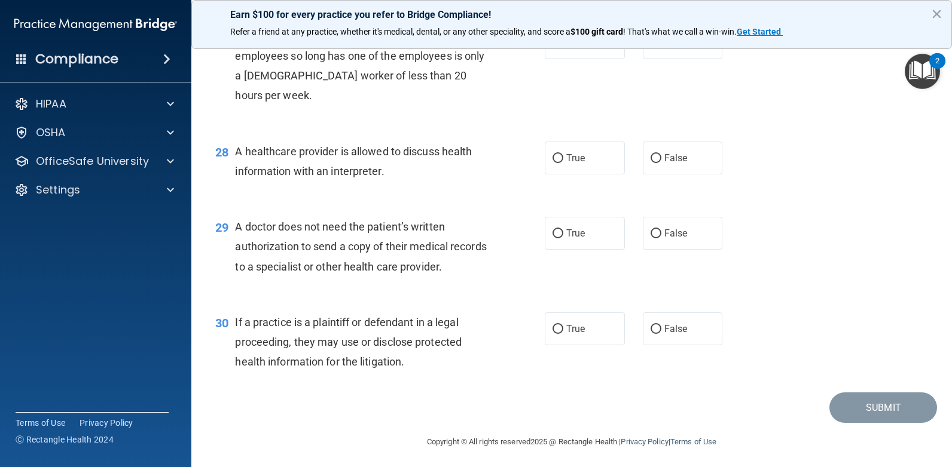
scroll to position [2690, 0]
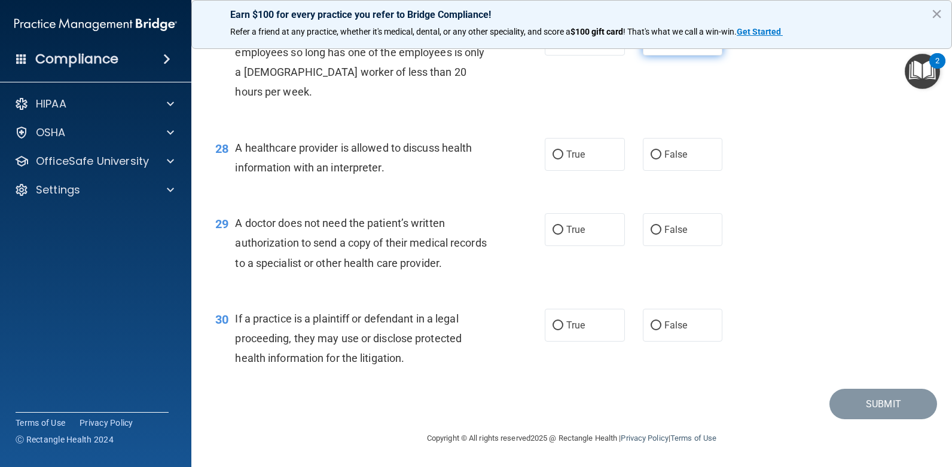
click at [651, 56] on label "False" at bounding box center [683, 39] width 80 height 33
click at [651, 44] on input "False" at bounding box center [655, 39] width 11 height 9
radio input "true"
click at [566, 164] on label "True" at bounding box center [585, 154] width 80 height 33
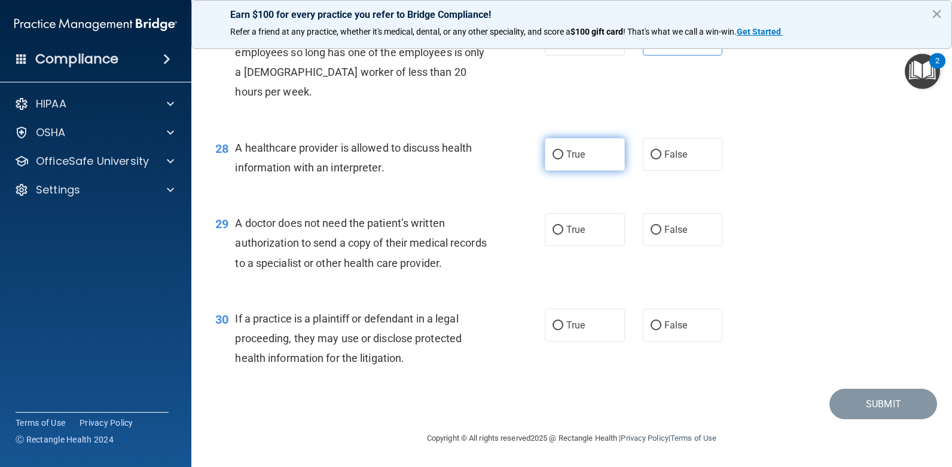
click at [563, 160] on input "True" at bounding box center [557, 155] width 11 height 9
radio input "true"
click at [584, 240] on label "True" at bounding box center [585, 229] width 80 height 33
click at [563, 235] on input "True" at bounding box center [557, 230] width 11 height 9
radio input "true"
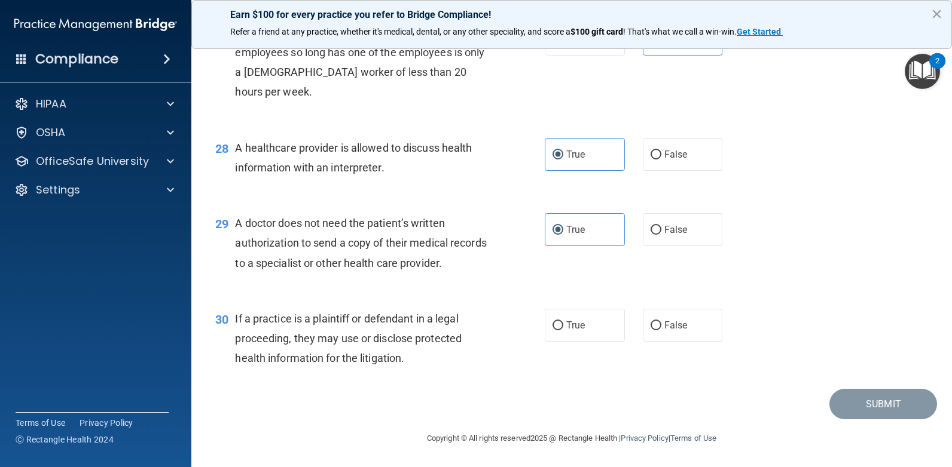
click at [560, 346] on div "30 If a practice is a plaintiff or defendant in a legal proceeding, they may us…" at bounding box center [571, 342] width 730 height 96
click at [577, 326] on span "True" at bounding box center [575, 325] width 19 height 11
click at [563, 326] on input "True" at bounding box center [557, 326] width 11 height 9
radio input "true"
click at [835, 396] on button "Submit" at bounding box center [883, 404] width 108 height 30
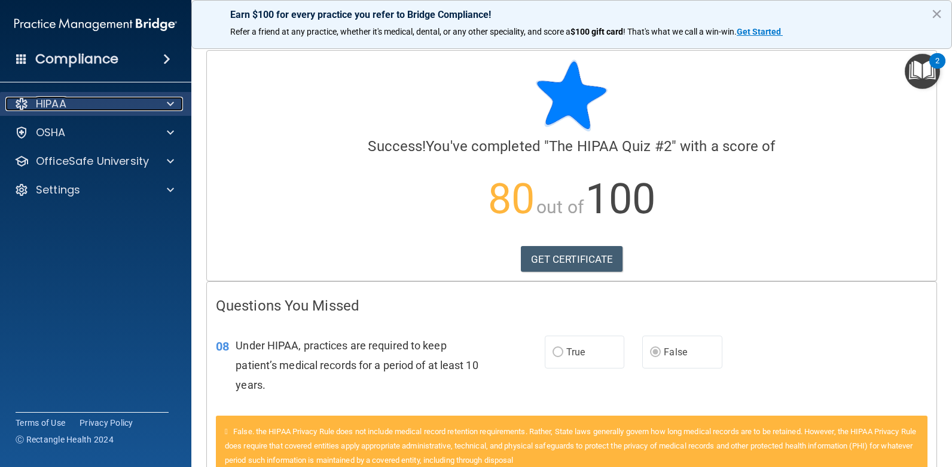
click at [87, 104] on div "HIPAA" at bounding box center [79, 104] width 148 height 14
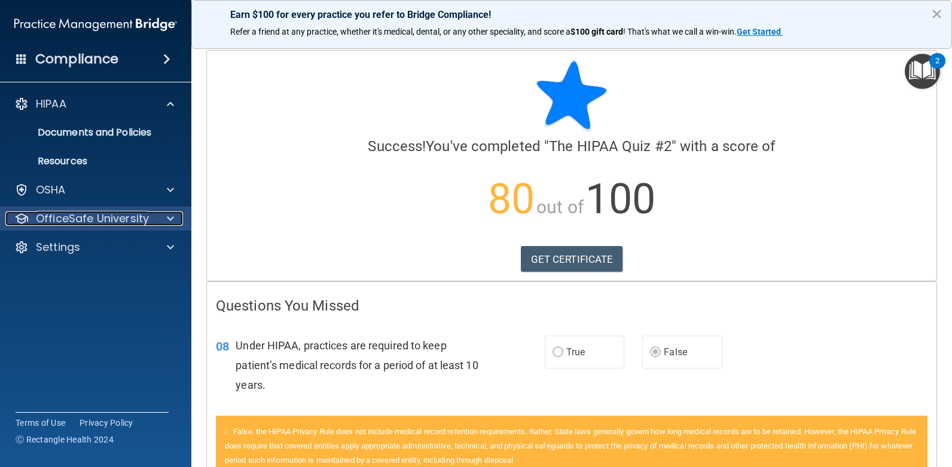
click at [71, 216] on p "OfficeSafe University" at bounding box center [92, 219] width 113 height 14
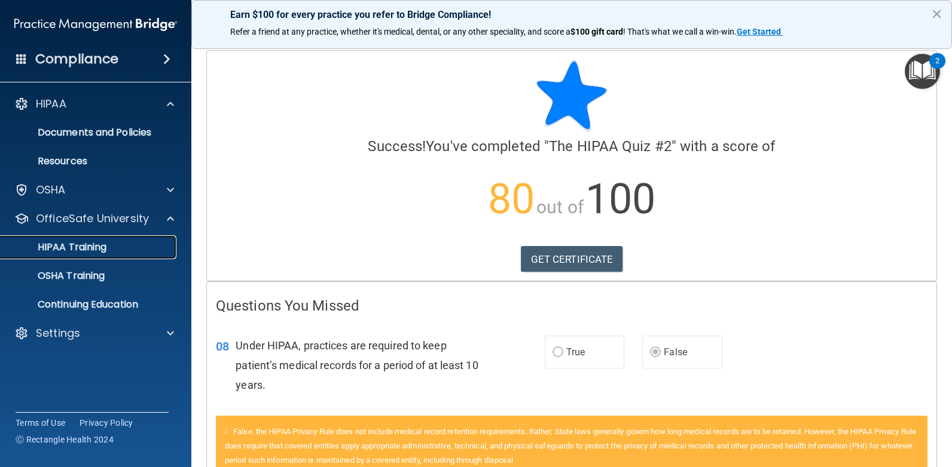
click at [79, 246] on p "HIPAA Training" at bounding box center [57, 247] width 99 height 12
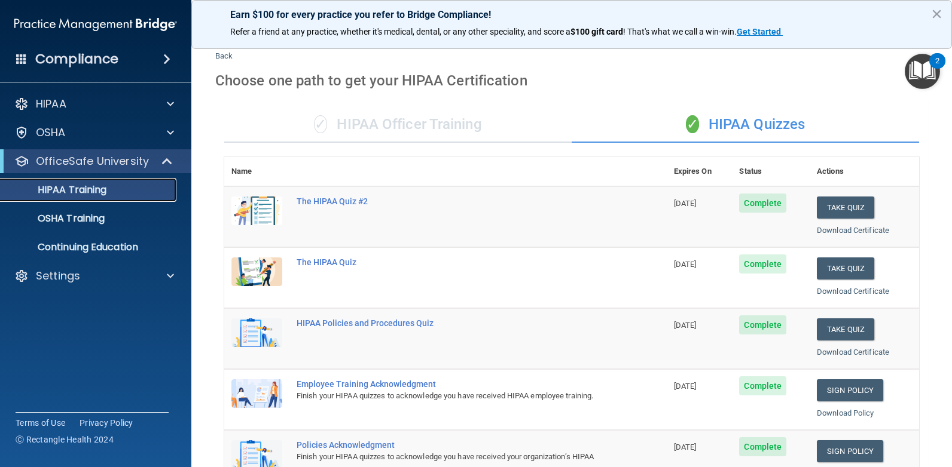
scroll to position [14, 0]
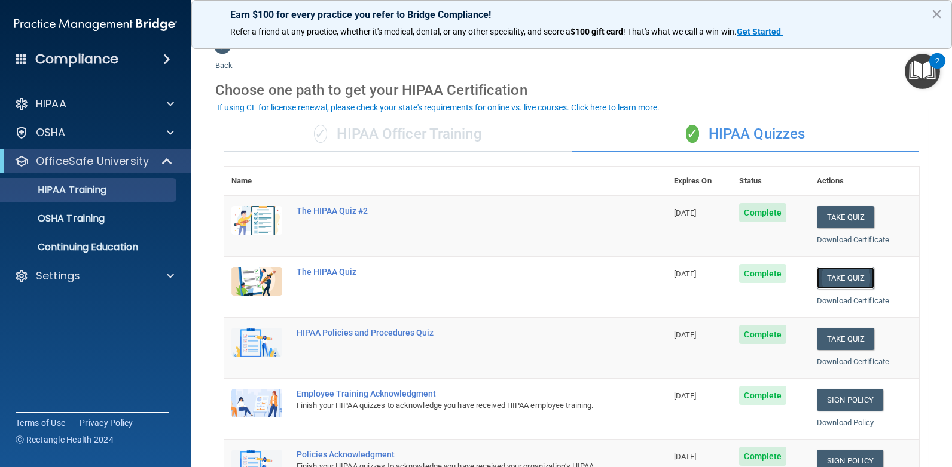
click at [825, 274] on button "Take Quiz" at bounding box center [844, 278] width 57 height 22
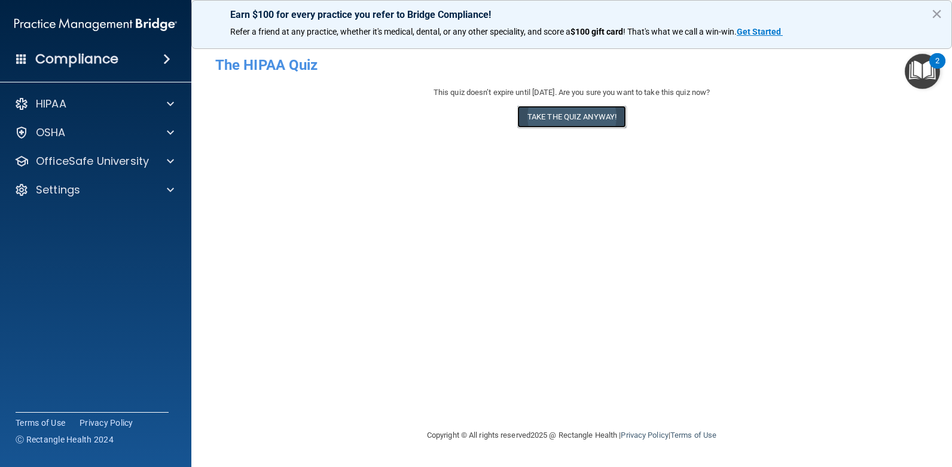
click at [601, 123] on button "Take the quiz anyway!" at bounding box center [571, 117] width 109 height 22
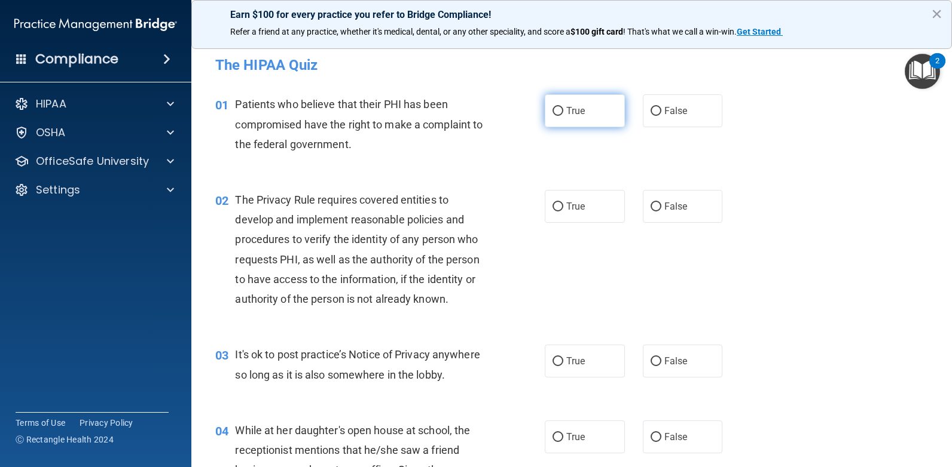
click at [564, 94] on div "01 Patients who believe that their PHI has been compromised have the right to m…" at bounding box center [571, 127] width 730 height 96
click at [566, 111] on span "True" at bounding box center [575, 110] width 19 height 11
click at [563, 111] on input "True" at bounding box center [557, 111] width 11 height 9
radio input "true"
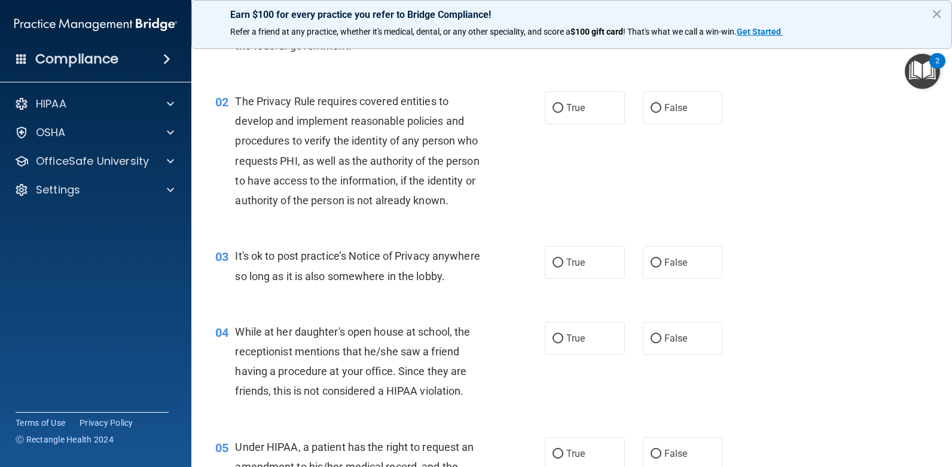
scroll to position [120, 0]
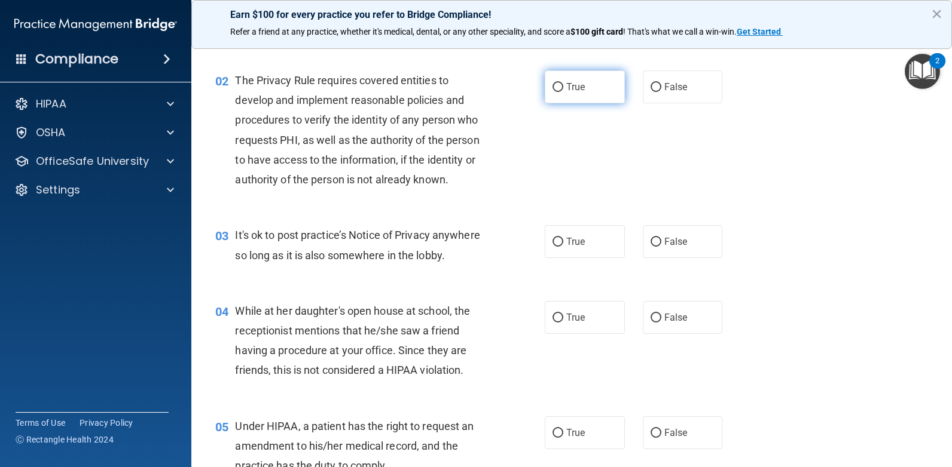
click at [574, 93] on label "True" at bounding box center [585, 87] width 80 height 33
click at [563, 92] on input "True" at bounding box center [557, 87] width 11 height 9
radio input "true"
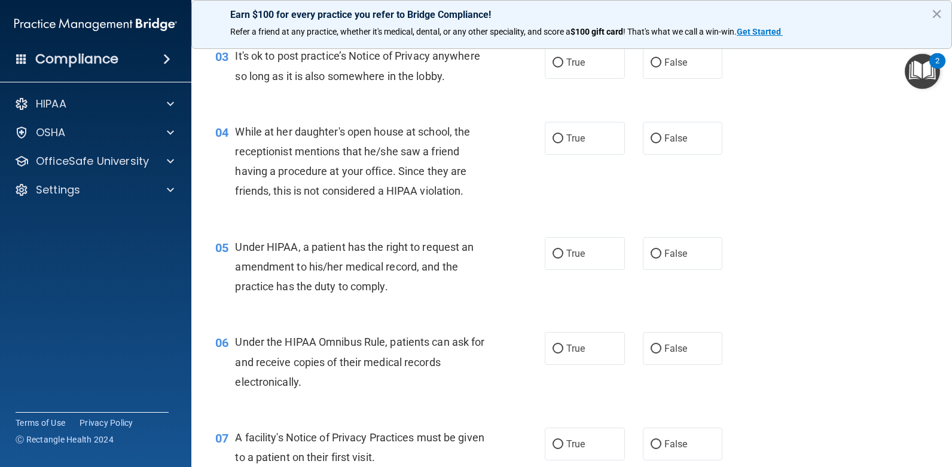
scroll to position [239, 0]
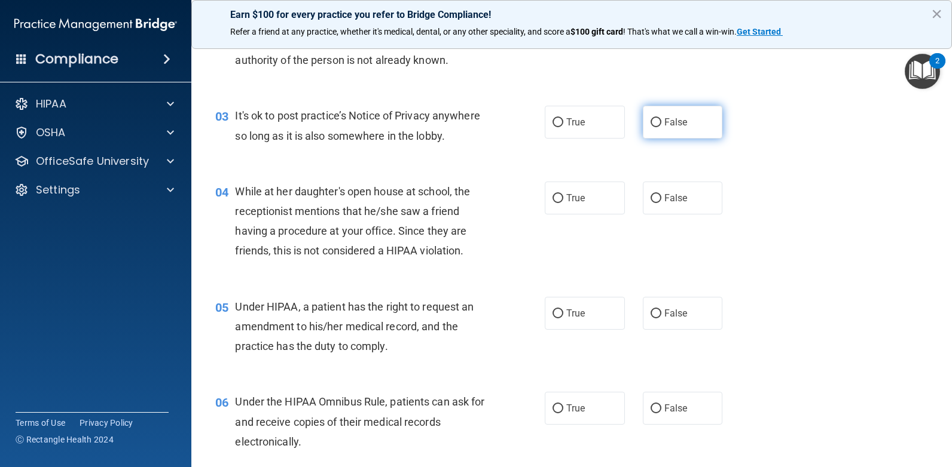
click at [668, 106] on label "False" at bounding box center [683, 122] width 80 height 33
click at [661, 118] on input "False" at bounding box center [655, 122] width 11 height 9
radio input "true"
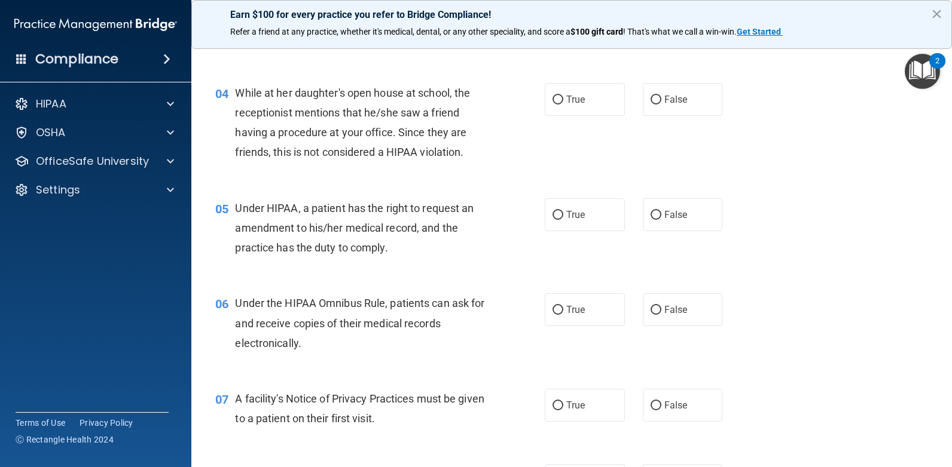
scroll to position [359, 0]
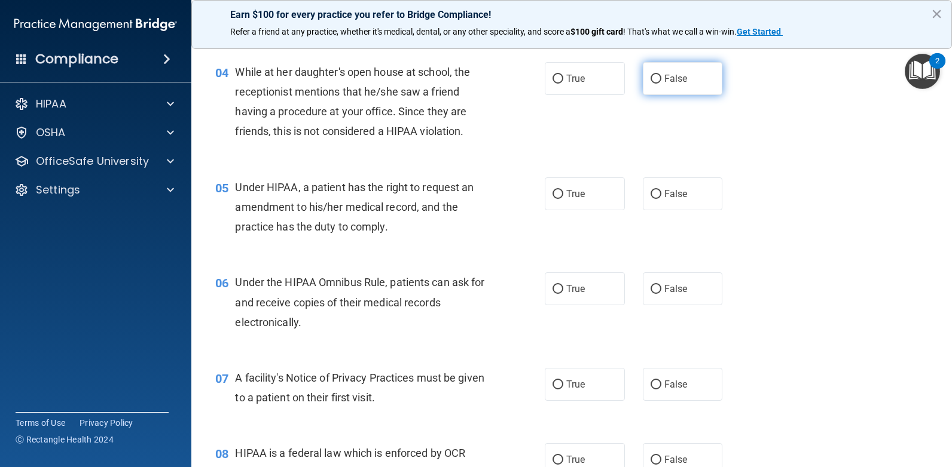
click at [664, 86] on label "False" at bounding box center [683, 78] width 80 height 33
click at [661, 84] on input "False" at bounding box center [655, 79] width 11 height 9
radio input "true"
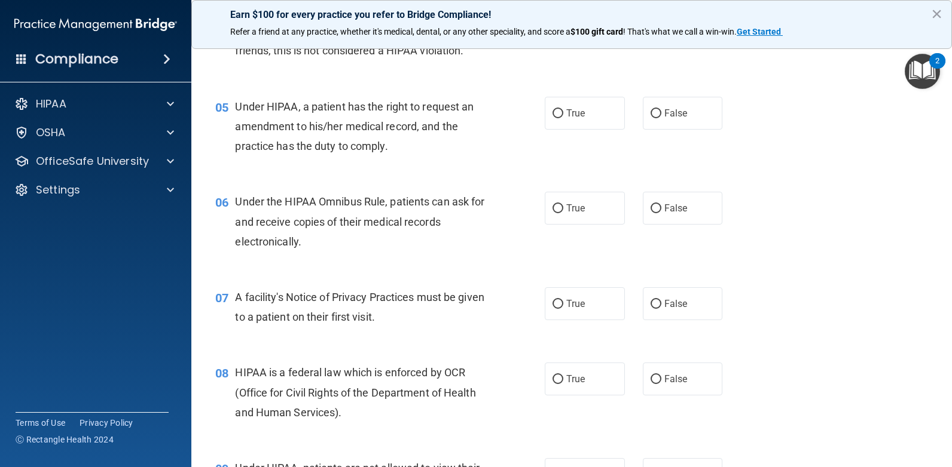
scroll to position [418, 0]
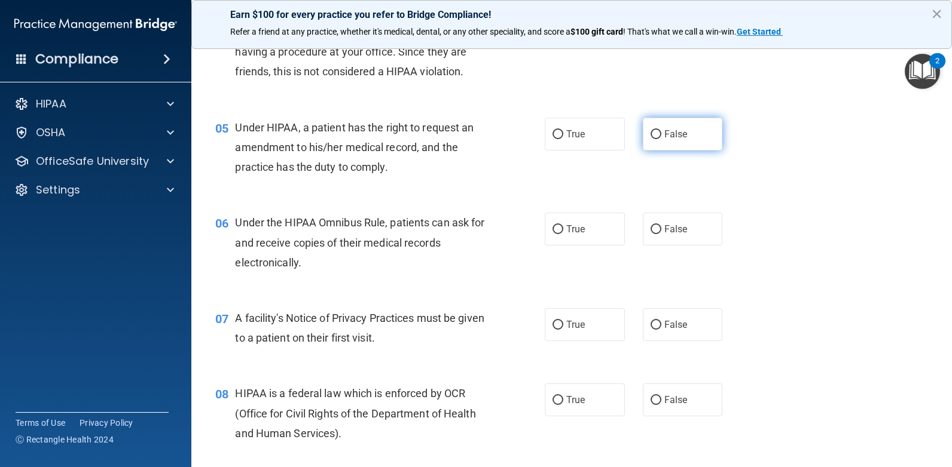
click at [643, 145] on label "False" at bounding box center [683, 134] width 80 height 33
click at [650, 139] on input "False" at bounding box center [655, 134] width 11 height 9
radio input "true"
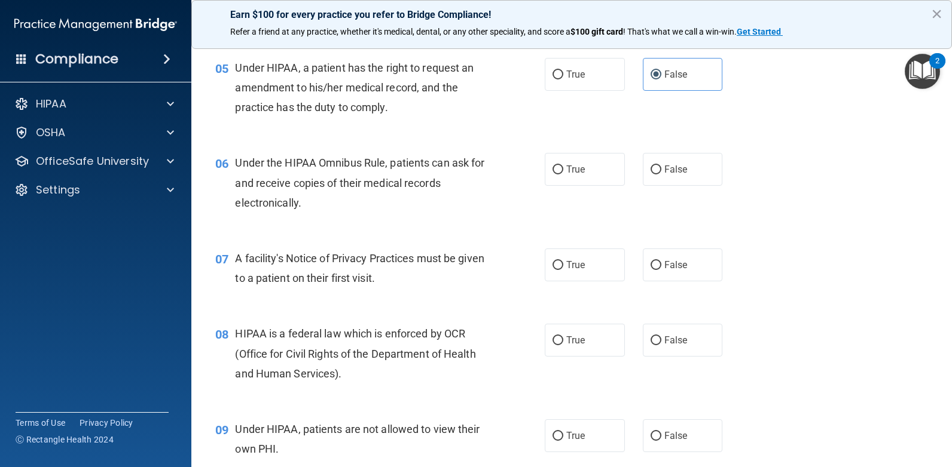
scroll to position [538, 0]
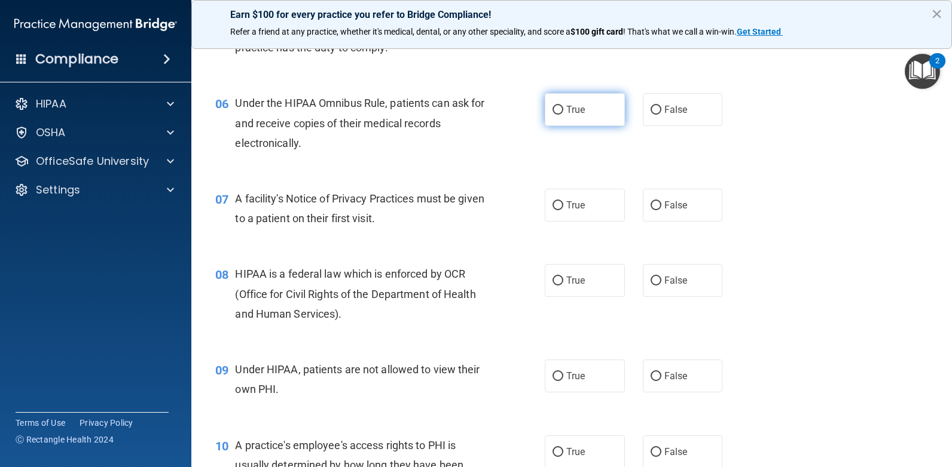
drag, startPoint x: 536, startPoint y: 121, endPoint x: 546, endPoint y: 123, distance: 10.9
click at [536, 121] on div "06 Under the HIPAA Omnibus Rule, patients can ask for and receive copies of the…" at bounding box center [379, 126] width 365 height 66
click at [549, 124] on label "True" at bounding box center [585, 109] width 80 height 33
click at [552, 115] on input "True" at bounding box center [557, 110] width 11 height 9
radio input "true"
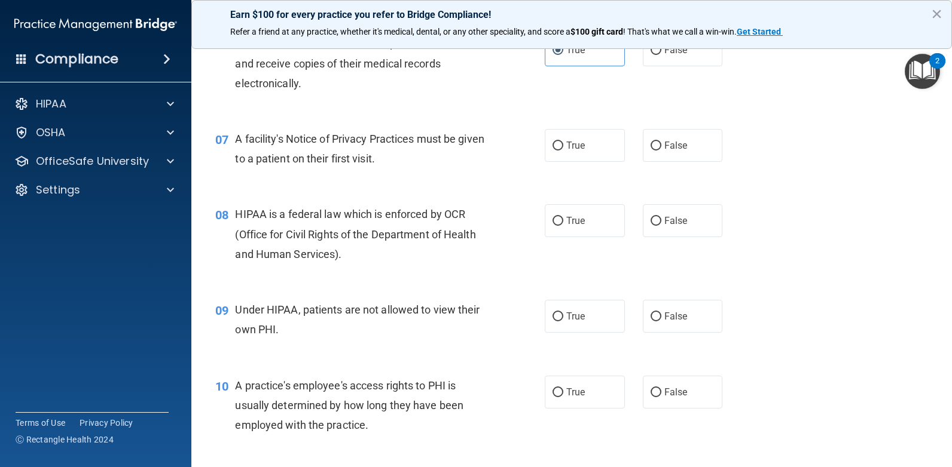
scroll to position [657, 0]
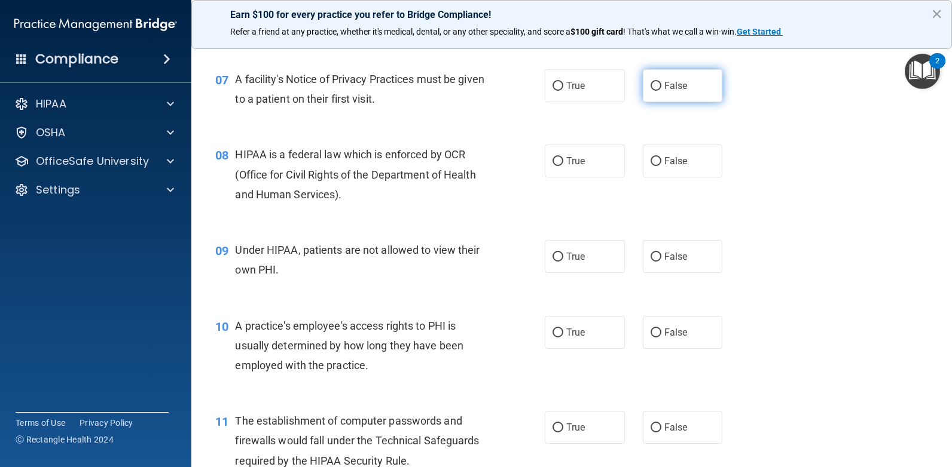
click at [690, 80] on label "False" at bounding box center [683, 85] width 80 height 33
click at [661, 82] on input "False" at bounding box center [655, 86] width 11 height 9
radio input "true"
click at [568, 69] on label "True" at bounding box center [585, 85] width 80 height 33
click at [563, 82] on input "True" at bounding box center [557, 86] width 11 height 9
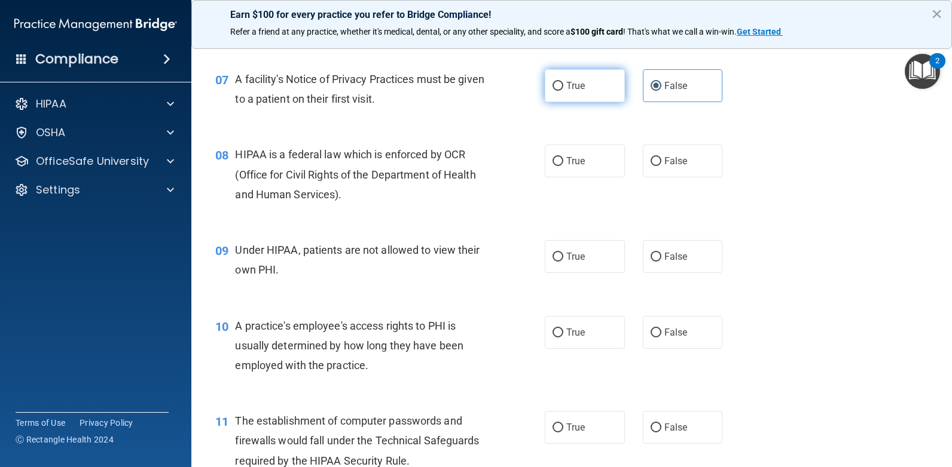
radio input "true"
radio input "false"
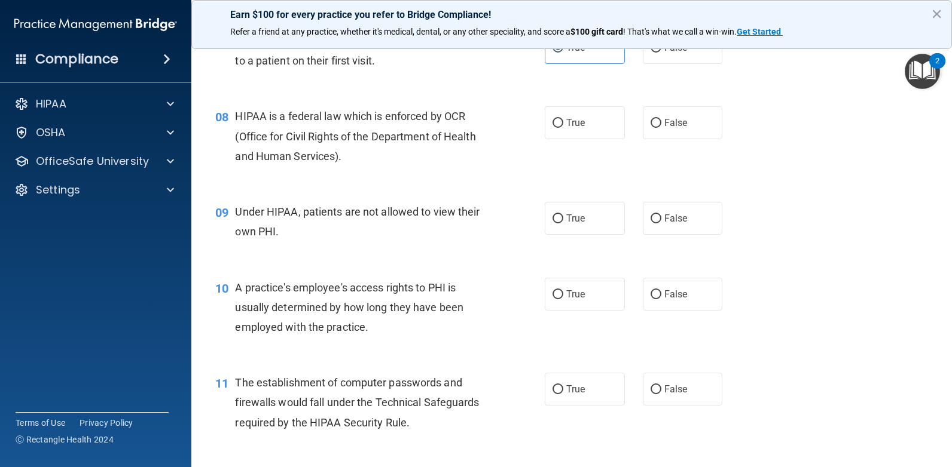
scroll to position [717, 0]
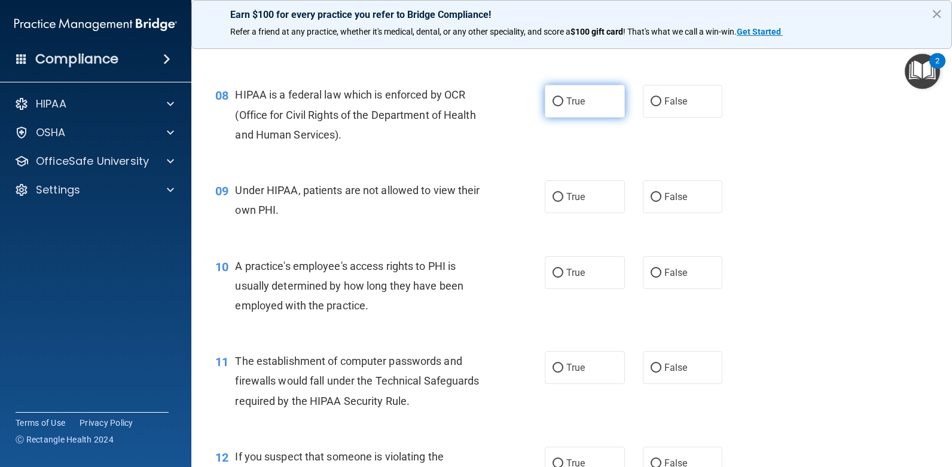
click at [567, 96] on label "True" at bounding box center [585, 101] width 80 height 33
click at [563, 97] on input "True" at bounding box center [557, 101] width 11 height 9
radio input "true"
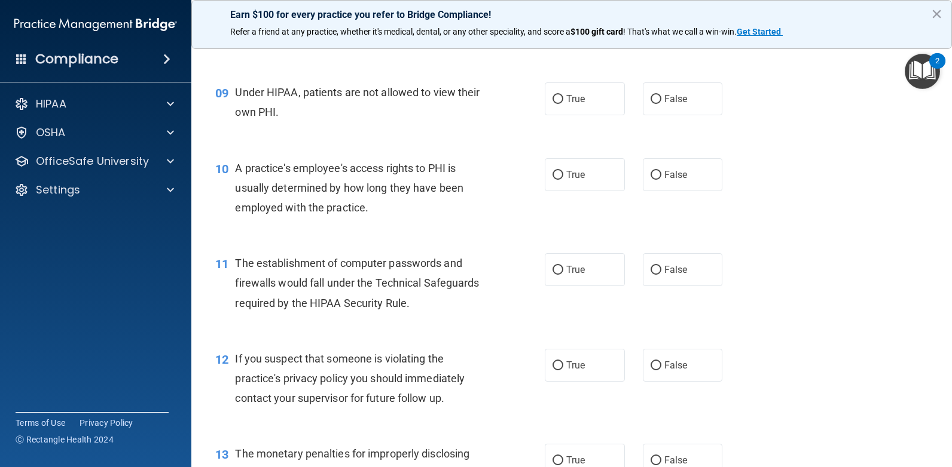
scroll to position [837, 0]
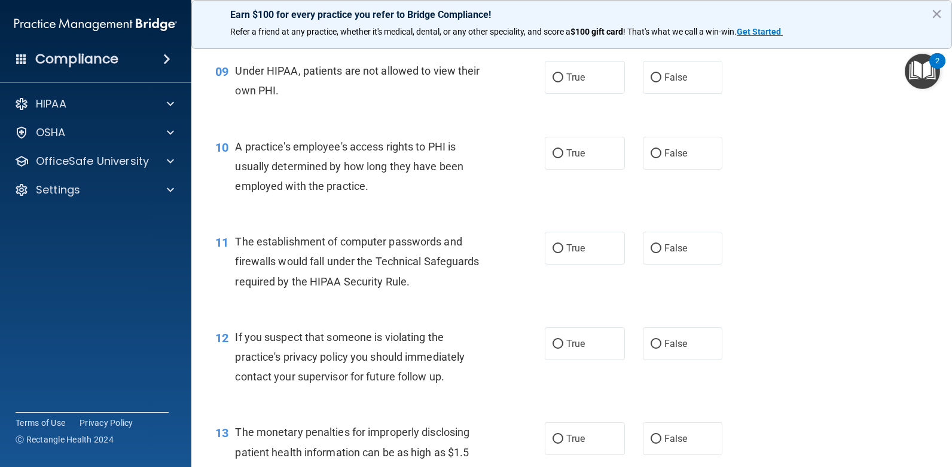
click at [631, 103] on div "09 Under HIPAA, patients are not allowed to view their own PHI. True False" at bounding box center [571, 83] width 730 height 75
click at [644, 100] on div "09 Under HIPAA, patients are not allowed to view their own PHI. True False" at bounding box center [571, 83] width 730 height 75
click at [651, 90] on label "False" at bounding box center [683, 77] width 80 height 33
click at [651, 82] on input "False" at bounding box center [655, 78] width 11 height 9
radio input "true"
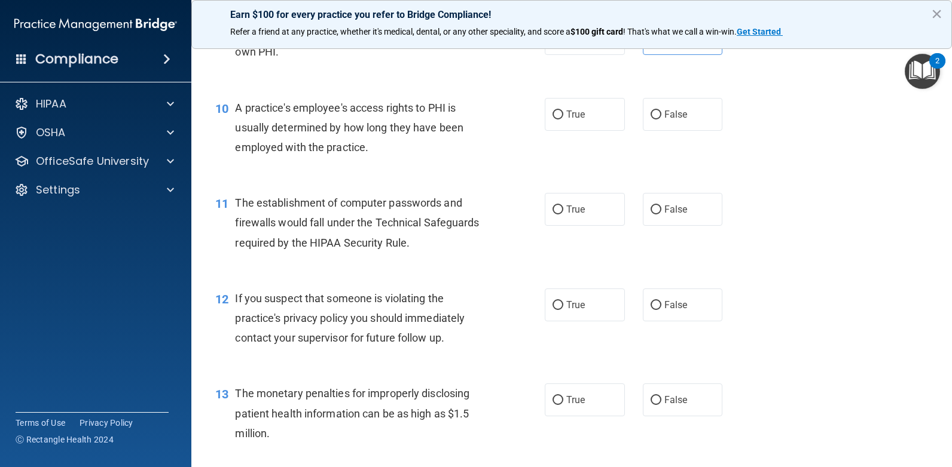
scroll to position [897, 0]
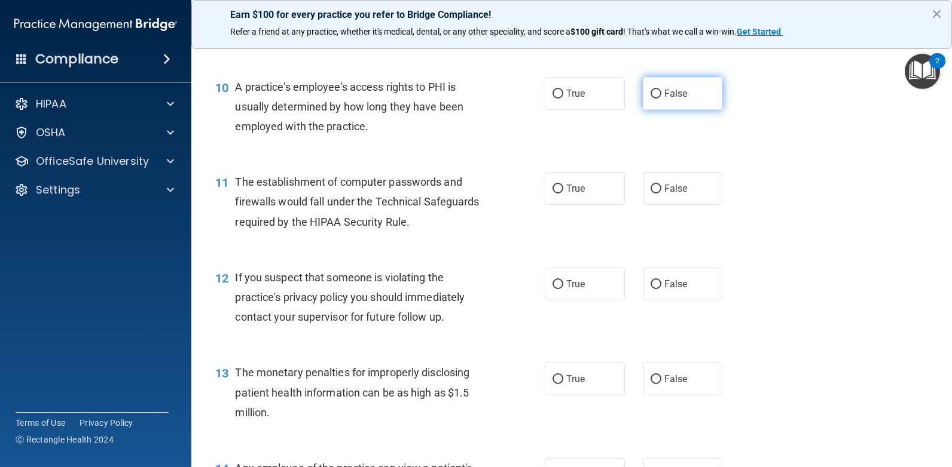
click at [643, 97] on label "False" at bounding box center [683, 93] width 80 height 33
click at [650, 97] on input "False" at bounding box center [655, 94] width 11 height 9
radio input "true"
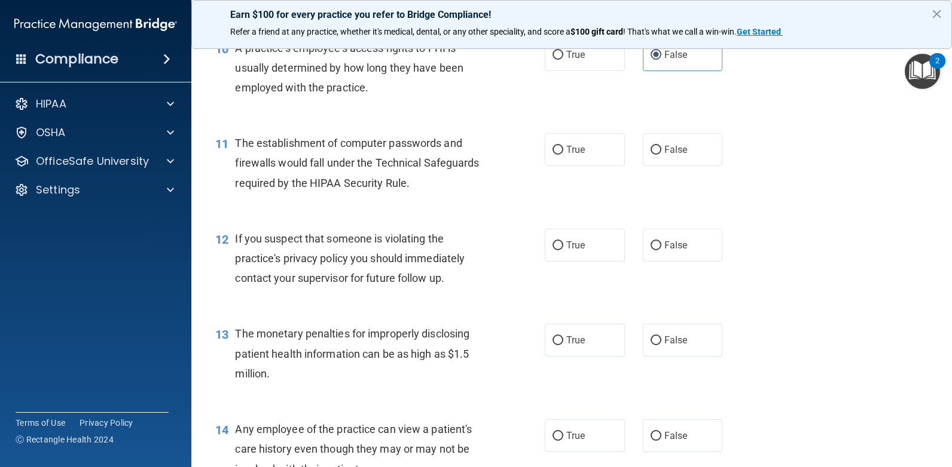
scroll to position [956, 0]
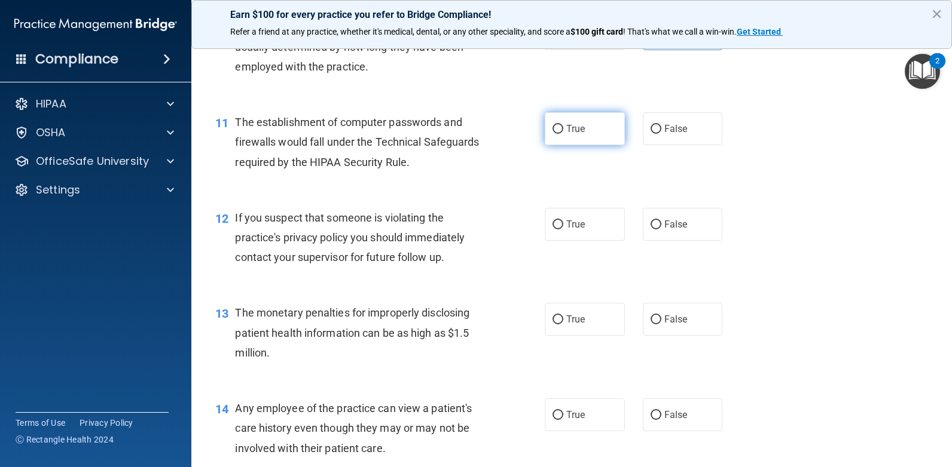
click at [580, 124] on span "True" at bounding box center [575, 128] width 19 height 11
click at [563, 125] on input "True" at bounding box center [557, 129] width 11 height 9
radio input "true"
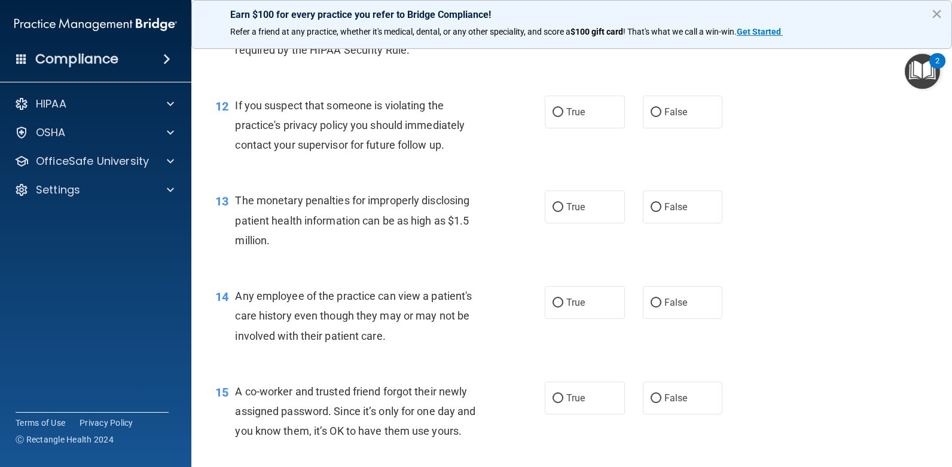
scroll to position [1076, 0]
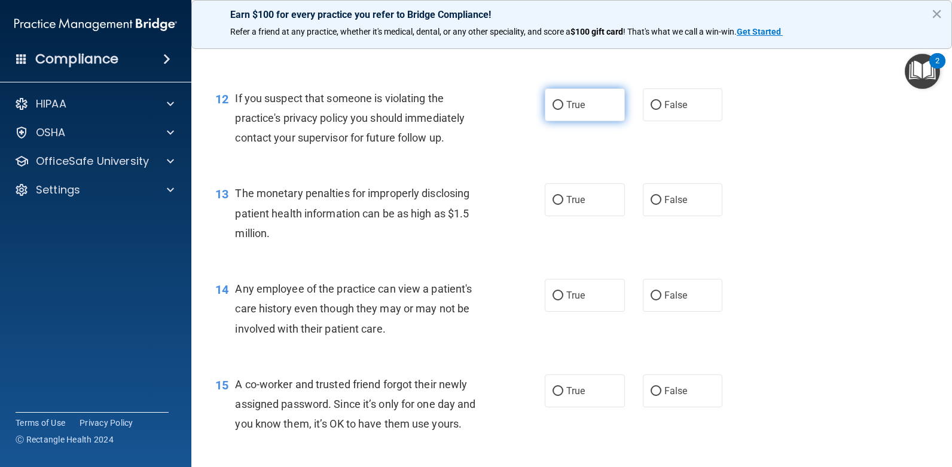
click at [602, 106] on label "True" at bounding box center [585, 104] width 80 height 33
click at [563, 106] on input "True" at bounding box center [557, 105] width 11 height 9
radio input "true"
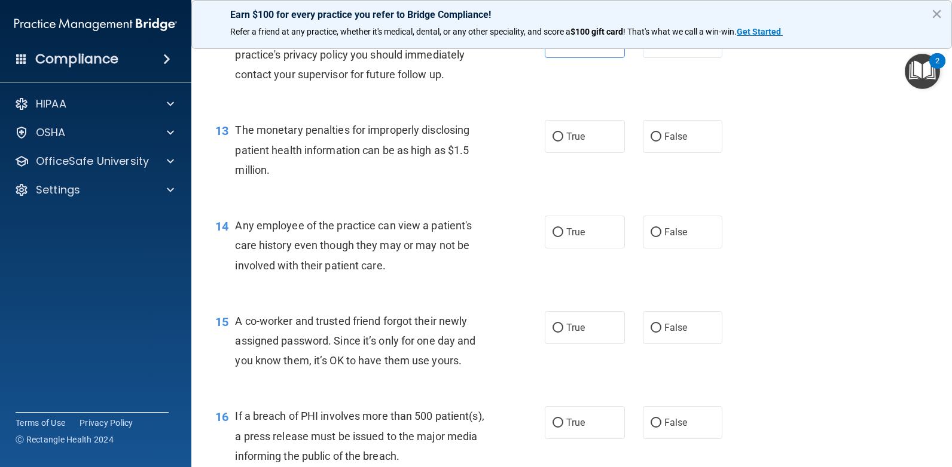
scroll to position [1195, 0]
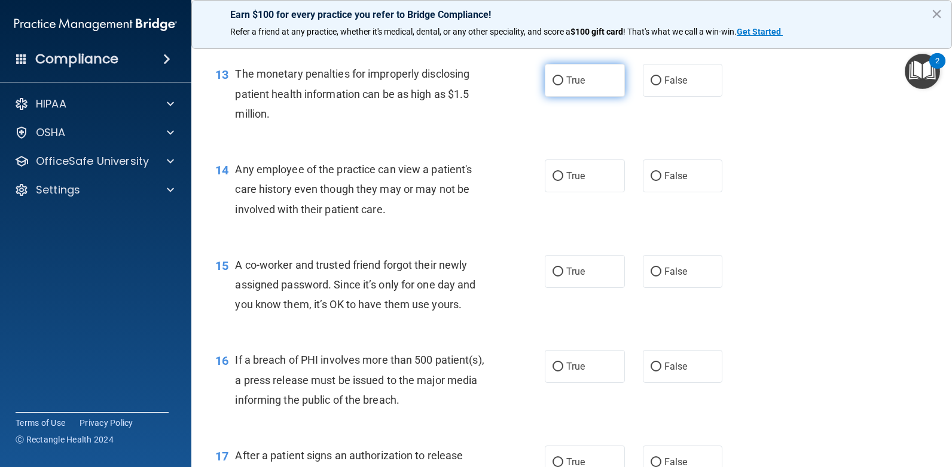
click at [561, 95] on label "True" at bounding box center [585, 80] width 80 height 33
click at [561, 85] on input "True" at bounding box center [557, 81] width 11 height 9
radio input "true"
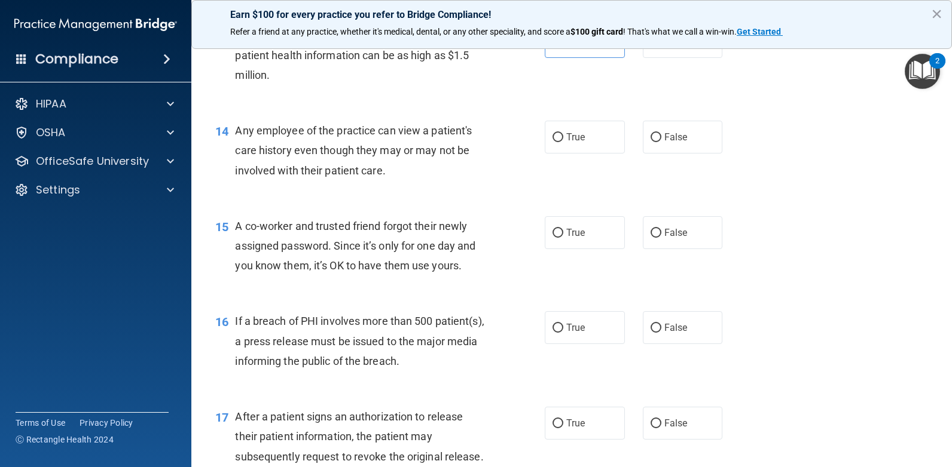
scroll to position [1255, 0]
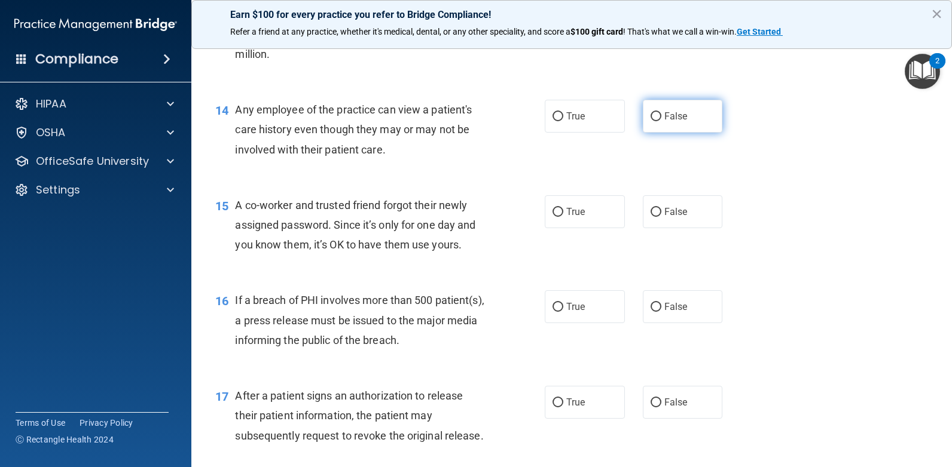
click at [643, 132] on label "False" at bounding box center [683, 116] width 80 height 33
click at [650, 121] on input "False" at bounding box center [655, 116] width 11 height 9
radio input "true"
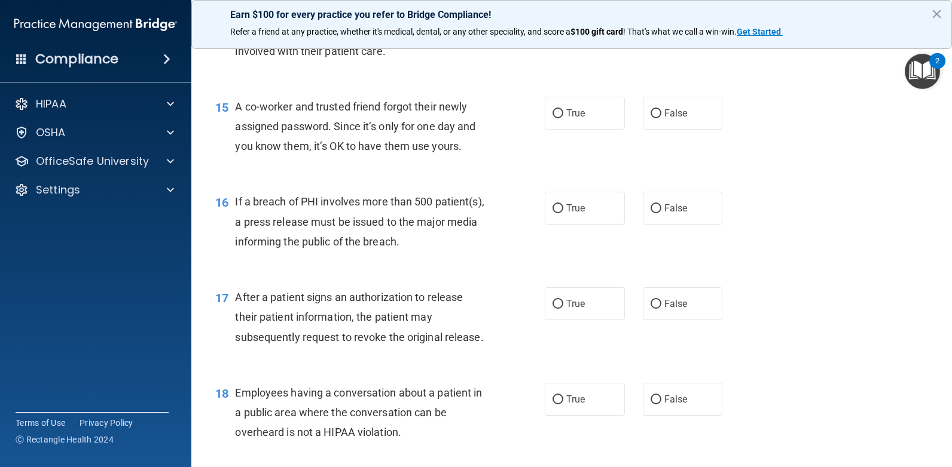
scroll to position [1375, 0]
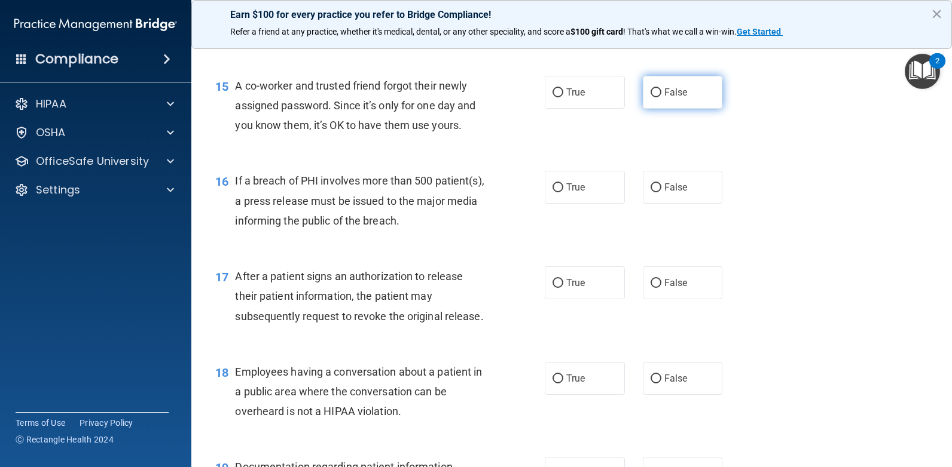
click at [650, 91] on input "False" at bounding box center [655, 92] width 11 height 9
radio input "true"
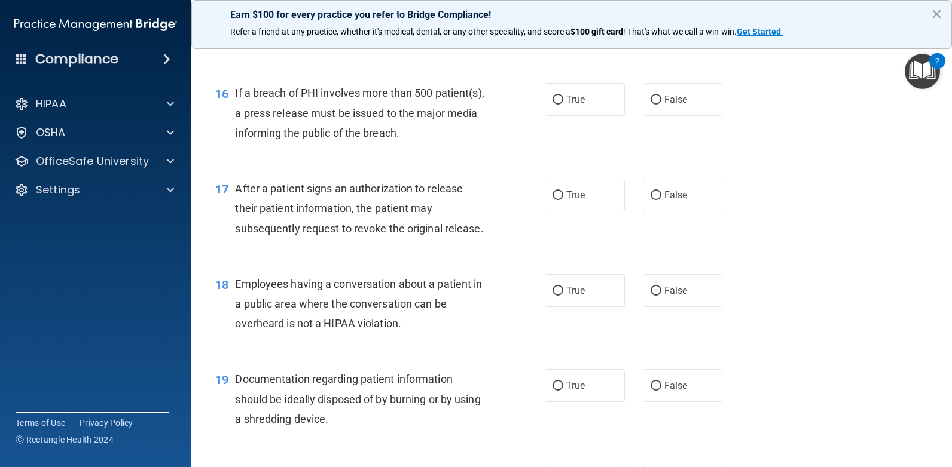
scroll to position [1494, 0]
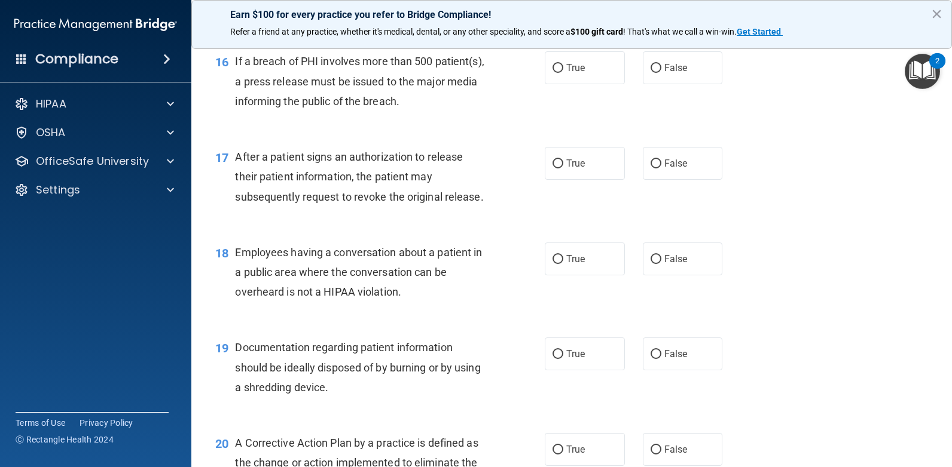
click at [558, 90] on div "16 If a breach of PHI involves more than 500 patient(s), a press release must b…" at bounding box center [571, 84] width 730 height 96
drag, startPoint x: 555, startPoint y: 81, endPoint x: 550, endPoint y: 86, distance: 6.8
click at [554, 80] on label "True" at bounding box center [585, 67] width 80 height 33
click at [554, 73] on input "True" at bounding box center [557, 68] width 11 height 9
radio input "true"
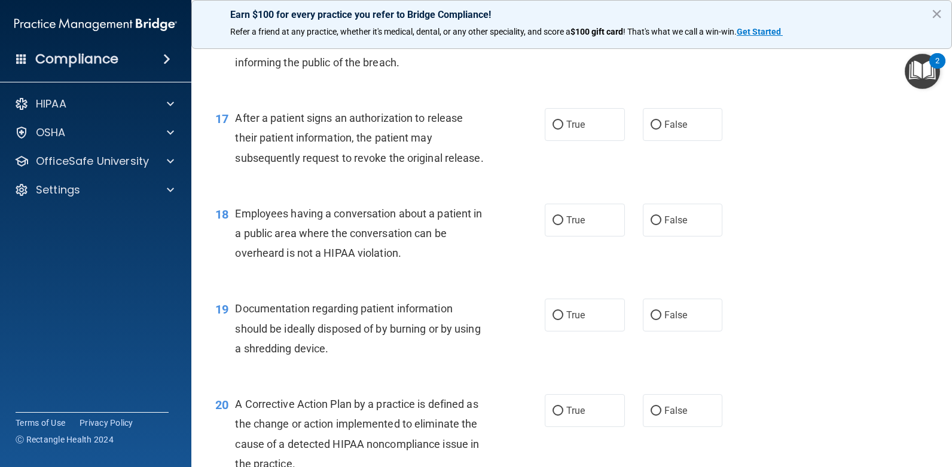
scroll to position [1554, 0]
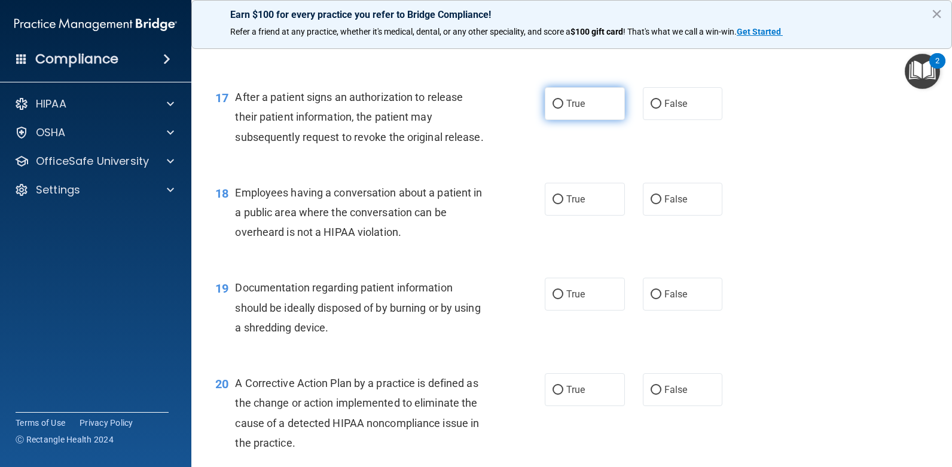
click at [589, 115] on label "True" at bounding box center [585, 103] width 80 height 33
click at [563, 109] on input "True" at bounding box center [557, 104] width 11 height 9
radio input "true"
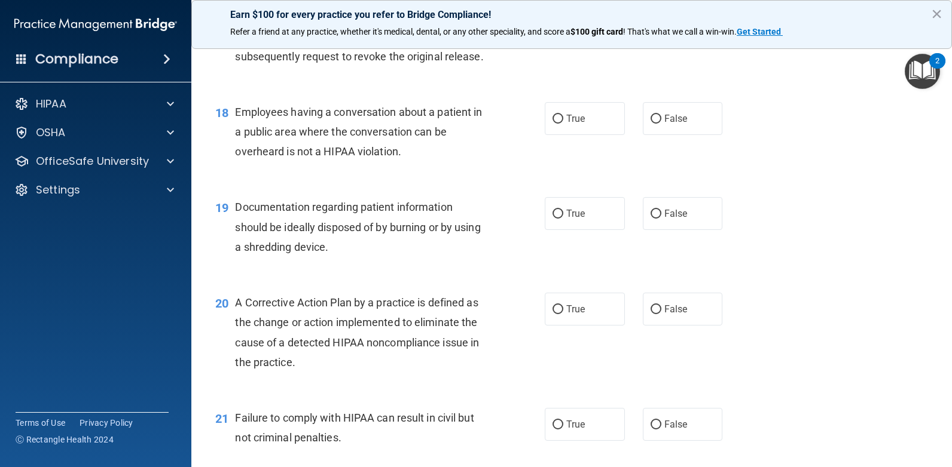
scroll to position [1614, 0]
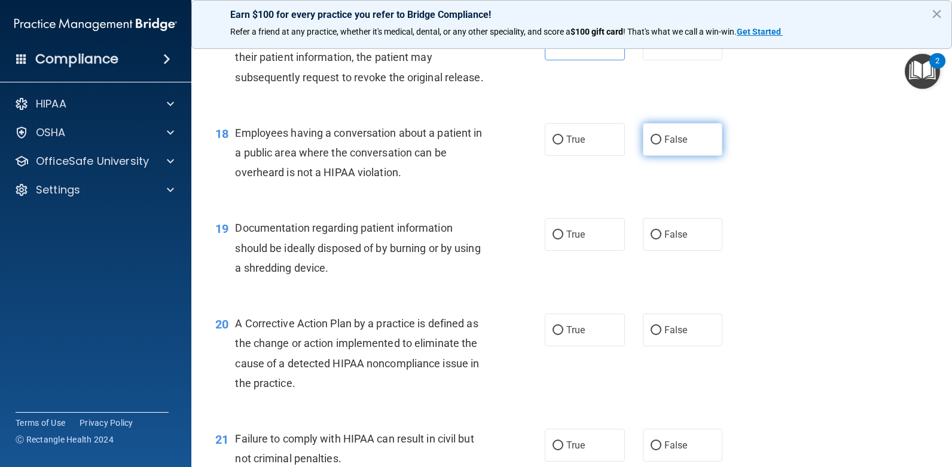
click at [657, 139] on label "False" at bounding box center [683, 139] width 80 height 33
click at [657, 139] on input "False" at bounding box center [655, 140] width 11 height 9
radio input "true"
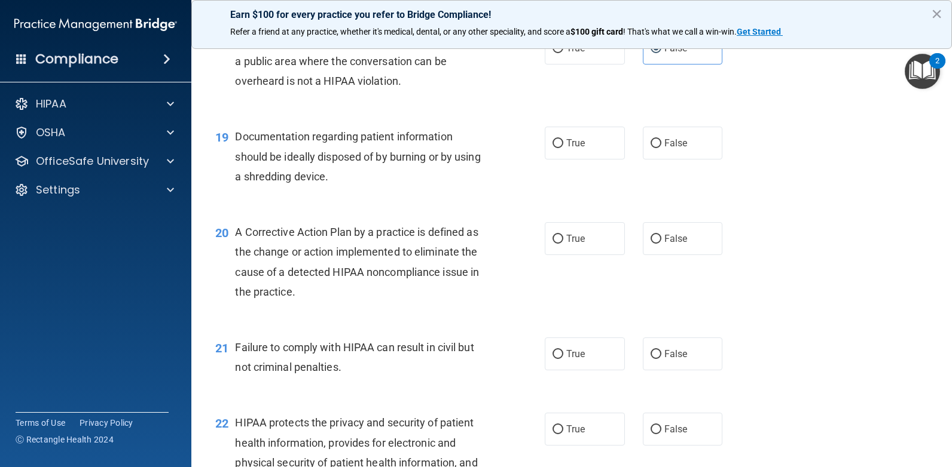
scroll to position [1733, 0]
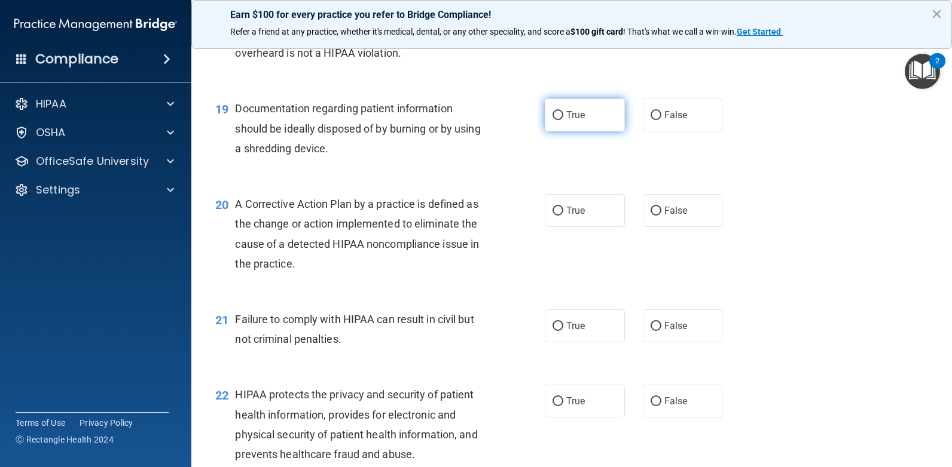
click at [574, 123] on label "True" at bounding box center [585, 115] width 80 height 33
click at [563, 120] on input "True" at bounding box center [557, 115] width 11 height 9
radio input "true"
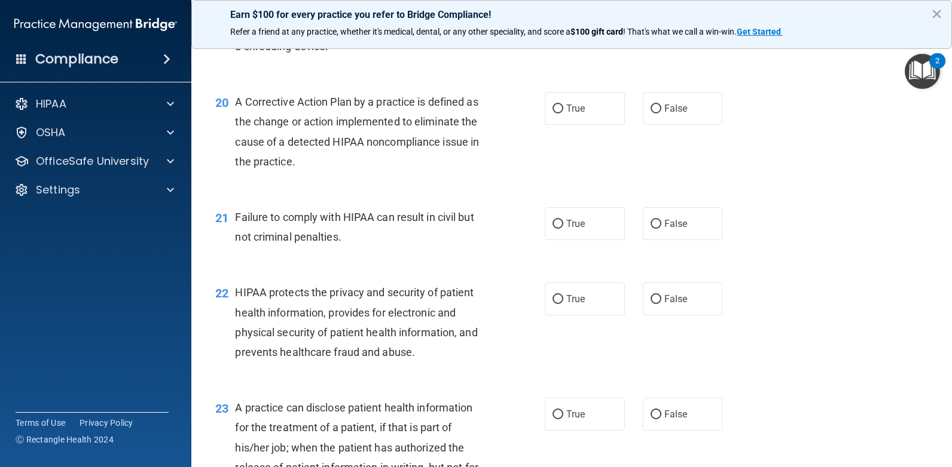
scroll to position [1853, 0]
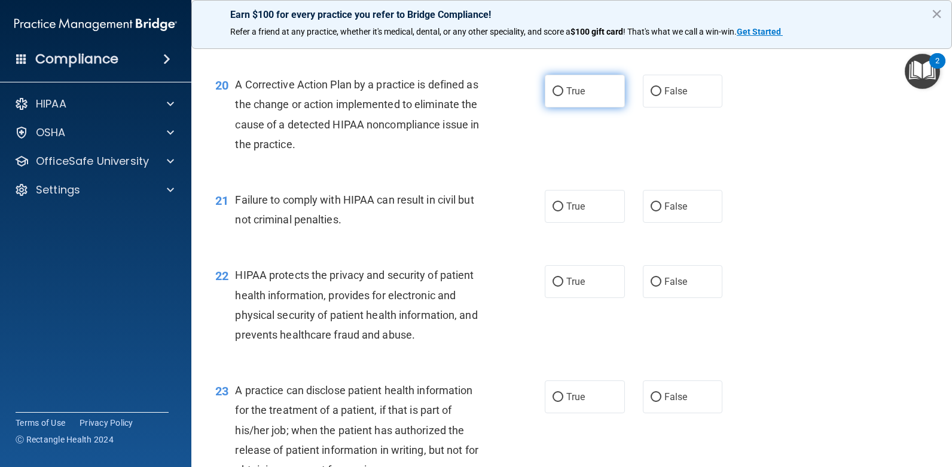
click at [560, 103] on label "True" at bounding box center [585, 91] width 80 height 33
click at [560, 96] on input "True" at bounding box center [557, 91] width 11 height 9
radio input "true"
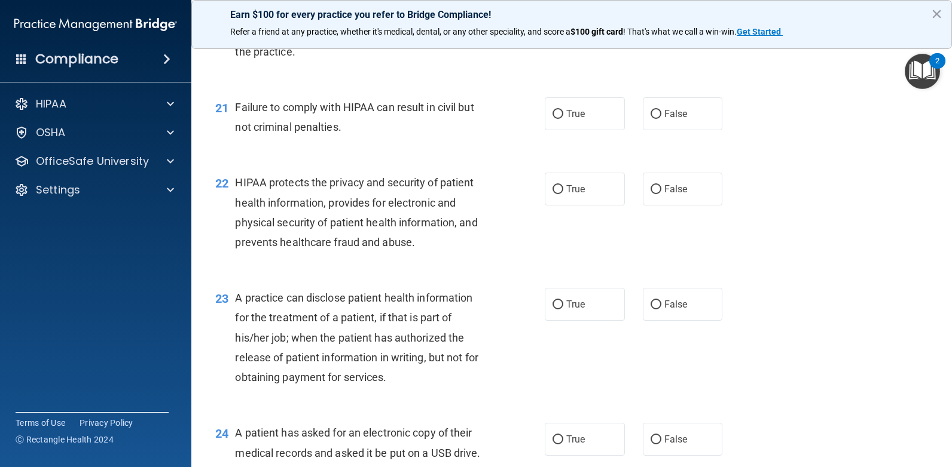
scroll to position [1972, 0]
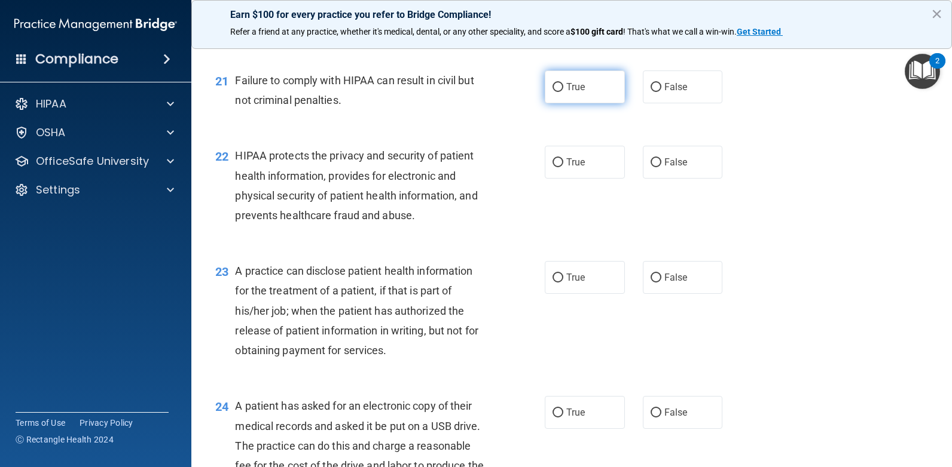
click at [560, 96] on label "True" at bounding box center [585, 87] width 80 height 33
click at [560, 92] on input "True" at bounding box center [557, 87] width 11 height 9
radio input "true"
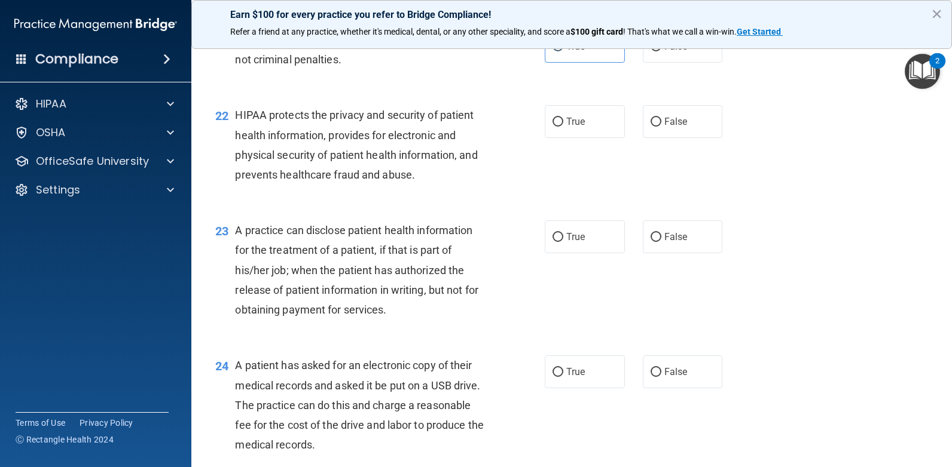
scroll to position [2035, 0]
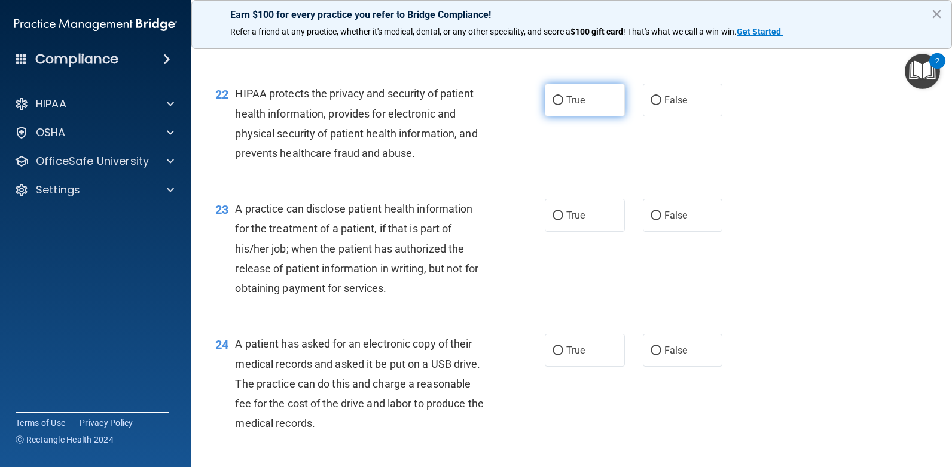
click at [586, 92] on label "True" at bounding box center [585, 100] width 80 height 33
click at [563, 96] on input "True" at bounding box center [557, 100] width 11 height 9
radio input "true"
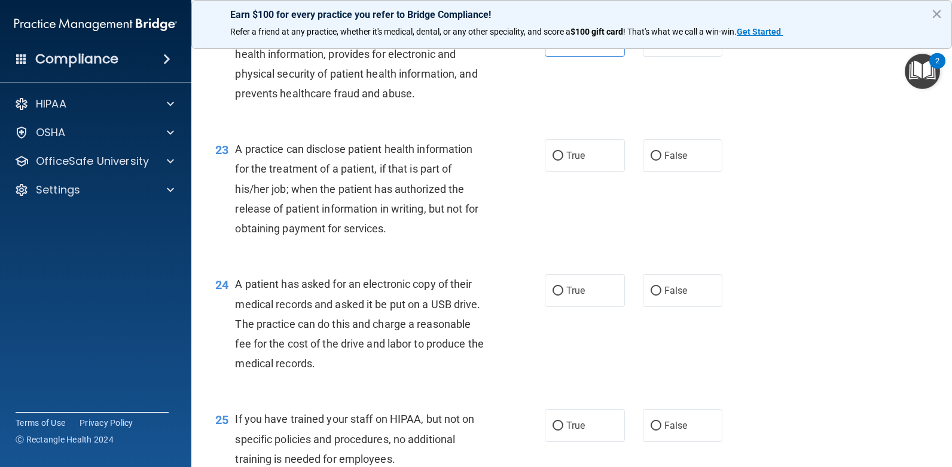
scroll to position [2154, 0]
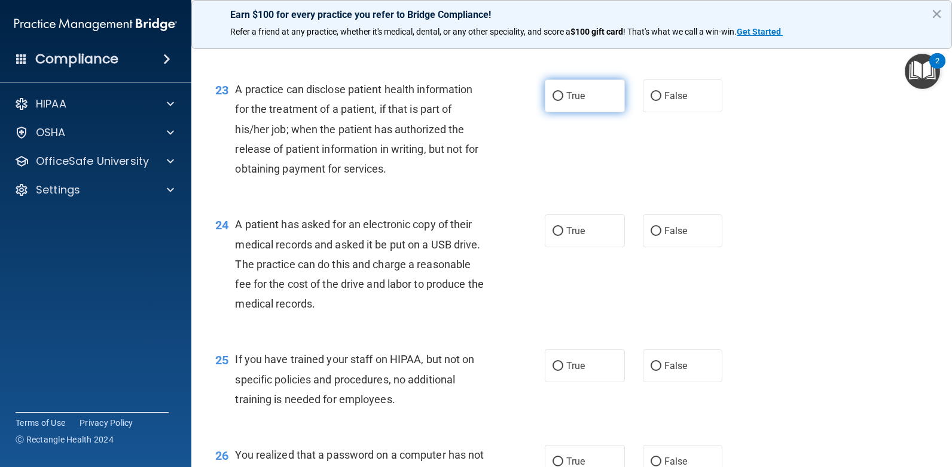
click at [561, 100] on label "True" at bounding box center [585, 95] width 80 height 33
click at [561, 100] on input "True" at bounding box center [557, 96] width 11 height 9
radio input "true"
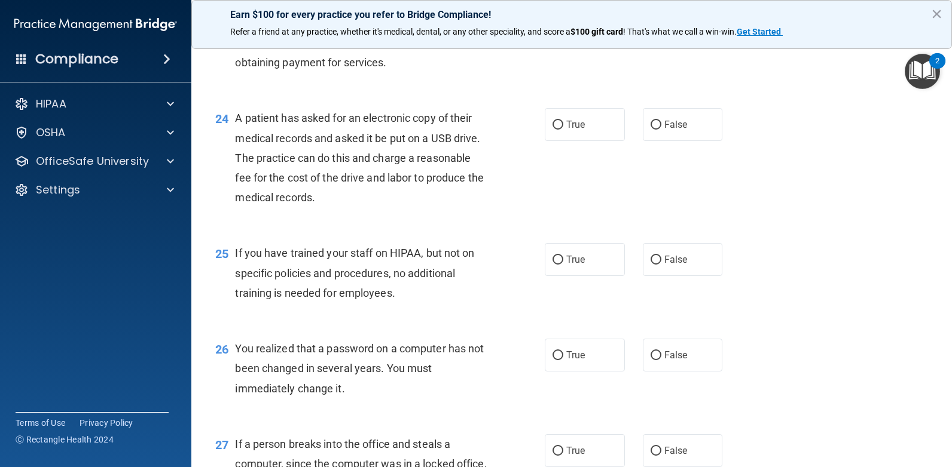
scroll to position [2274, 0]
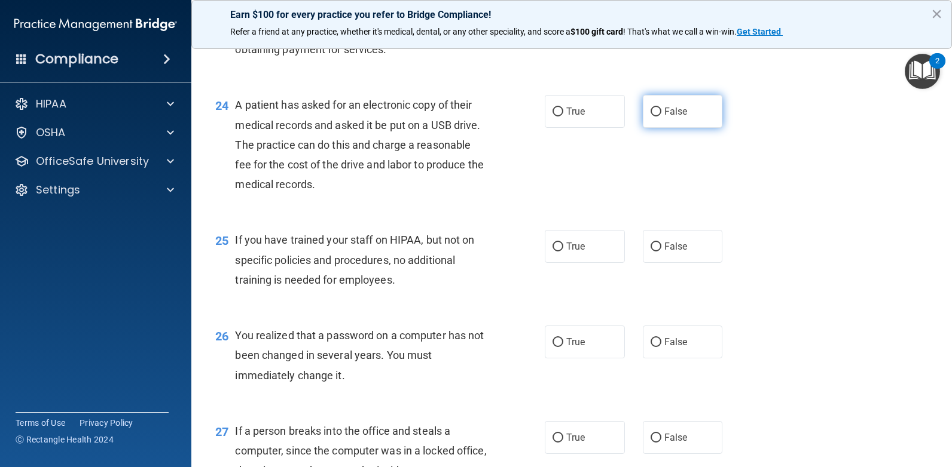
click at [651, 123] on label "False" at bounding box center [683, 111] width 80 height 33
click at [651, 117] on input "False" at bounding box center [655, 112] width 11 height 9
radio input "true"
click at [550, 123] on label "True" at bounding box center [585, 111] width 80 height 33
click at [552, 117] on input "True" at bounding box center [557, 112] width 11 height 9
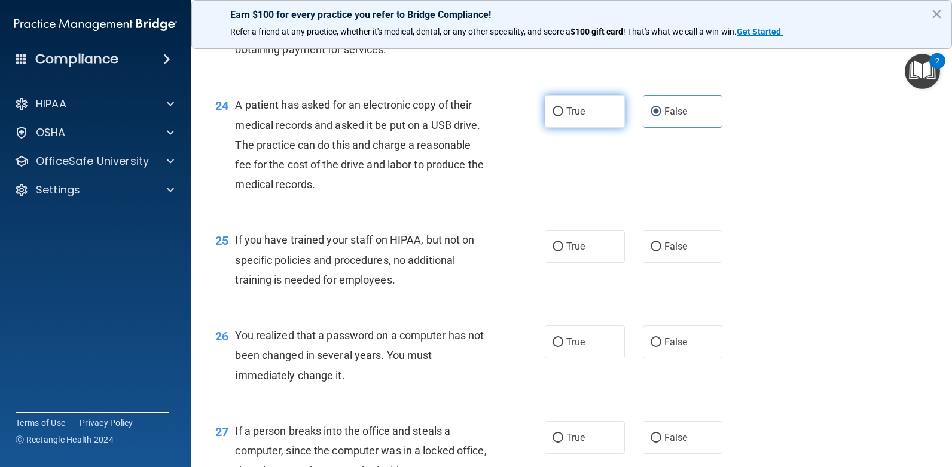
radio input "true"
radio input "false"
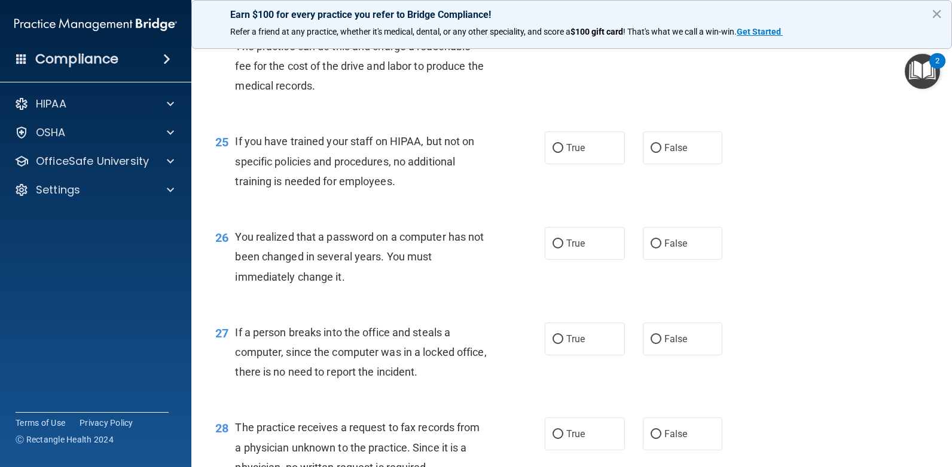
scroll to position [2393, 0]
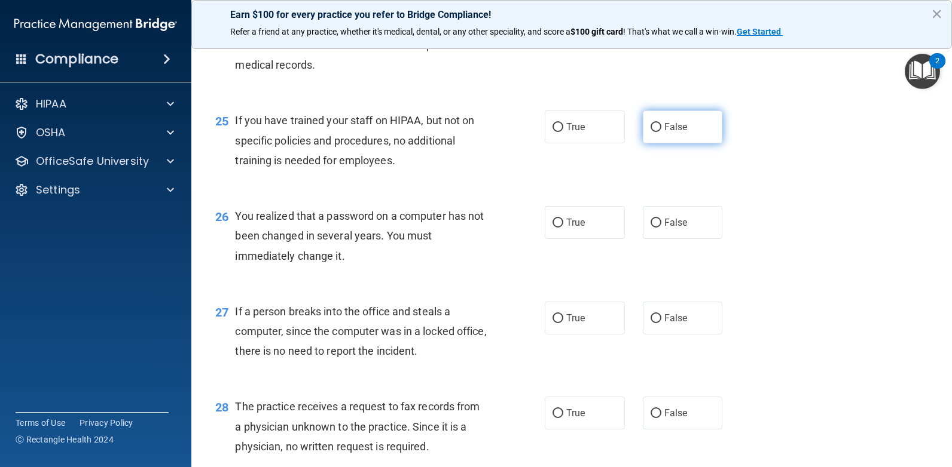
click at [664, 134] on label "False" at bounding box center [683, 127] width 80 height 33
click at [661, 132] on input "False" at bounding box center [655, 127] width 11 height 9
radio input "true"
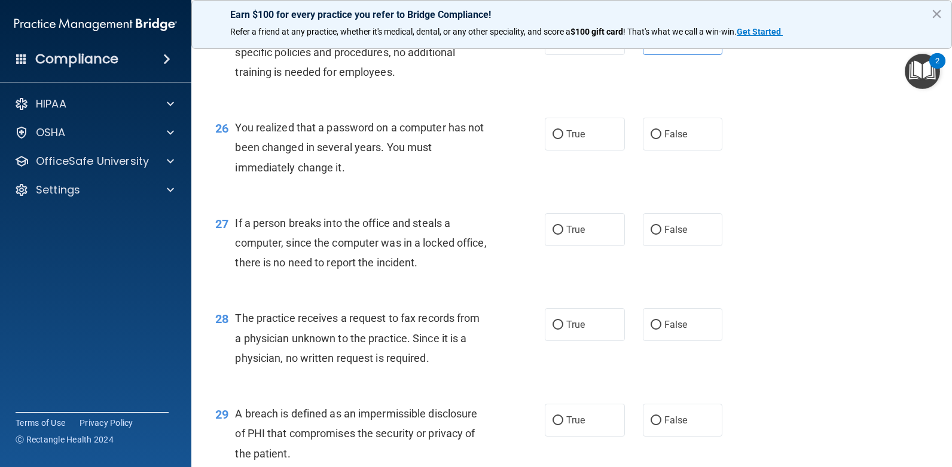
scroll to position [2513, 0]
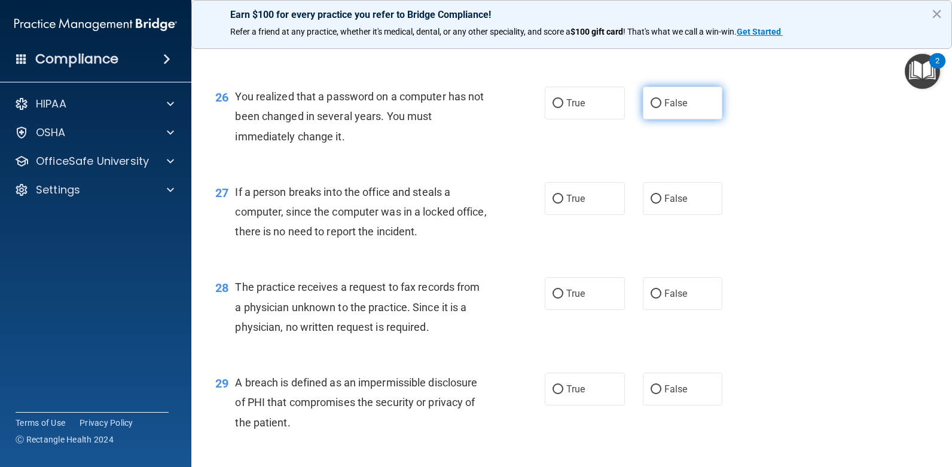
click at [655, 106] on input "False" at bounding box center [655, 103] width 11 height 9
radio input "true"
click at [567, 96] on label "True" at bounding box center [585, 103] width 80 height 33
click at [563, 99] on input "True" at bounding box center [557, 103] width 11 height 9
radio input "true"
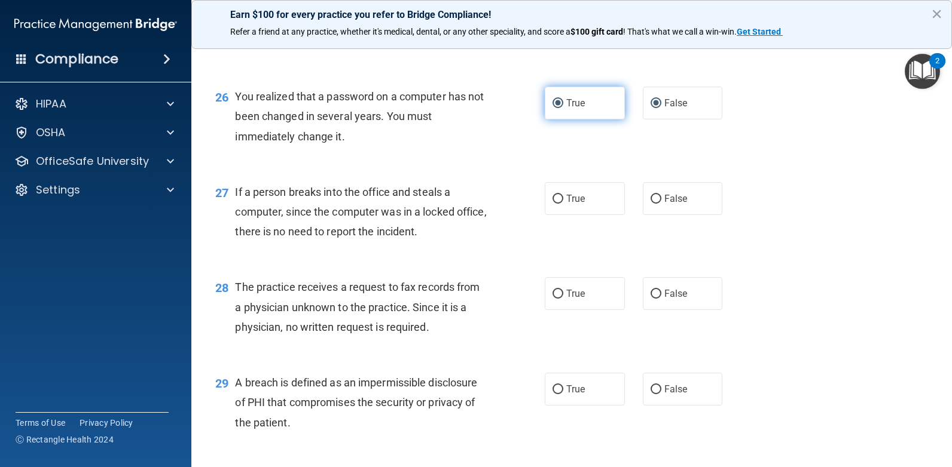
radio input "false"
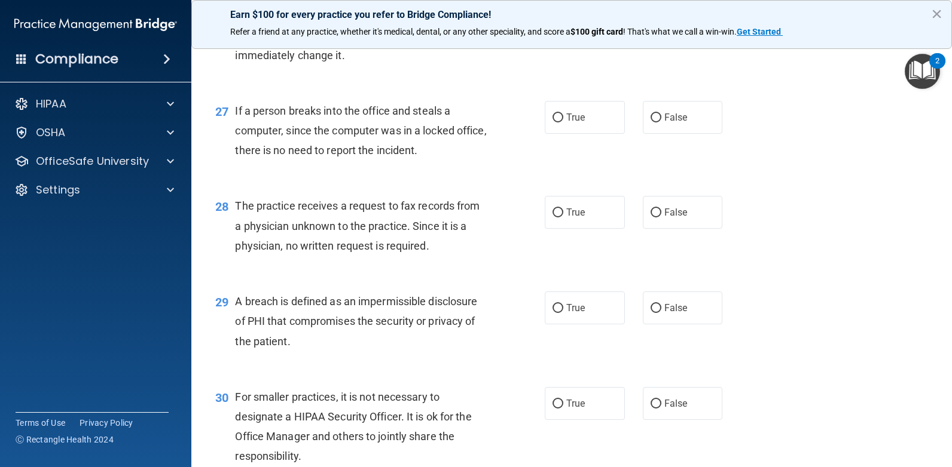
scroll to position [2573, 0]
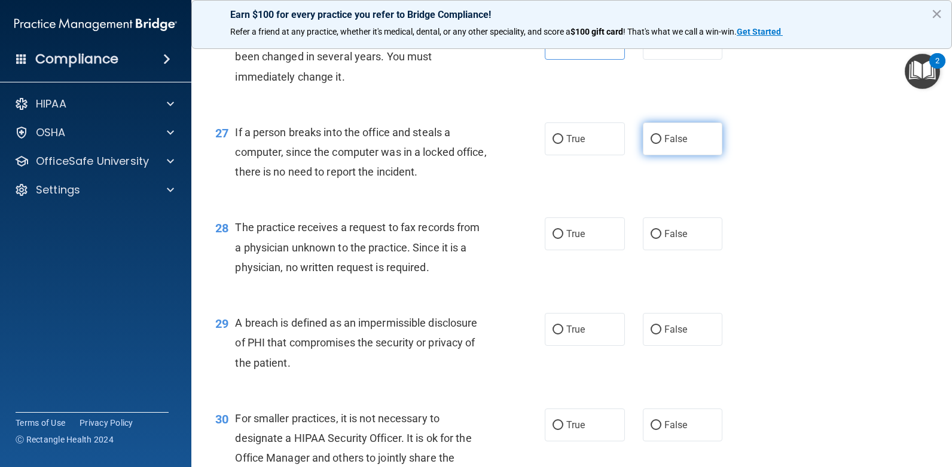
click at [664, 142] on span "False" at bounding box center [675, 138] width 23 height 11
click at [660, 142] on input "False" at bounding box center [655, 139] width 11 height 9
radio input "true"
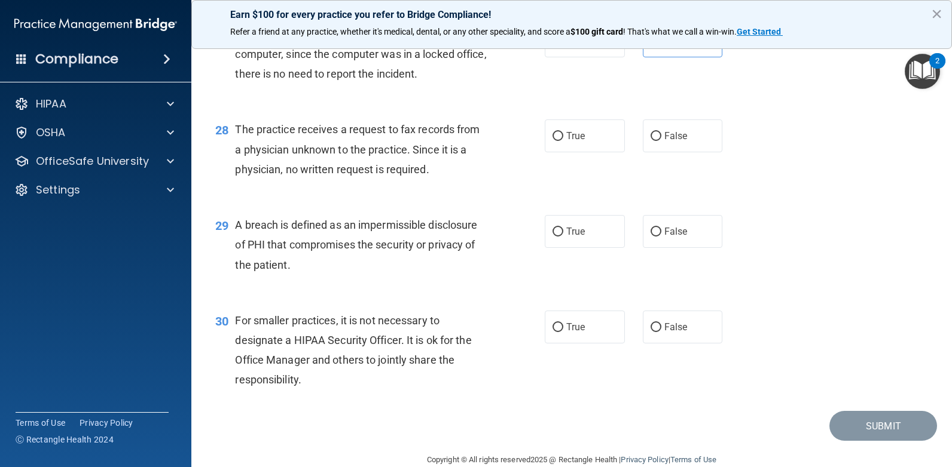
scroll to position [2692, 0]
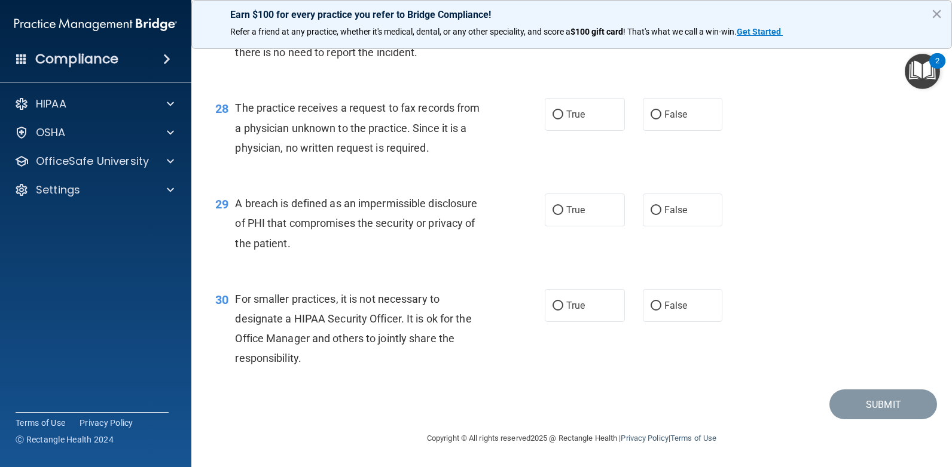
drag, startPoint x: 650, startPoint y: 114, endPoint x: 605, endPoint y: 131, distance: 47.5
click at [650, 116] on input "False" at bounding box center [655, 115] width 11 height 9
radio input "true"
click at [561, 209] on label "True" at bounding box center [585, 210] width 80 height 33
click at [561, 209] on input "True" at bounding box center [557, 210] width 11 height 9
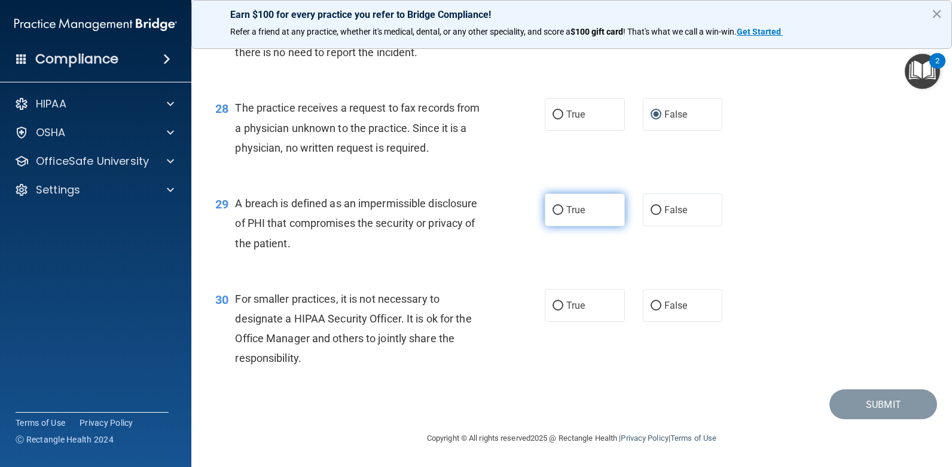
radio input "true"
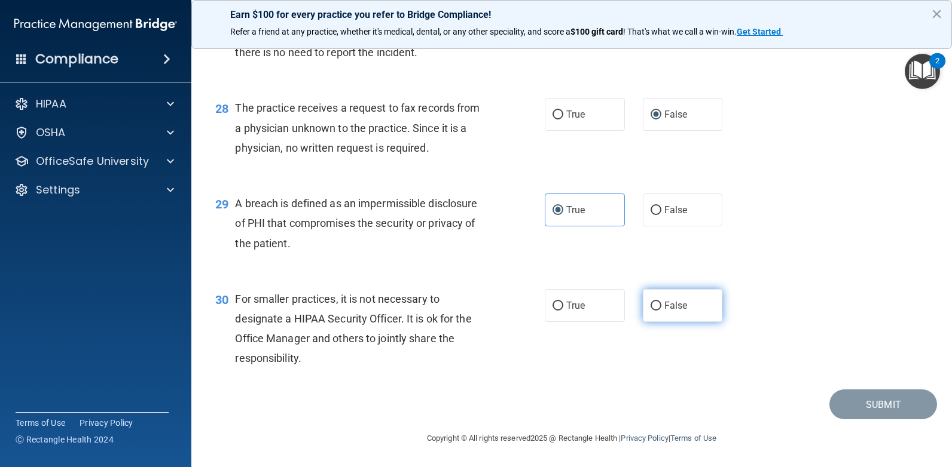
click at [660, 315] on label "False" at bounding box center [683, 305] width 80 height 33
click at [660, 311] on input "False" at bounding box center [655, 306] width 11 height 9
radio input "true"
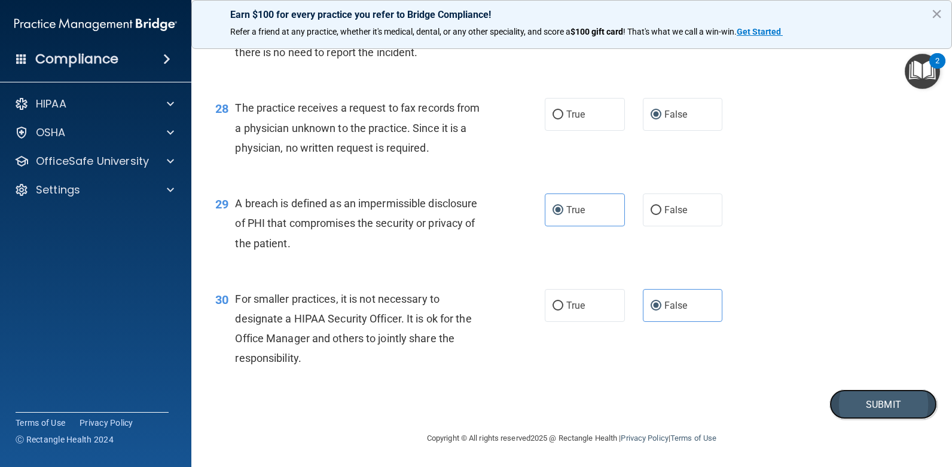
click at [839, 397] on button "Submit" at bounding box center [883, 405] width 108 height 30
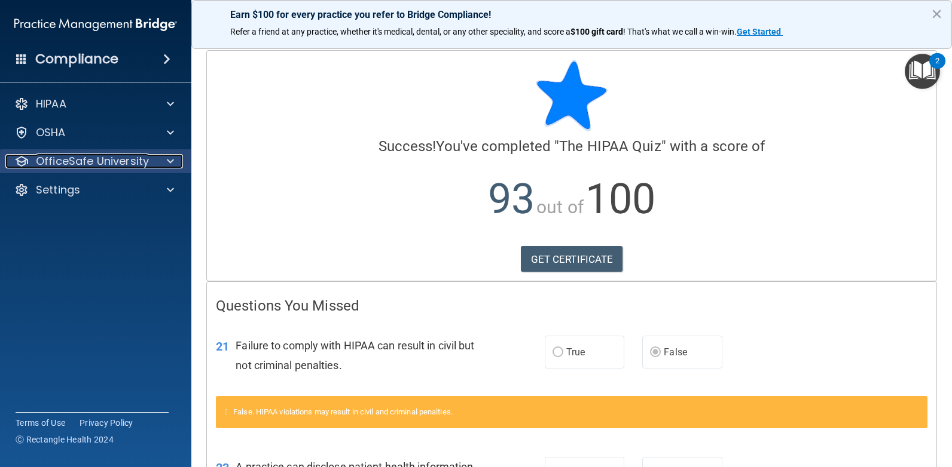
click at [116, 156] on p "OfficeSafe University" at bounding box center [92, 161] width 113 height 14
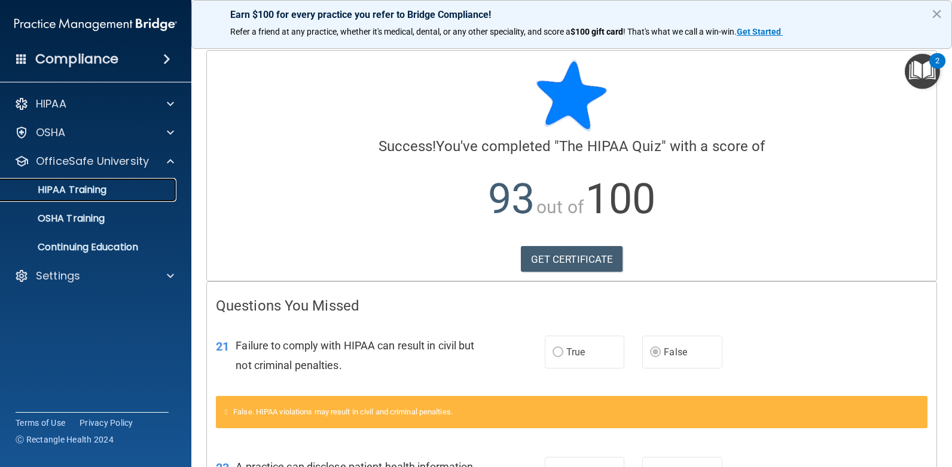
click at [79, 192] on p "HIPAA Training" at bounding box center [57, 190] width 99 height 12
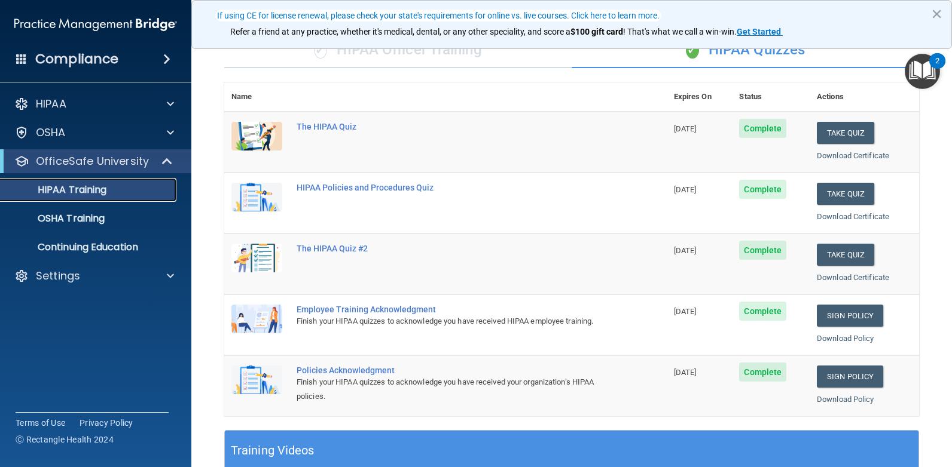
scroll to position [120, 0]
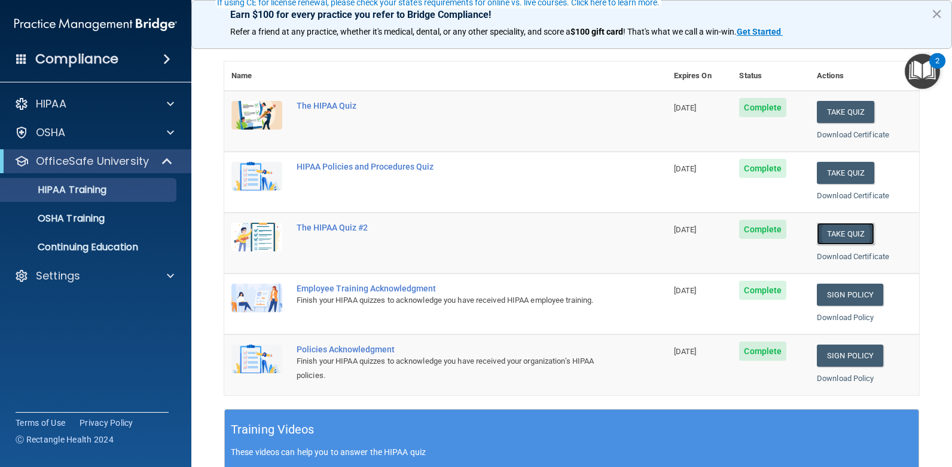
click at [823, 233] on button "Take Quiz" at bounding box center [844, 234] width 57 height 22
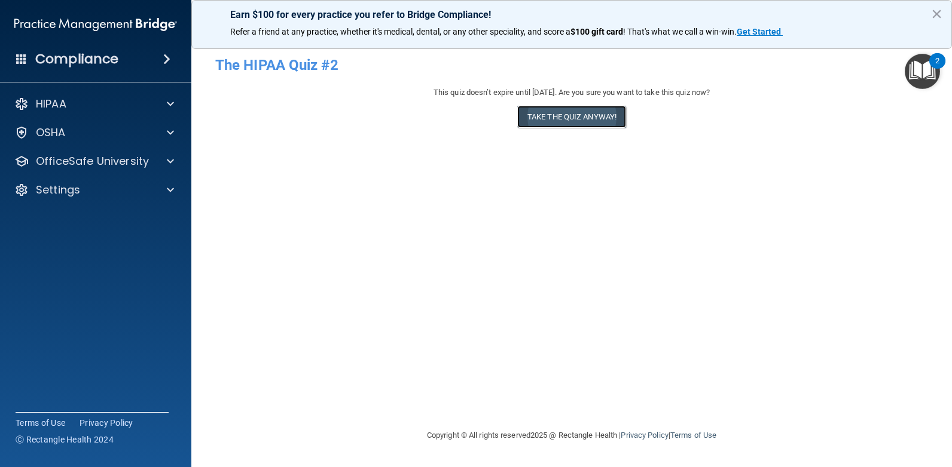
click at [544, 121] on button "Take the quiz anyway!" at bounding box center [571, 117] width 109 height 22
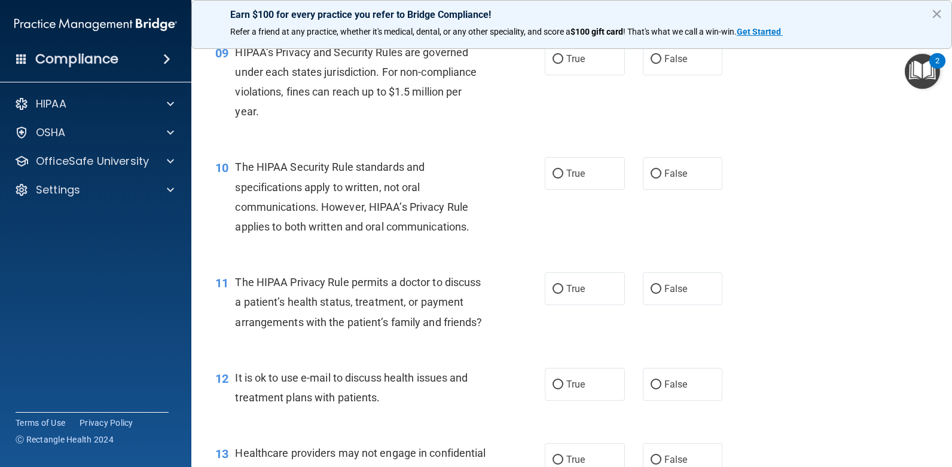
scroll to position [897, 0]
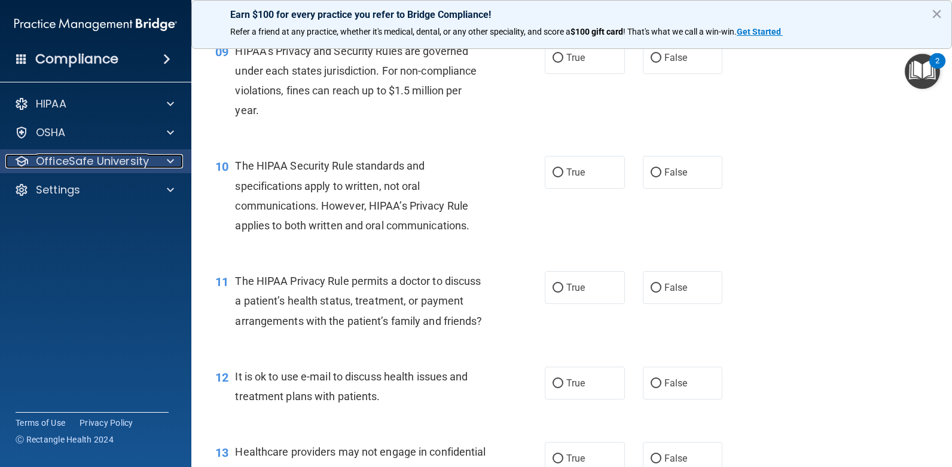
click at [102, 163] on p "OfficeSafe University" at bounding box center [92, 161] width 113 height 14
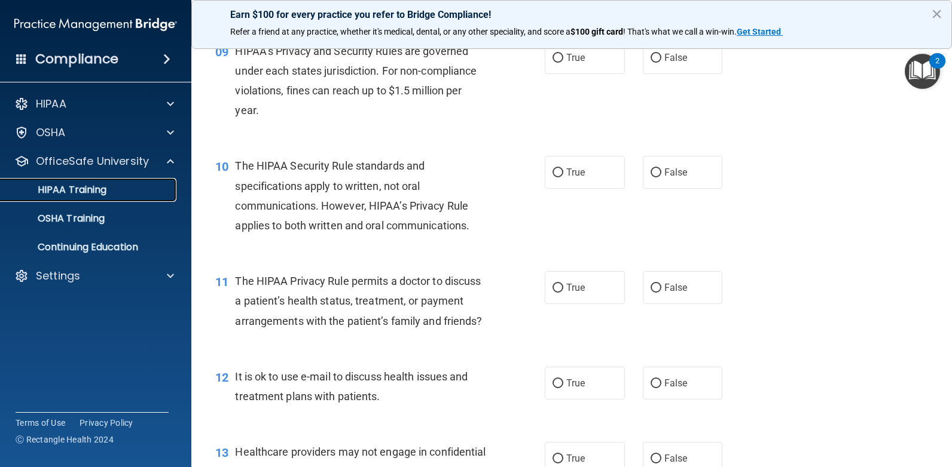
click at [78, 195] on p "HIPAA Training" at bounding box center [57, 190] width 99 height 12
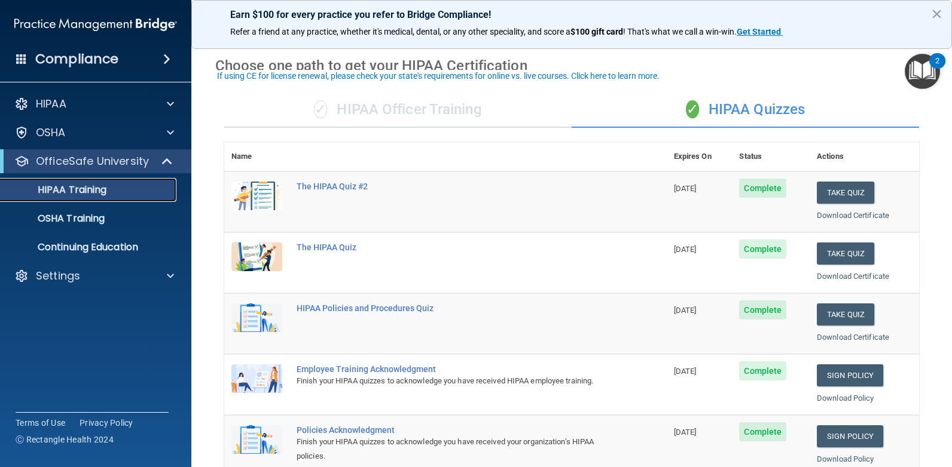
scroll to position [60, 0]
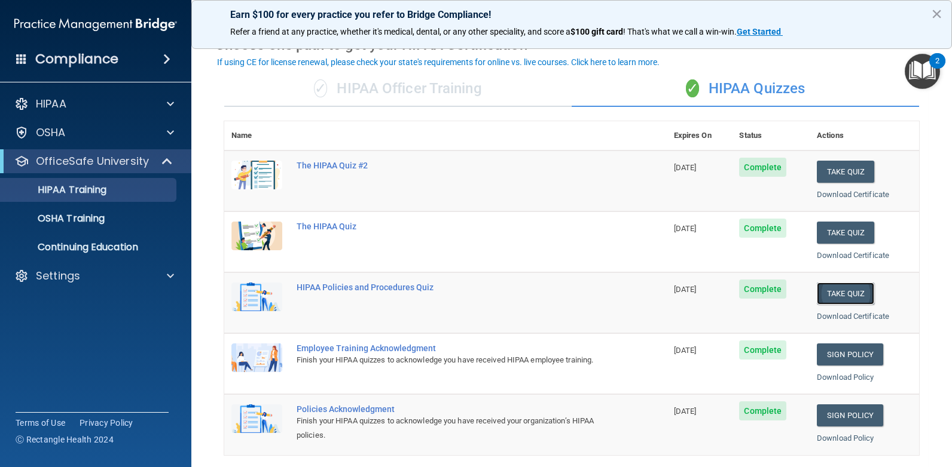
click at [831, 301] on button "Take Quiz" at bounding box center [844, 294] width 57 height 22
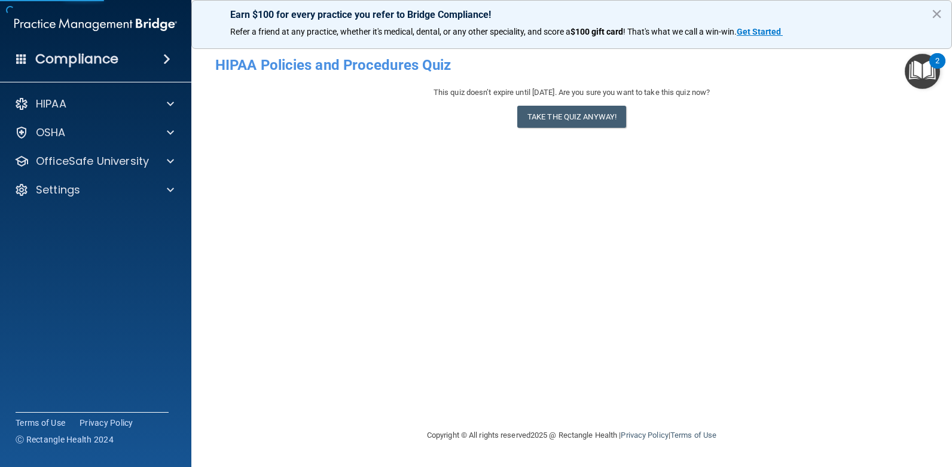
click at [553, 129] on div "This quiz doesn’t expire until 04/08/2026. Are you sure you want to take this q…" at bounding box center [571, 109] width 712 height 48
click at [553, 123] on button "Take the quiz anyway!" at bounding box center [571, 117] width 109 height 22
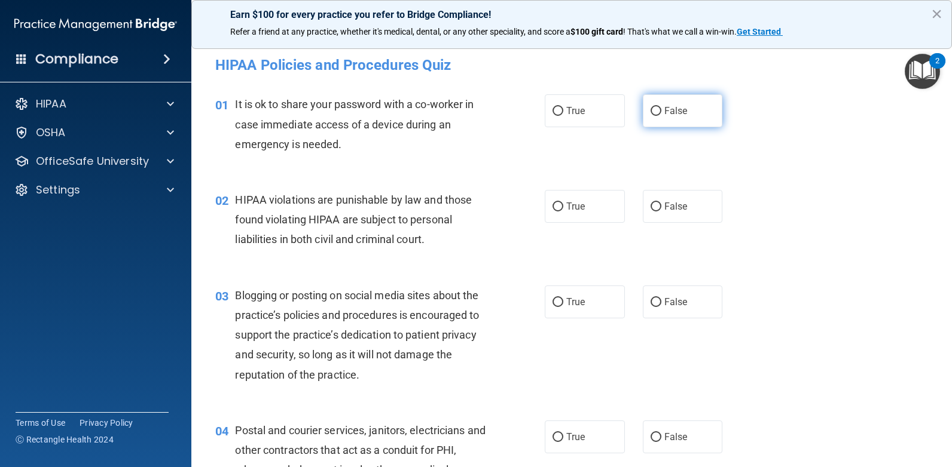
click at [648, 117] on label "False" at bounding box center [683, 110] width 80 height 33
click at [650, 116] on input "False" at bounding box center [655, 111] width 11 height 9
radio input "true"
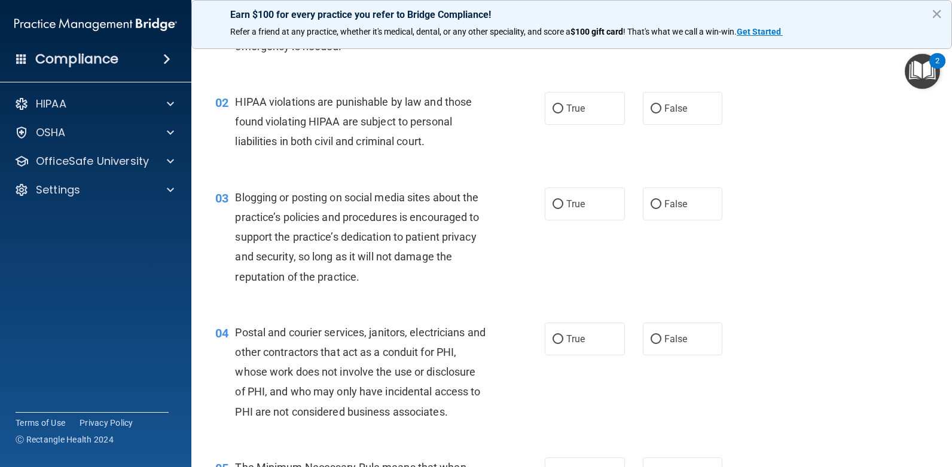
scroll to position [120, 0]
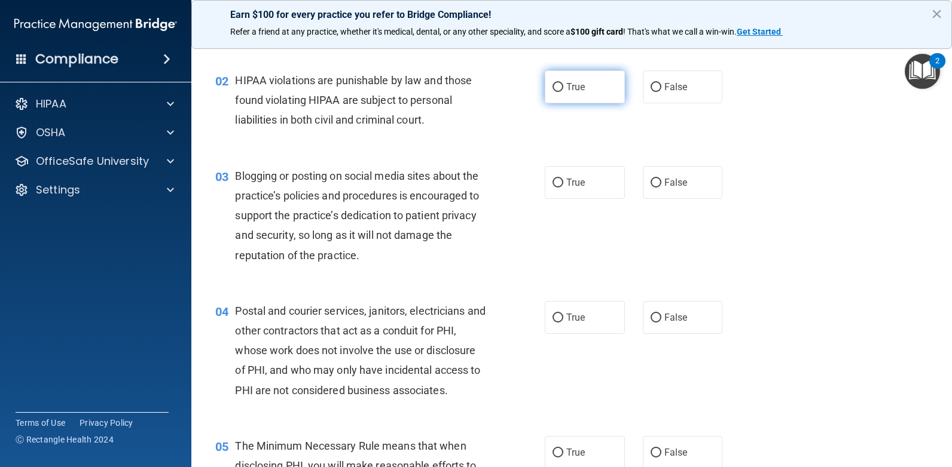
click at [562, 97] on label "True" at bounding box center [585, 87] width 80 height 33
click at [562, 92] on input "True" at bounding box center [557, 87] width 11 height 9
radio input "true"
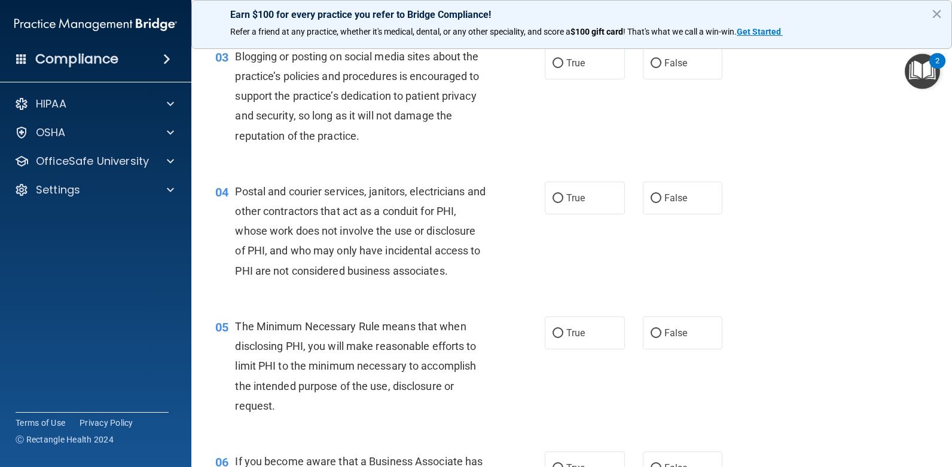
scroll to position [179, 0]
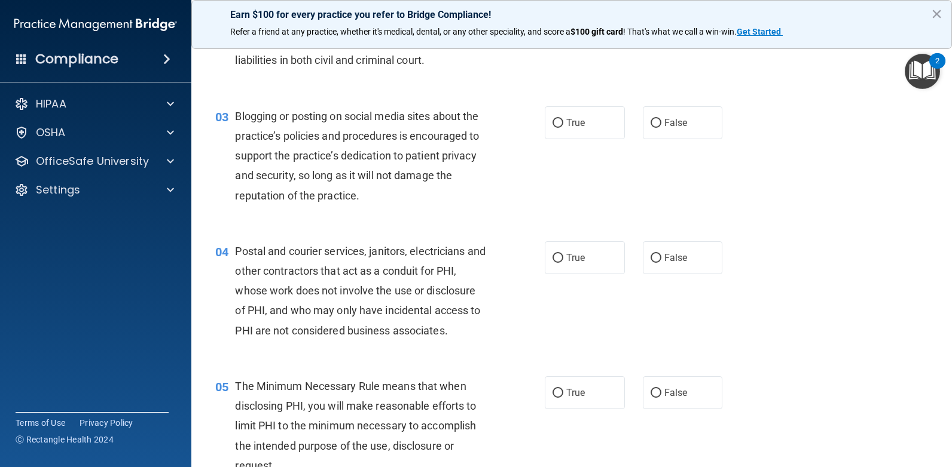
drag, startPoint x: 666, startPoint y: 132, endPoint x: 631, endPoint y: 156, distance: 42.6
click at [666, 133] on label "False" at bounding box center [683, 122] width 80 height 33
click at [661, 128] on input "False" at bounding box center [655, 123] width 11 height 9
radio input "true"
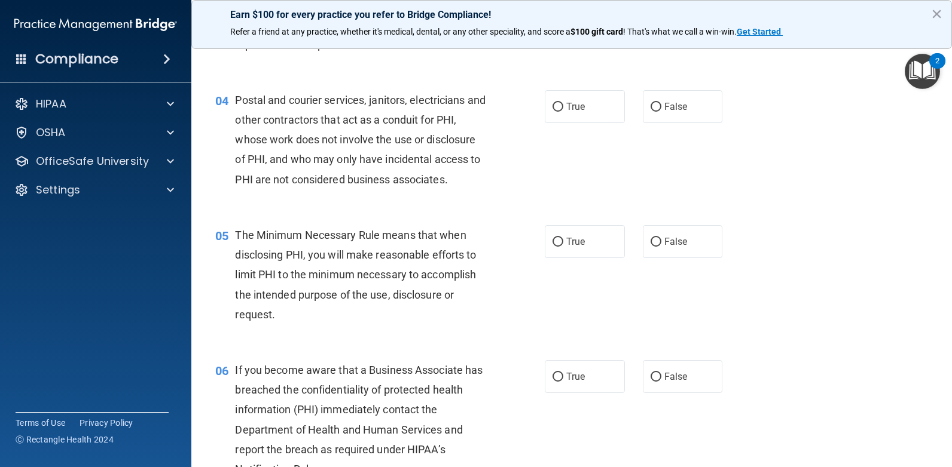
scroll to position [359, 0]
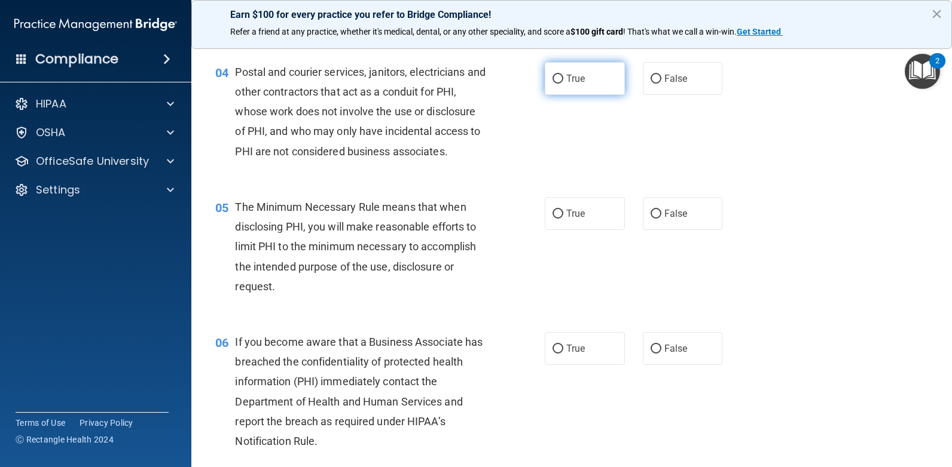
click at [557, 80] on input "True" at bounding box center [557, 79] width 11 height 9
radio input "true"
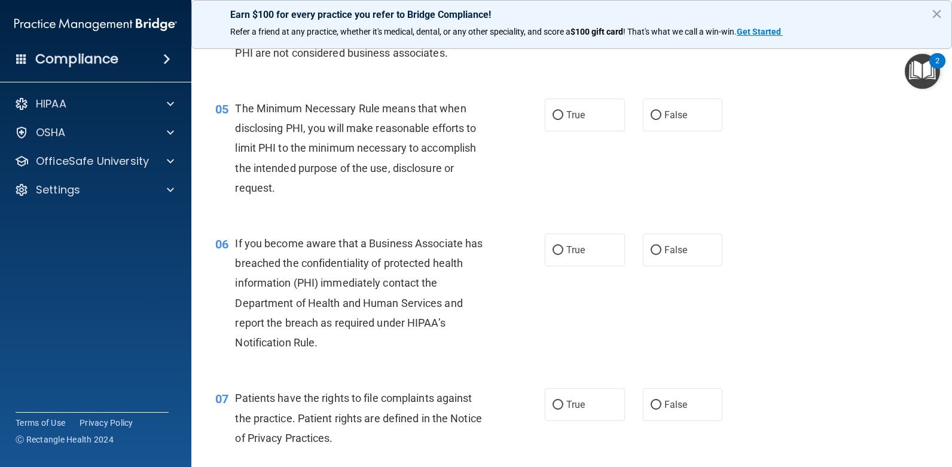
scroll to position [478, 0]
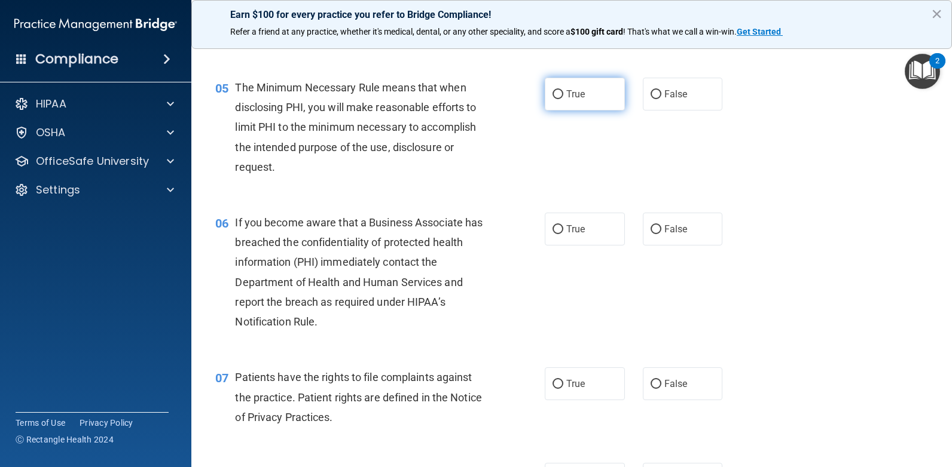
click at [576, 93] on span "True" at bounding box center [575, 93] width 19 height 11
click at [563, 93] on input "True" at bounding box center [557, 94] width 11 height 9
radio input "true"
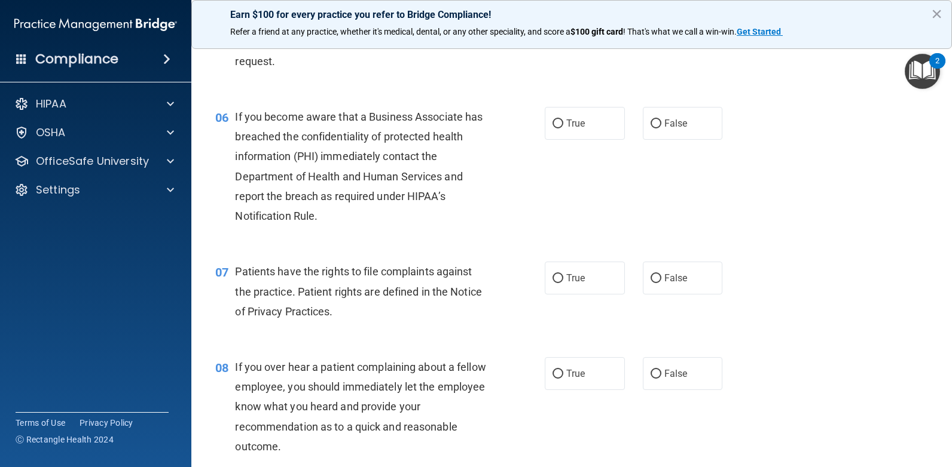
scroll to position [598, 0]
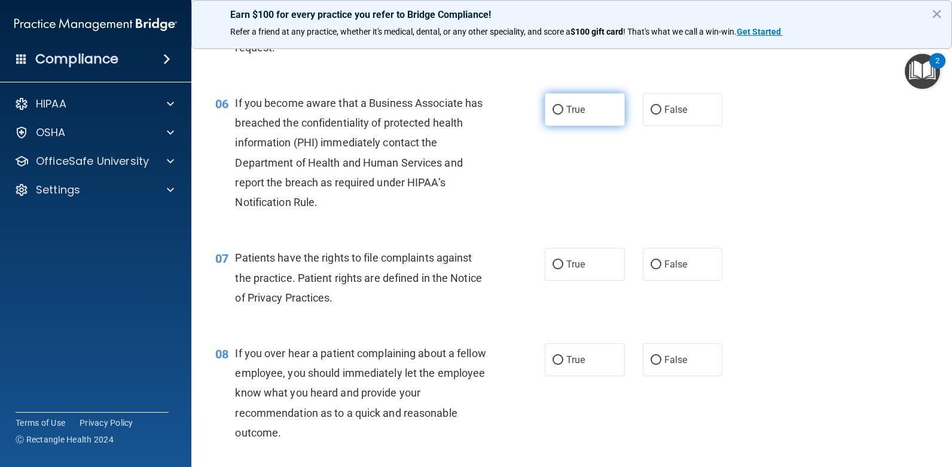
click at [567, 117] on label "True" at bounding box center [585, 109] width 80 height 33
click at [563, 115] on input "True" at bounding box center [557, 110] width 11 height 9
radio input "true"
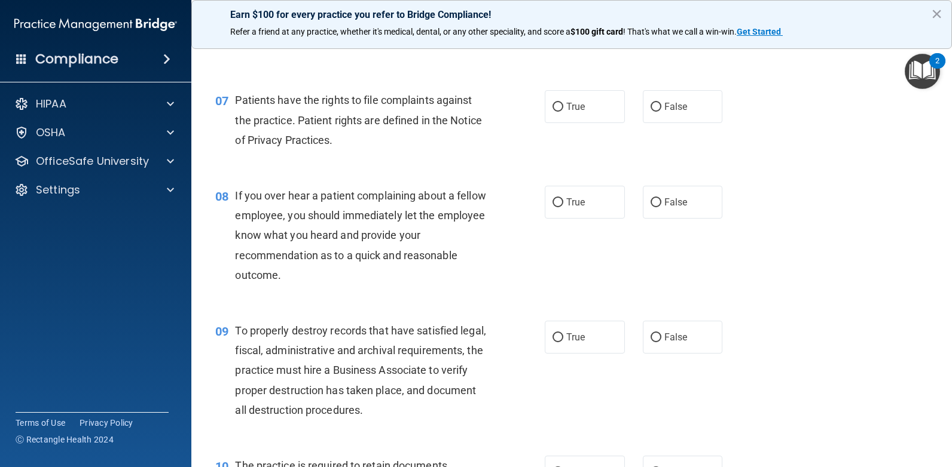
scroll to position [777, 0]
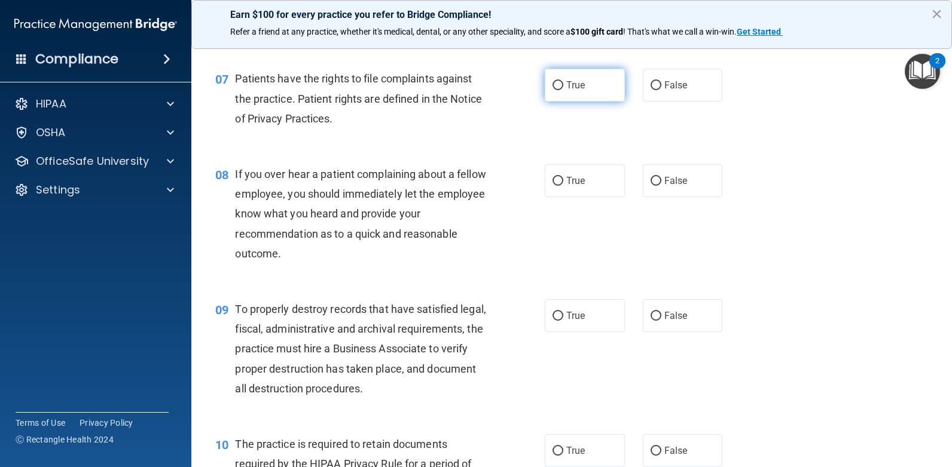
click at [573, 93] on label "True" at bounding box center [585, 85] width 80 height 33
click at [563, 90] on input "True" at bounding box center [557, 85] width 11 height 9
radio input "true"
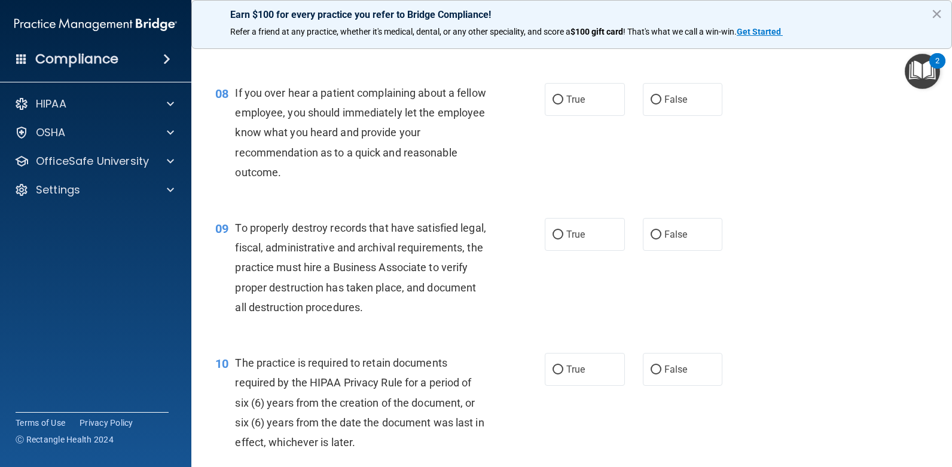
scroll to position [837, 0]
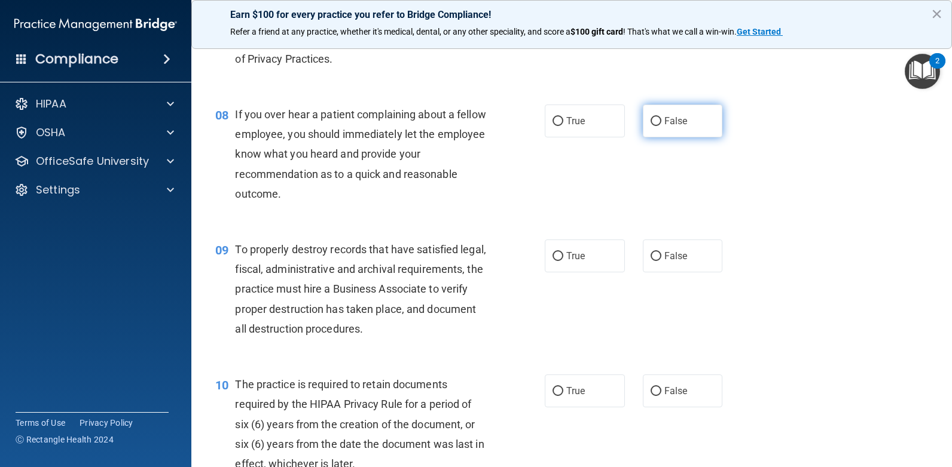
click at [650, 129] on label "False" at bounding box center [683, 121] width 80 height 33
click at [650, 126] on input "False" at bounding box center [655, 121] width 11 height 9
radio input "true"
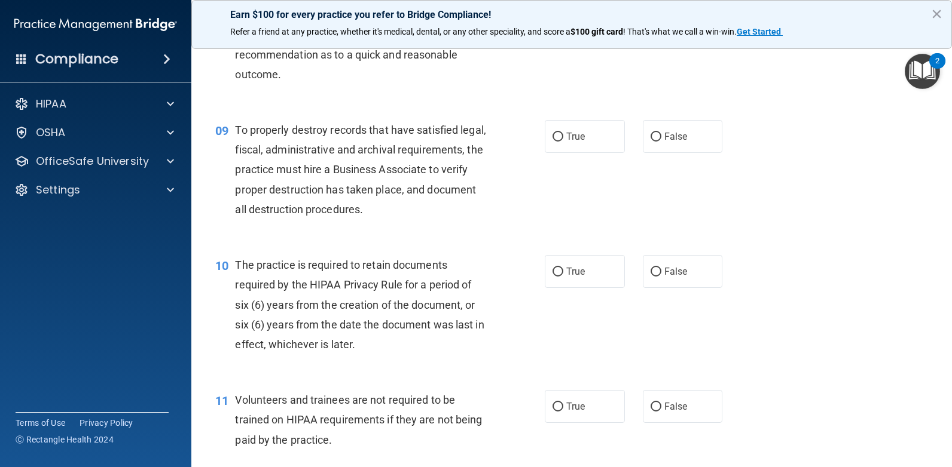
scroll to position [1016, 0]
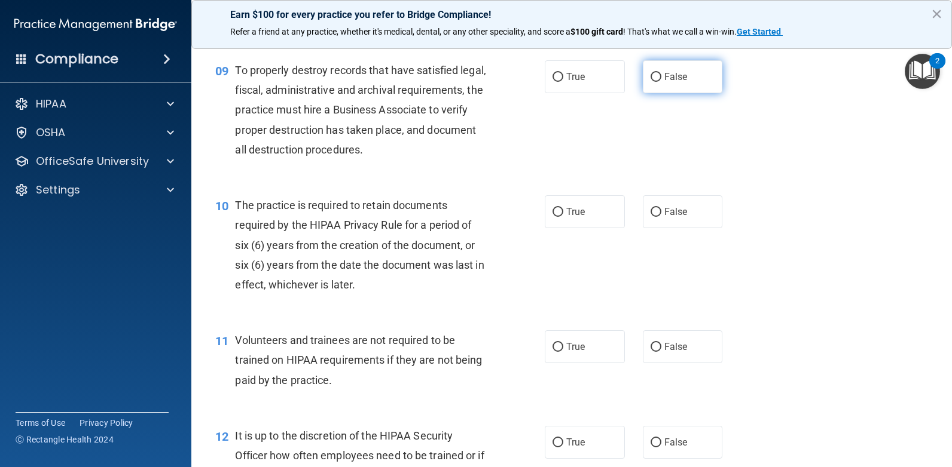
click at [656, 79] on label "False" at bounding box center [683, 76] width 80 height 33
click at [656, 79] on input "False" at bounding box center [655, 77] width 11 height 9
radio input "true"
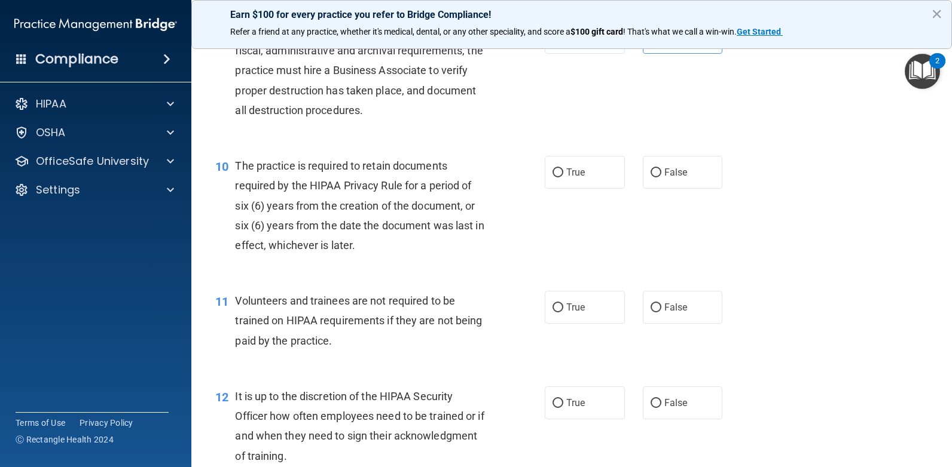
scroll to position [1136, 0]
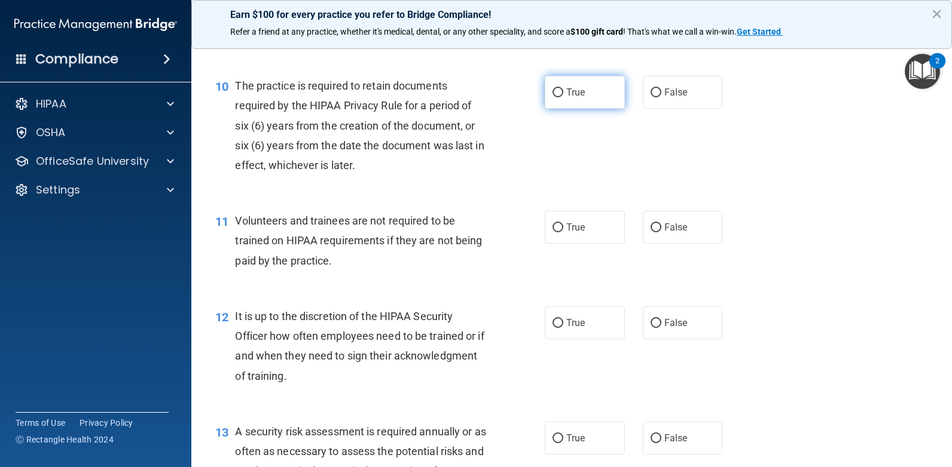
click at [590, 87] on label "True" at bounding box center [585, 92] width 80 height 33
click at [563, 88] on input "True" at bounding box center [557, 92] width 11 height 9
radio input "true"
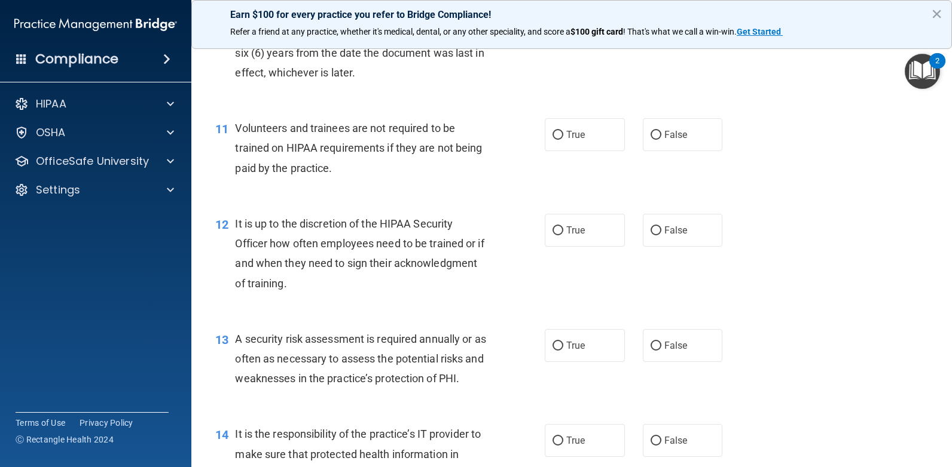
scroll to position [1255, 0]
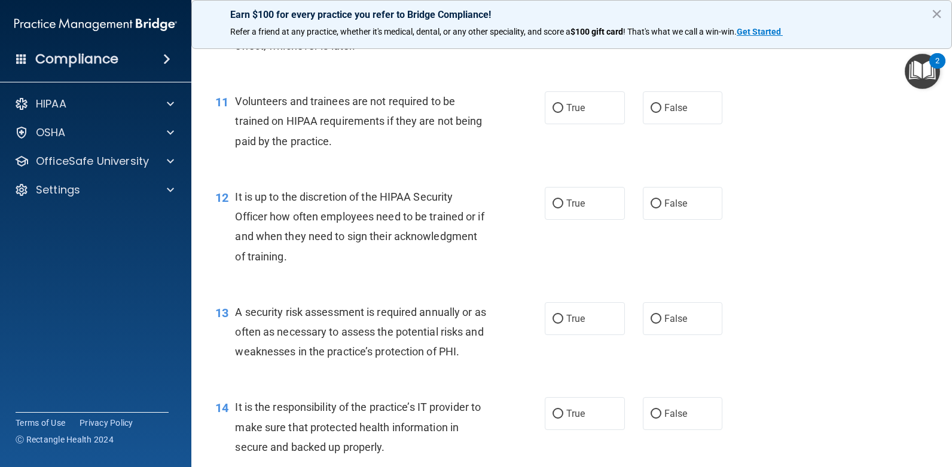
click at [680, 127] on div "11 Volunteers and trainees are not required to be trained on HIPAA requirements…" at bounding box center [571, 125] width 730 height 96
click at [678, 124] on label "False" at bounding box center [683, 107] width 80 height 33
click at [650, 111] on input "False" at bounding box center [655, 108] width 11 height 9
radio input "true"
click at [626, 154] on div "11 Volunteers and trainees are not required to be trained on HIPAA requirements…" at bounding box center [571, 125] width 730 height 96
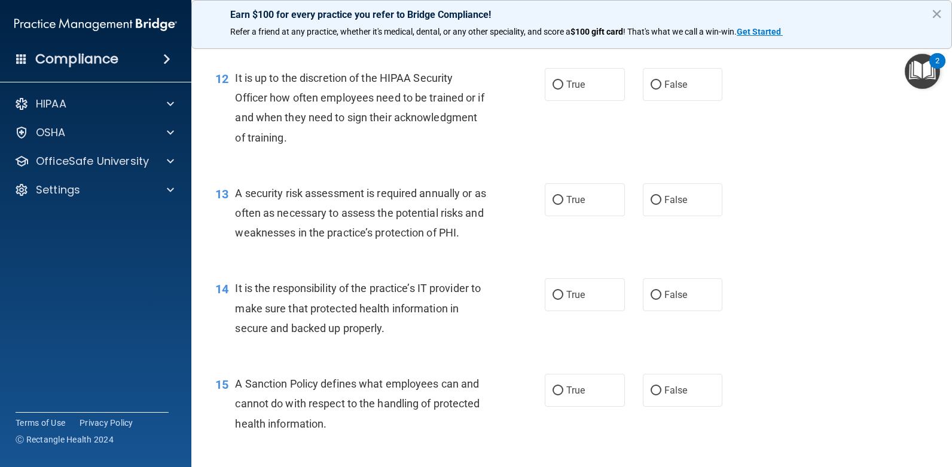
scroll to position [1375, 0]
click at [684, 94] on label "False" at bounding box center [683, 84] width 80 height 33
click at [661, 89] on input "False" at bounding box center [655, 84] width 11 height 9
radio input "true"
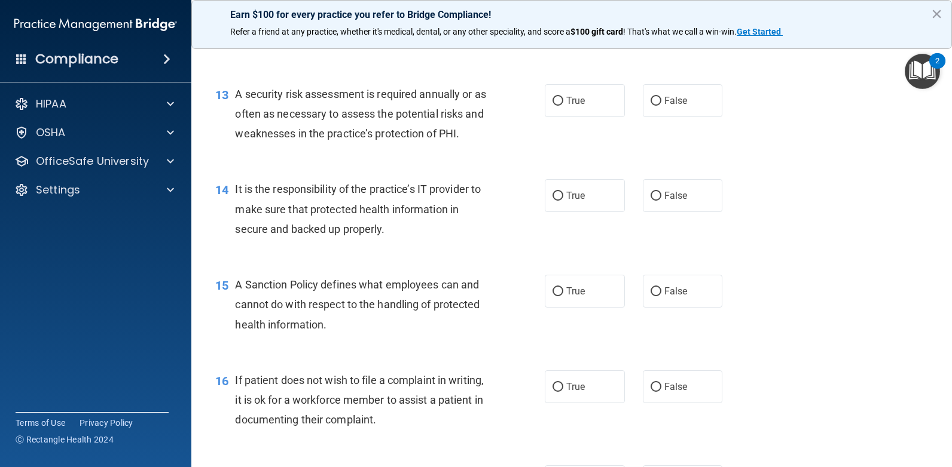
scroll to position [1494, 0]
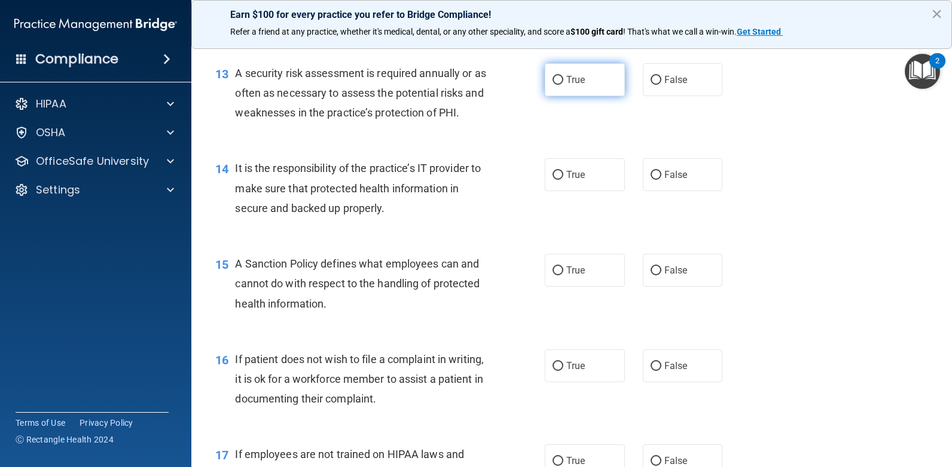
click at [603, 78] on label "True" at bounding box center [585, 79] width 80 height 33
click at [563, 78] on input "True" at bounding box center [557, 80] width 11 height 9
radio input "true"
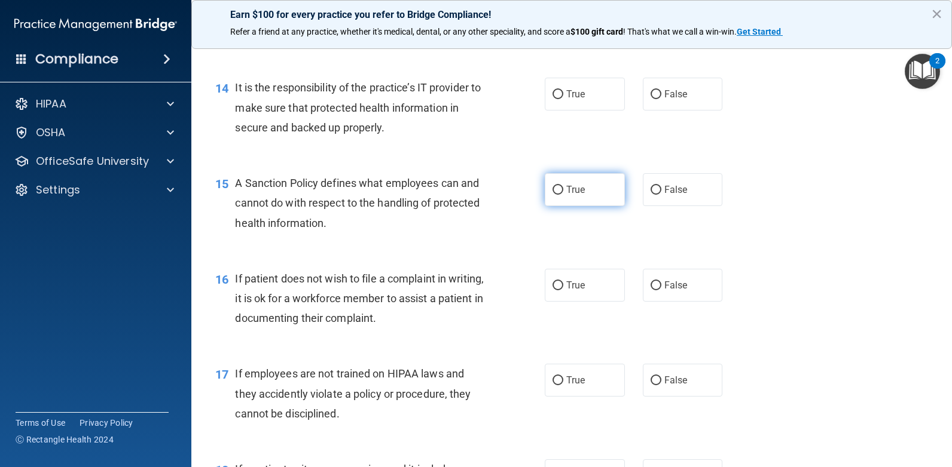
scroll to position [1554, 0]
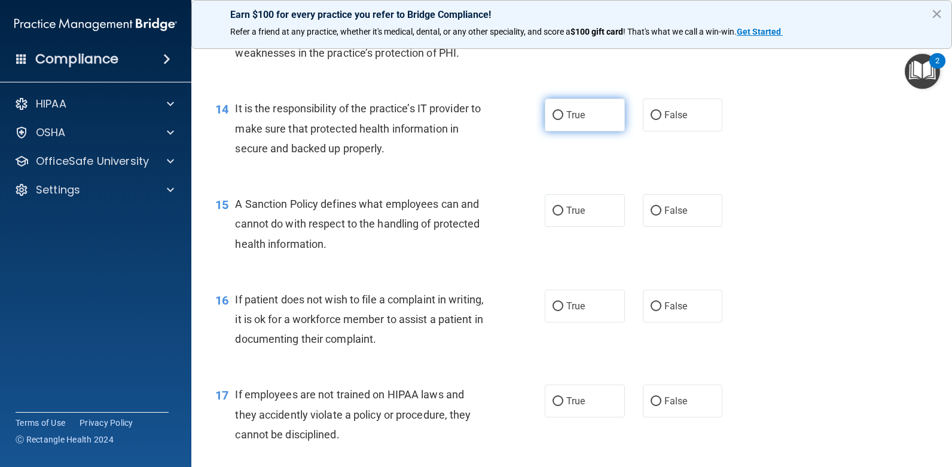
click at [589, 126] on label "True" at bounding box center [585, 115] width 80 height 33
click at [563, 120] on input "True" at bounding box center [557, 115] width 11 height 9
radio input "true"
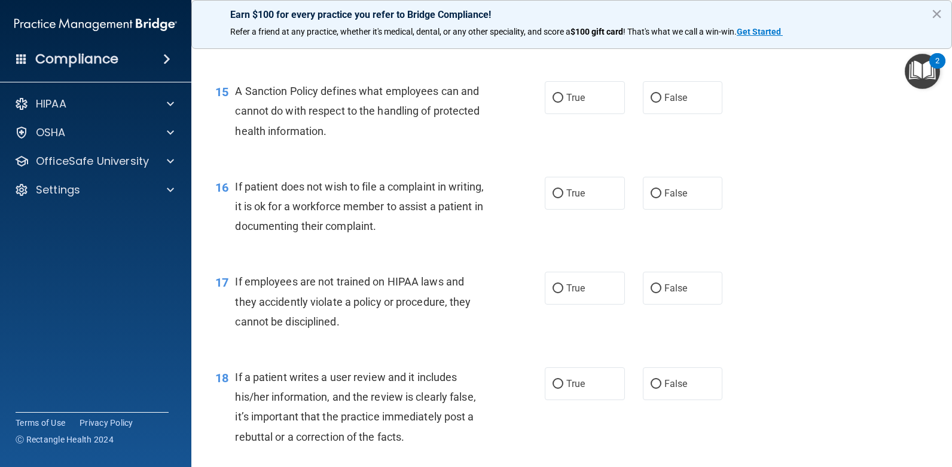
scroll to position [1674, 0]
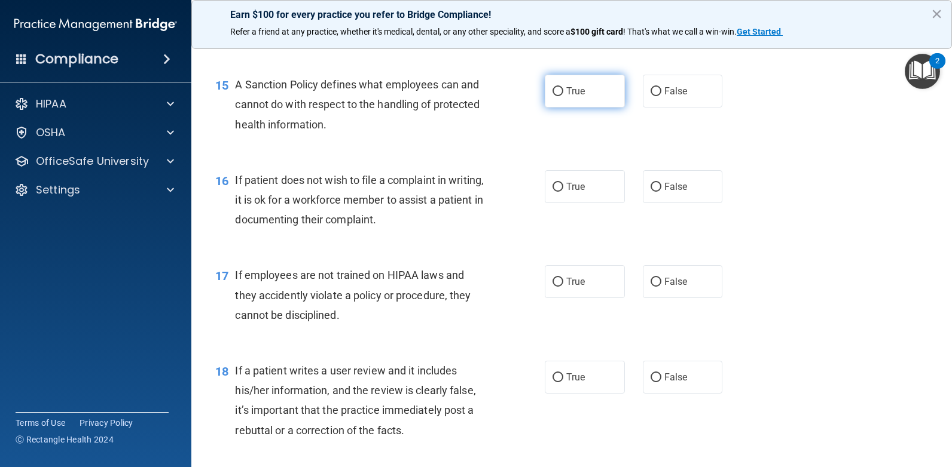
click at [558, 94] on input "True" at bounding box center [557, 91] width 11 height 9
radio input "true"
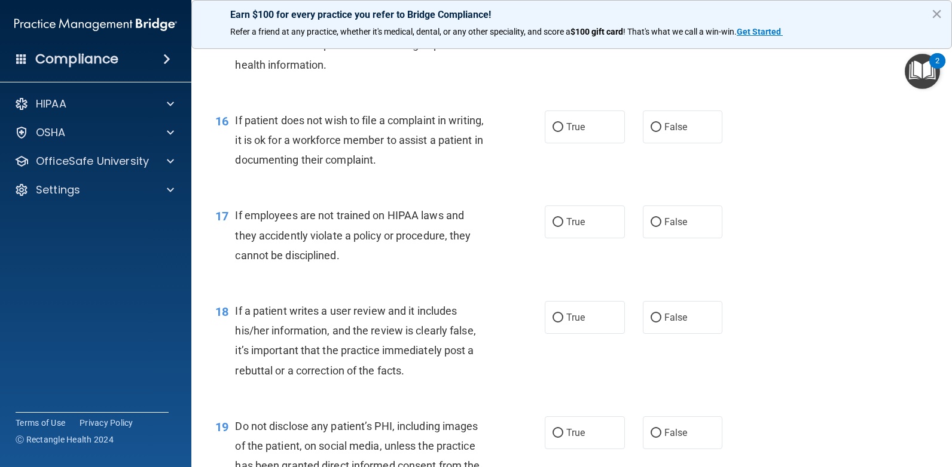
scroll to position [1793, 0]
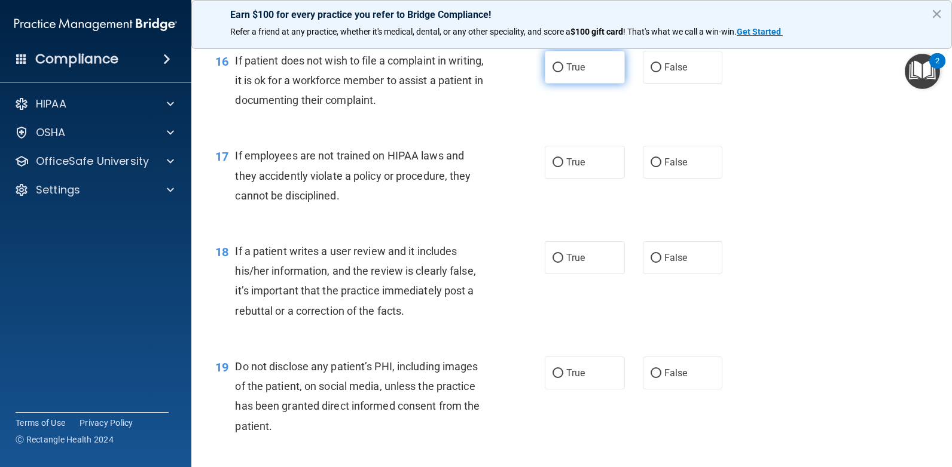
click at [576, 68] on span "True" at bounding box center [575, 67] width 19 height 11
click at [563, 68] on input "True" at bounding box center [557, 67] width 11 height 9
radio input "true"
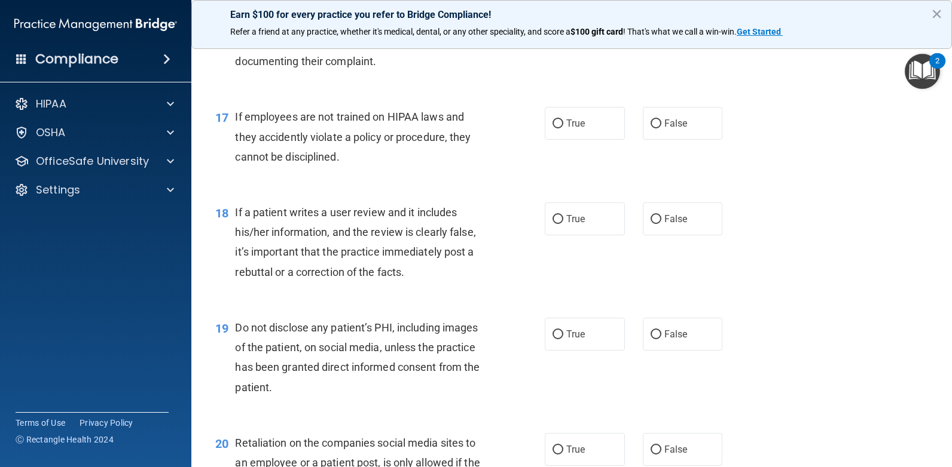
scroll to position [1853, 0]
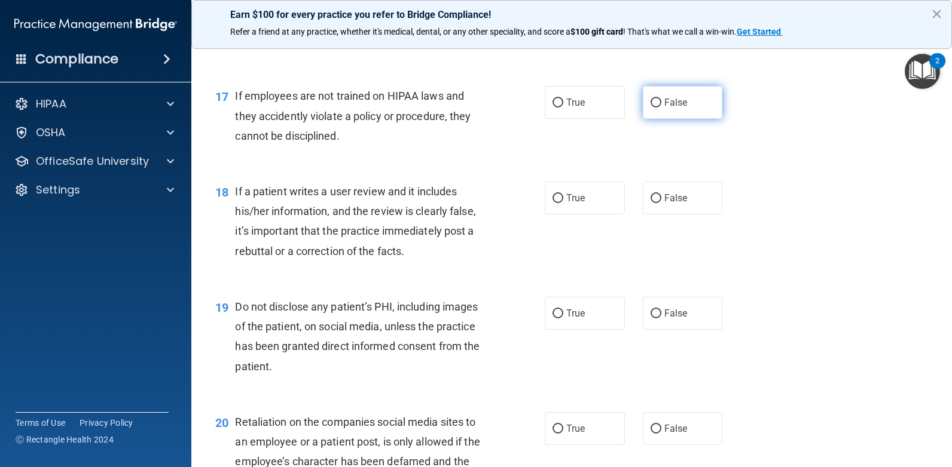
drag, startPoint x: 671, startPoint y: 97, endPoint x: 663, endPoint y: 113, distance: 17.9
click at [671, 100] on span "False" at bounding box center [675, 102] width 23 height 11
click at [661, 100] on input "False" at bounding box center [655, 103] width 11 height 9
radio input "true"
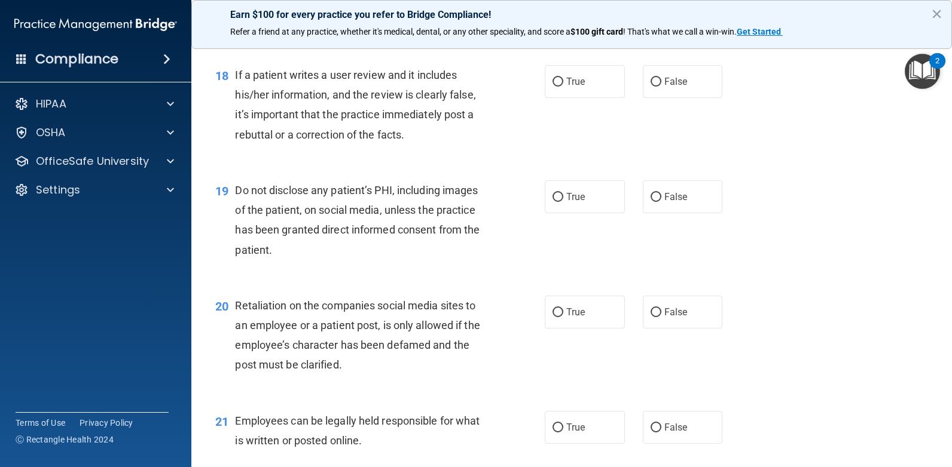
scroll to position [1972, 0]
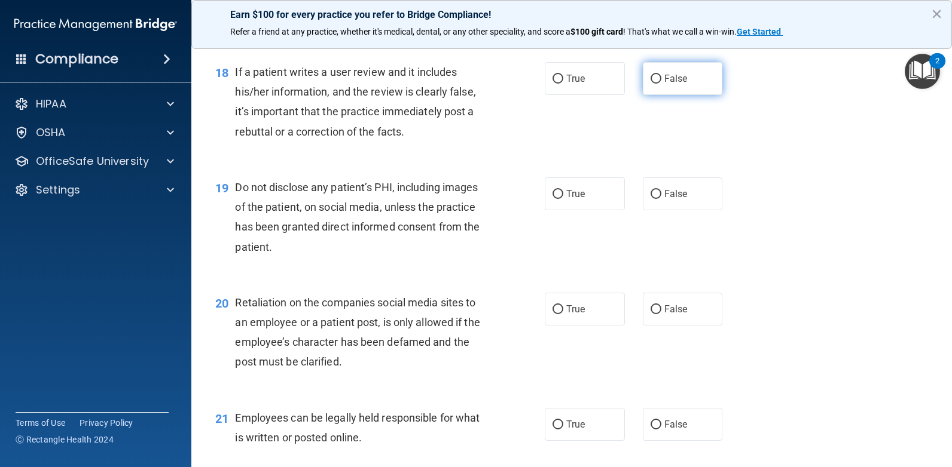
click at [657, 86] on label "False" at bounding box center [683, 78] width 80 height 33
click at [657, 84] on input "False" at bounding box center [655, 79] width 11 height 9
radio input "true"
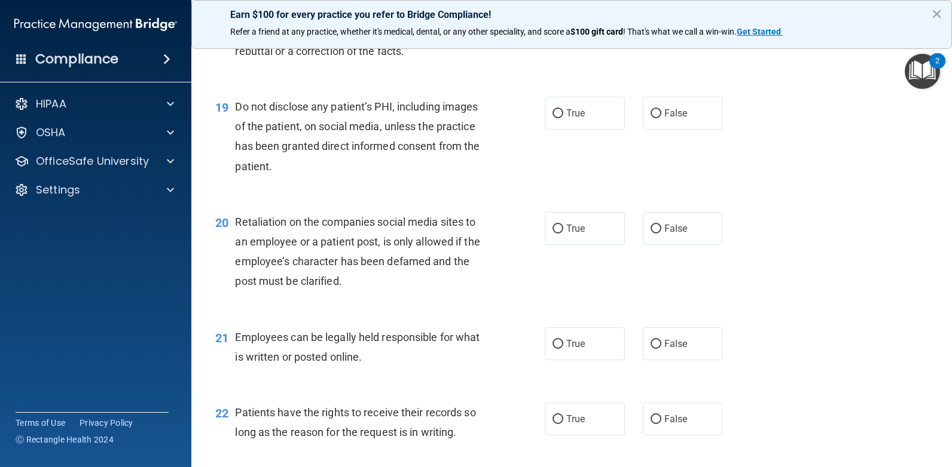
scroll to position [2032, 0]
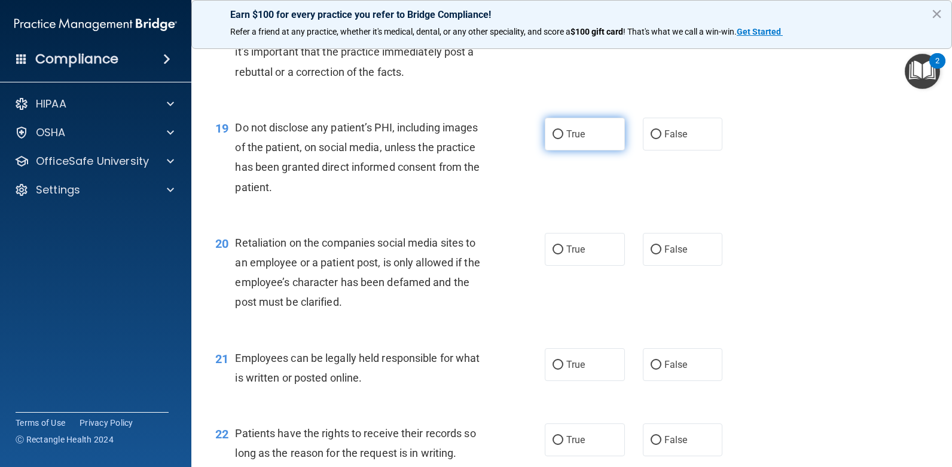
click at [574, 145] on label "True" at bounding box center [585, 134] width 80 height 33
click at [563, 139] on input "True" at bounding box center [557, 134] width 11 height 9
radio input "true"
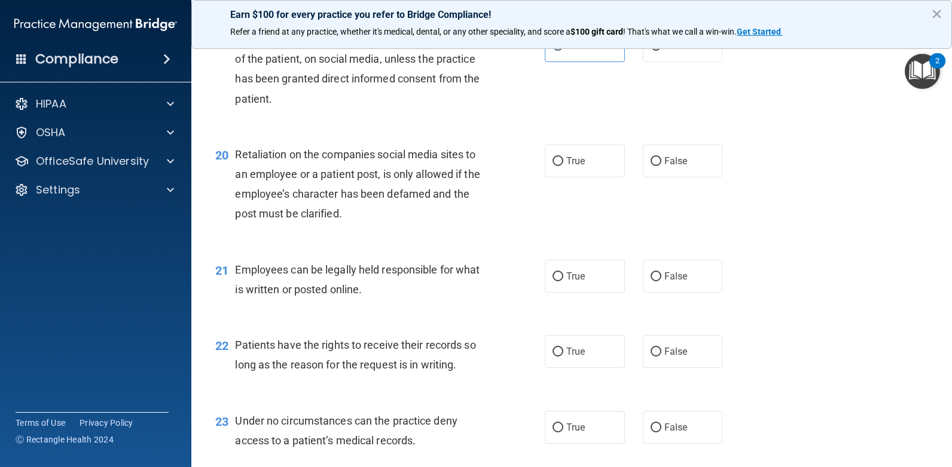
scroll to position [2152, 0]
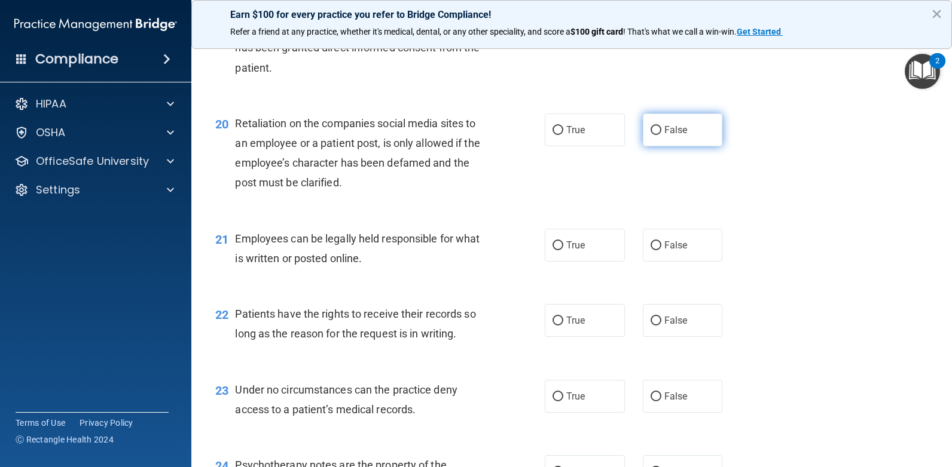
click at [665, 142] on label "False" at bounding box center [683, 130] width 80 height 33
click at [661, 135] on input "False" at bounding box center [655, 130] width 11 height 9
radio input "true"
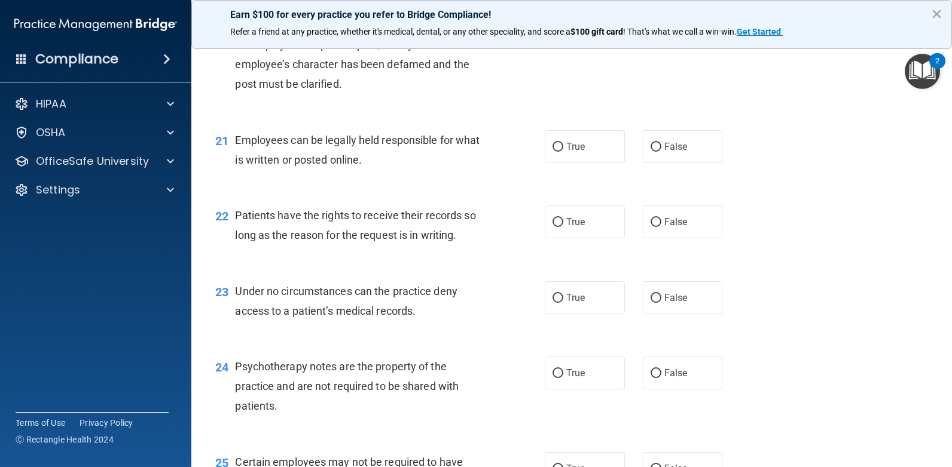
scroll to position [2271, 0]
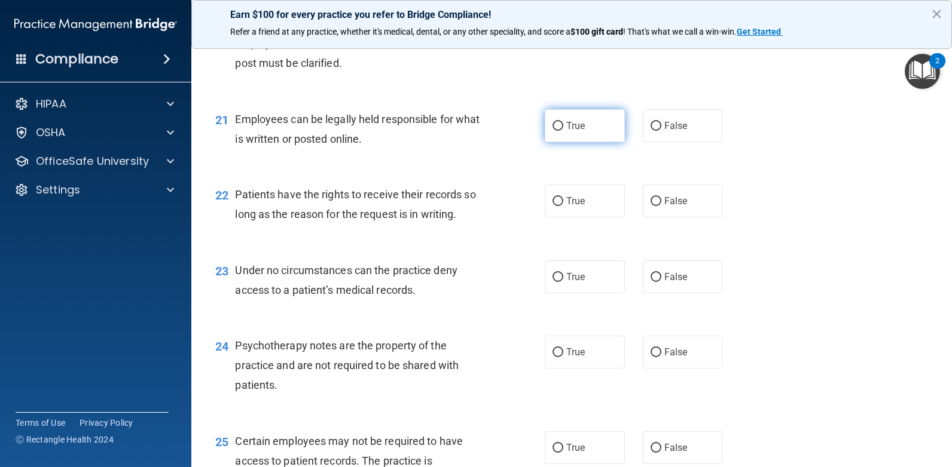
click at [579, 130] on span "True" at bounding box center [575, 125] width 19 height 11
click at [563, 130] on input "True" at bounding box center [557, 126] width 11 height 9
radio input "true"
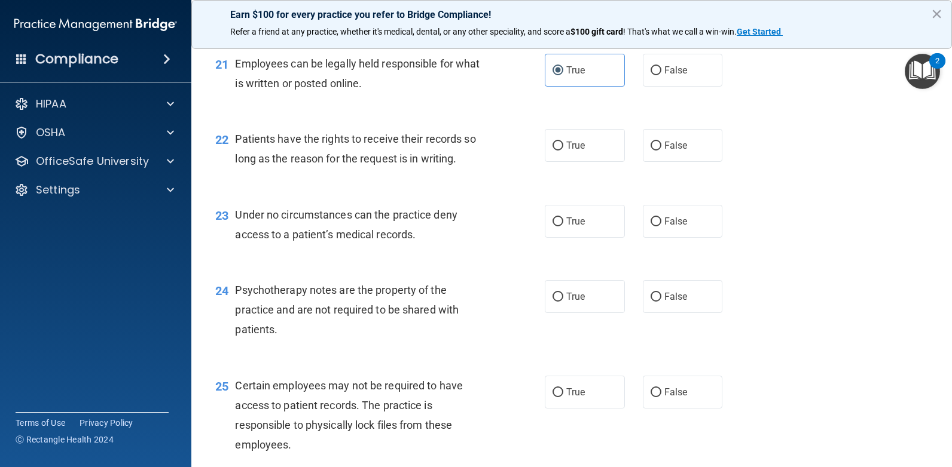
scroll to position [2372, 0]
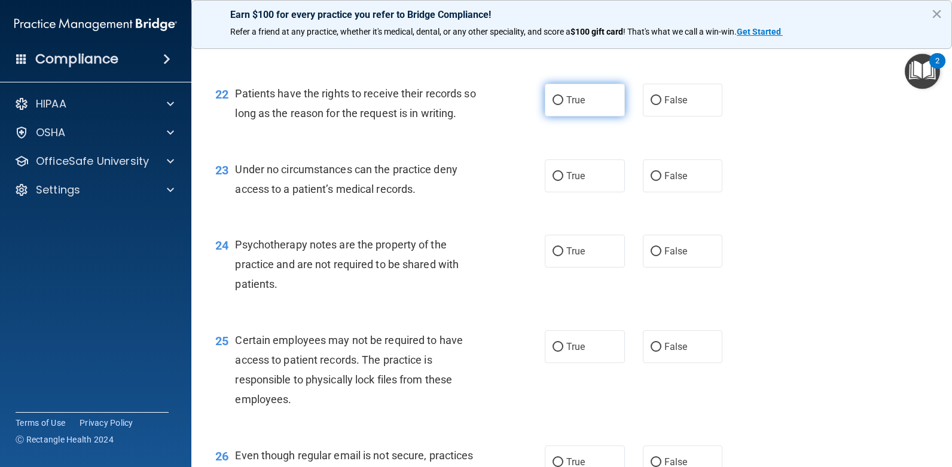
click at [560, 102] on label "True" at bounding box center [585, 100] width 80 height 33
click at [560, 102] on input "True" at bounding box center [557, 100] width 11 height 9
radio input "true"
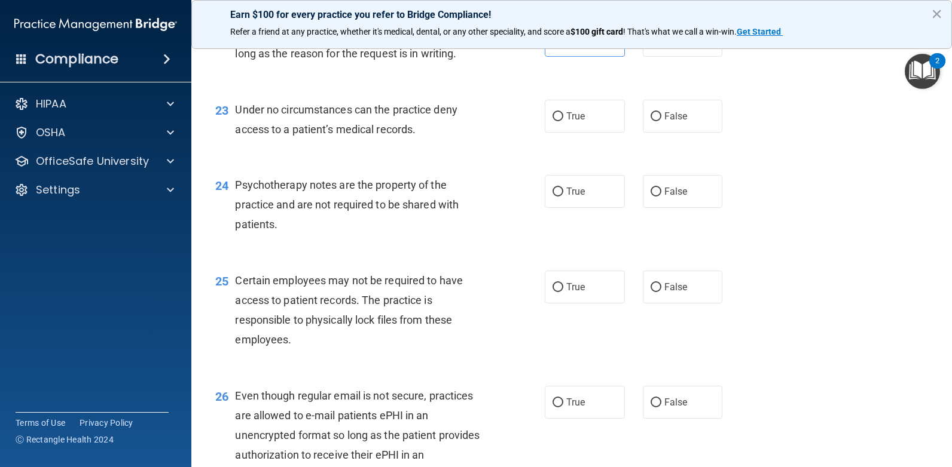
scroll to position [2492, 0]
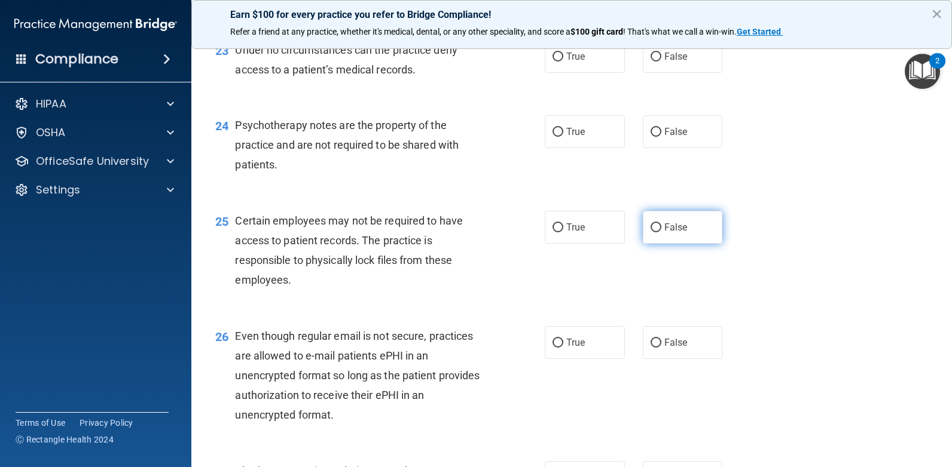
click at [671, 233] on span "False" at bounding box center [675, 227] width 23 height 11
click at [661, 233] on input "False" at bounding box center [655, 228] width 11 height 9
radio input "true"
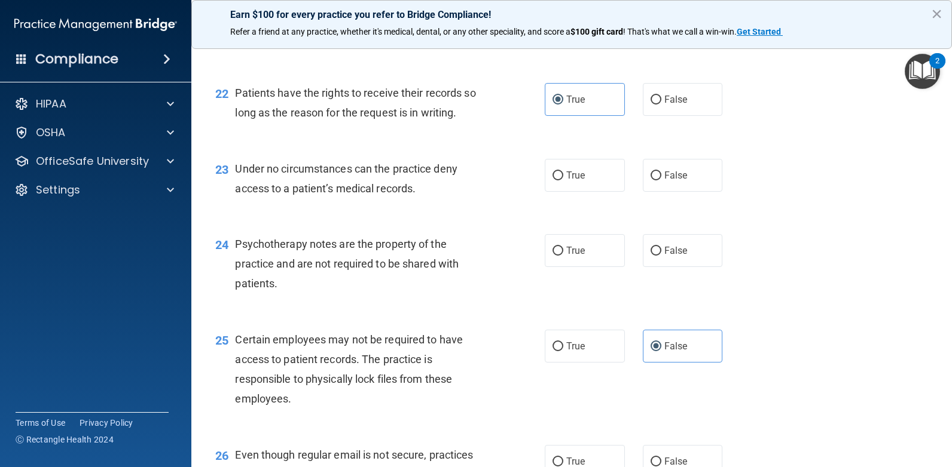
scroll to position [2372, 0]
click at [663, 186] on label "False" at bounding box center [683, 176] width 80 height 33
click at [661, 181] on input "False" at bounding box center [655, 176] width 11 height 9
radio input "true"
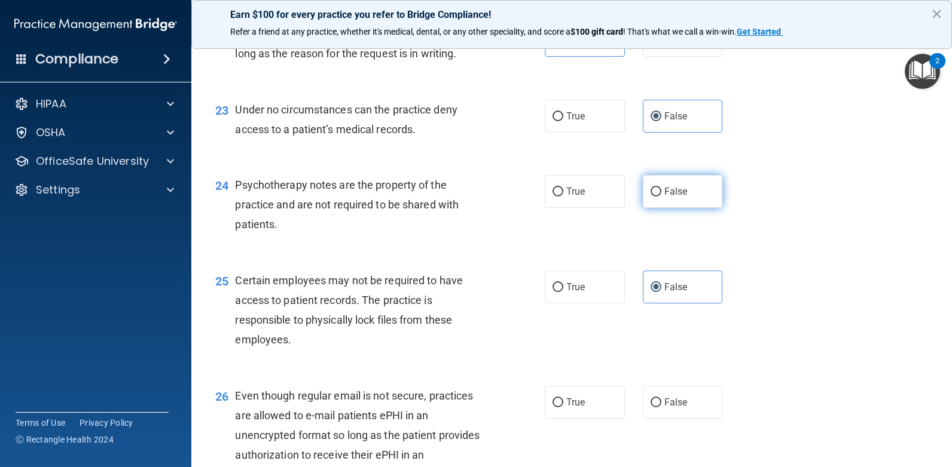
click at [646, 207] on label "False" at bounding box center [683, 191] width 80 height 33
click at [650, 197] on input "False" at bounding box center [655, 192] width 11 height 9
radio input "true"
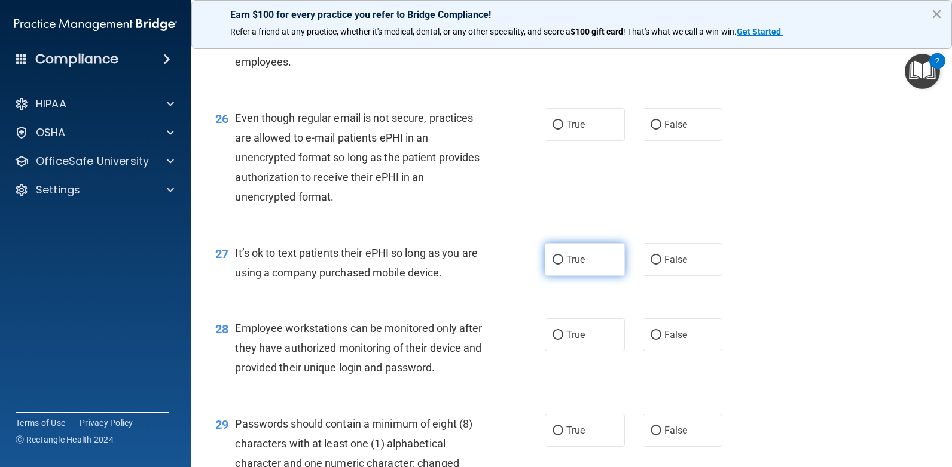
scroll to position [2731, 0]
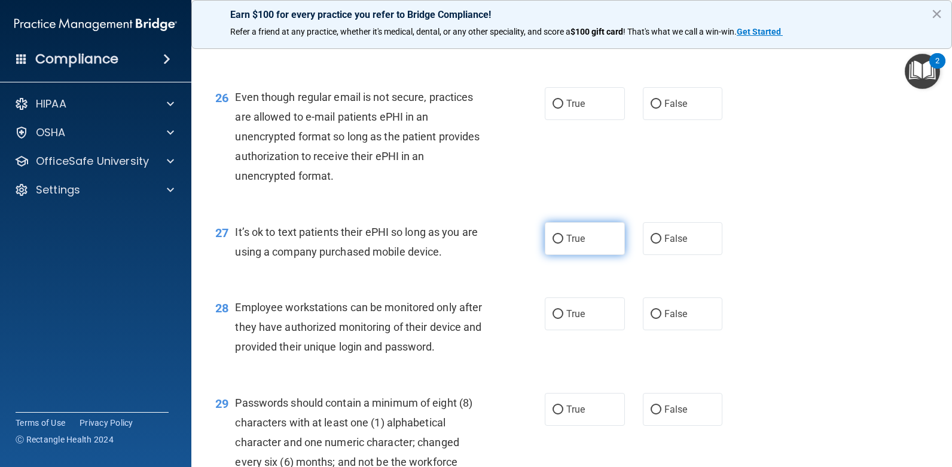
click at [555, 242] on input "True" at bounding box center [557, 239] width 11 height 9
radio input "true"
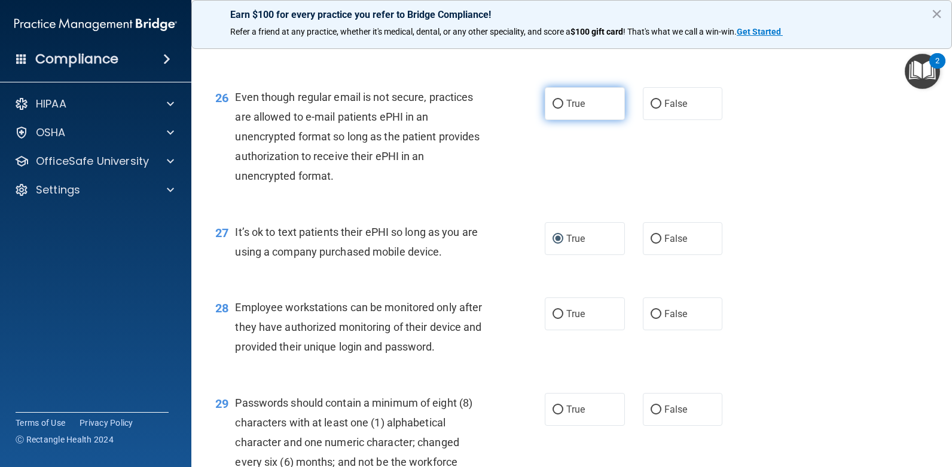
click at [569, 114] on label "True" at bounding box center [585, 103] width 80 height 33
click at [563, 109] on input "True" at bounding box center [557, 104] width 11 height 9
radio input "true"
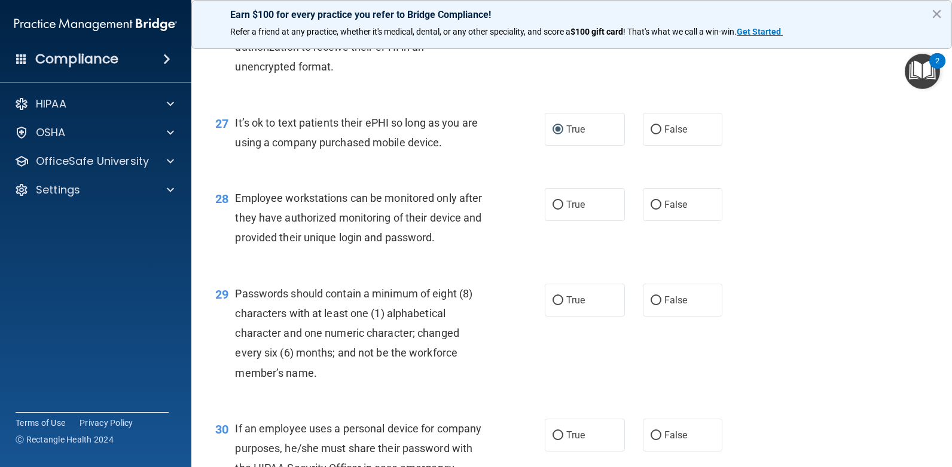
scroll to position [2850, 0]
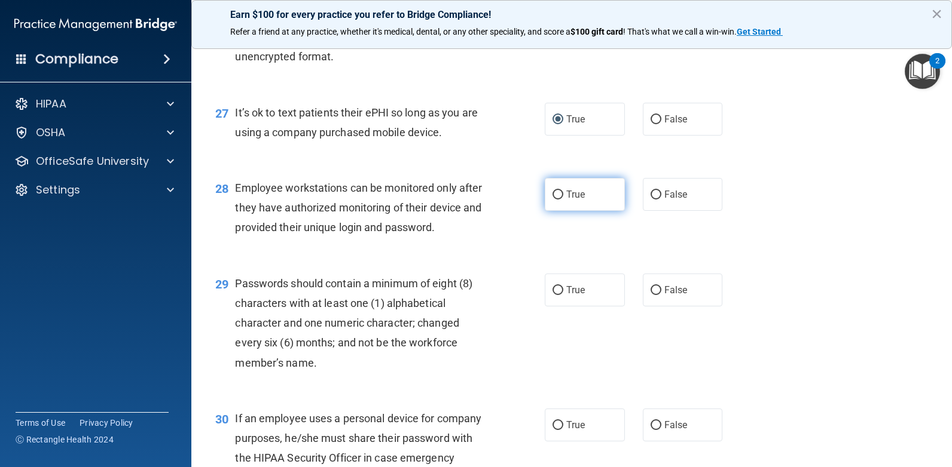
click at [549, 203] on label "True" at bounding box center [585, 194] width 80 height 33
click at [552, 200] on input "True" at bounding box center [557, 195] width 11 height 9
radio input "true"
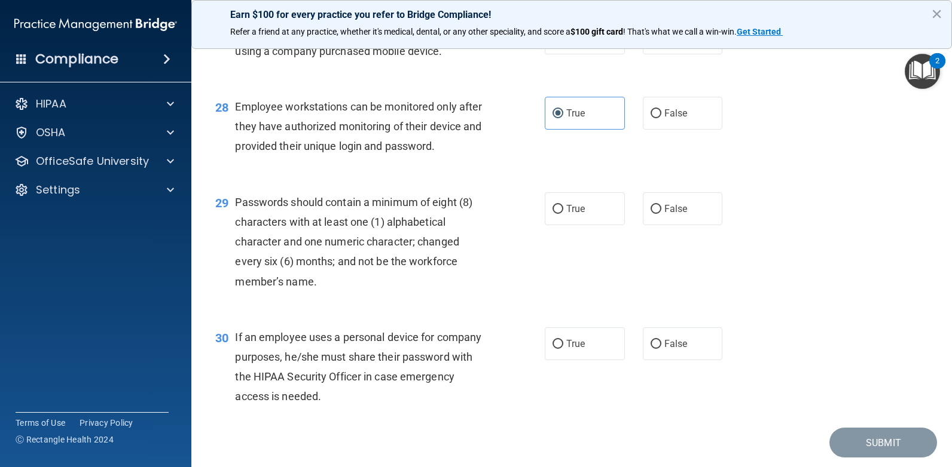
scroll to position [2910, 0]
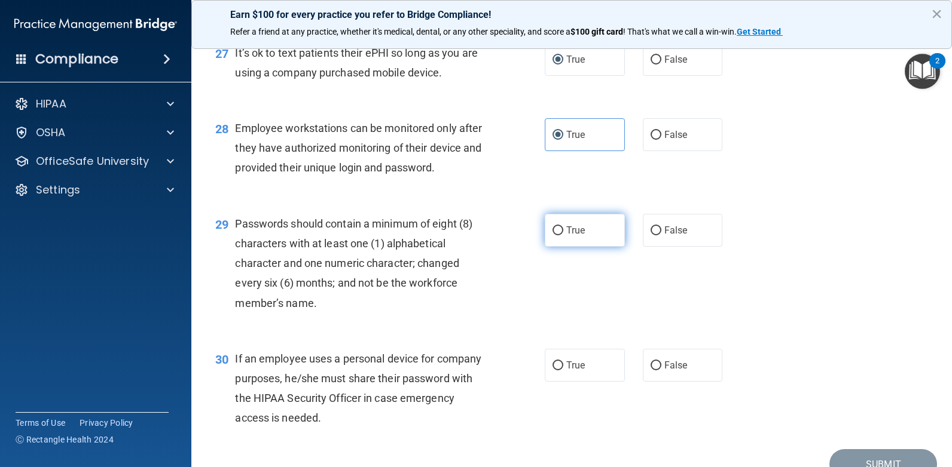
click at [556, 223] on label "True" at bounding box center [585, 230] width 80 height 33
click at [556, 227] on input "True" at bounding box center [557, 231] width 11 height 9
radio input "true"
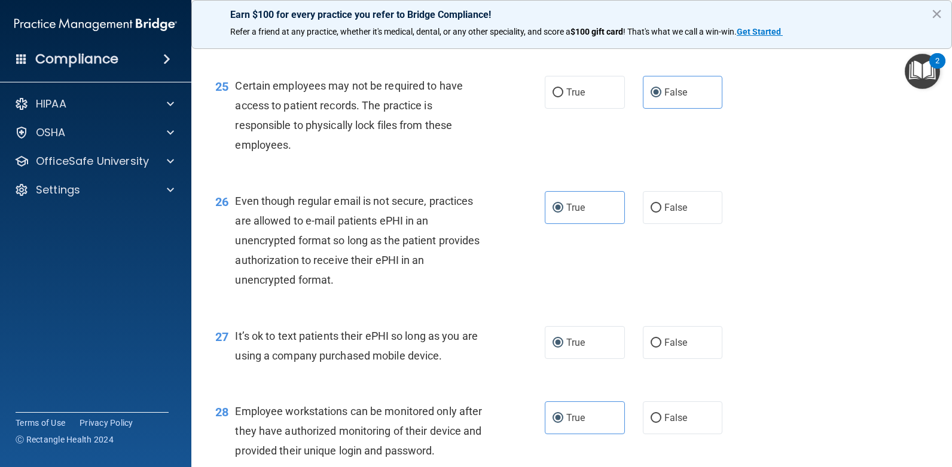
scroll to position [2611, 0]
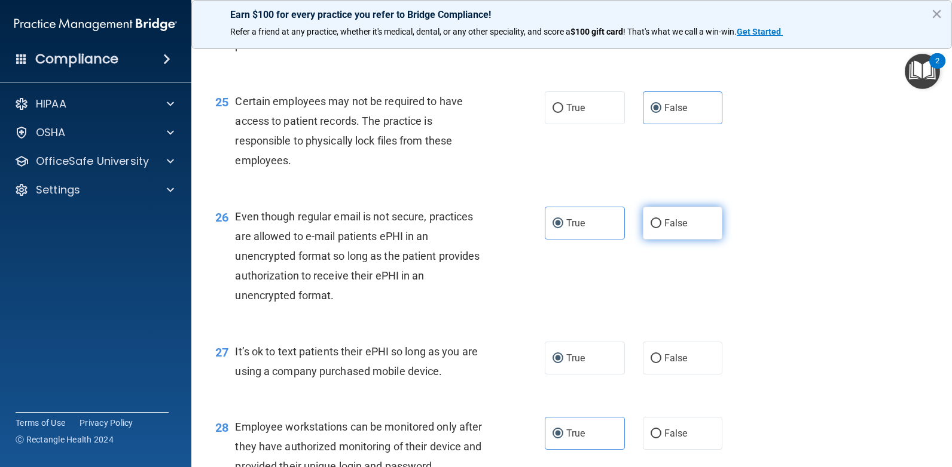
click at [645, 230] on label "False" at bounding box center [683, 223] width 80 height 33
click at [650, 228] on input "False" at bounding box center [655, 223] width 11 height 9
radio input "true"
radio input "false"
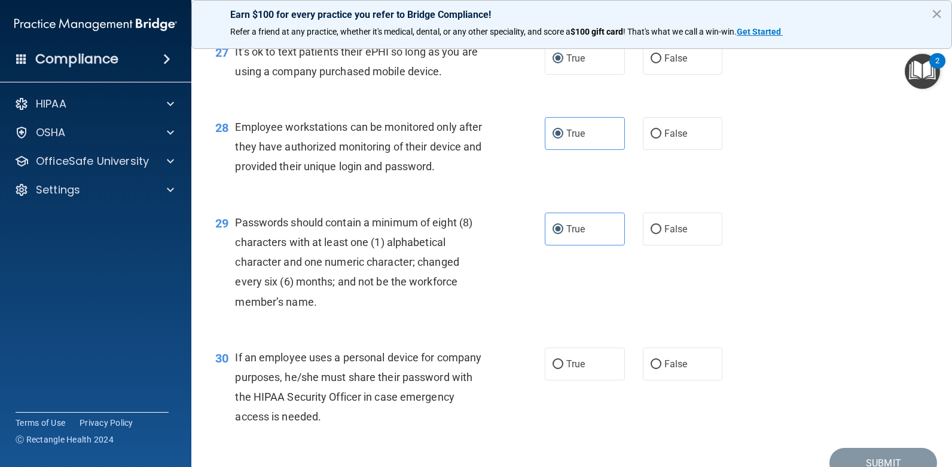
scroll to position [2970, 0]
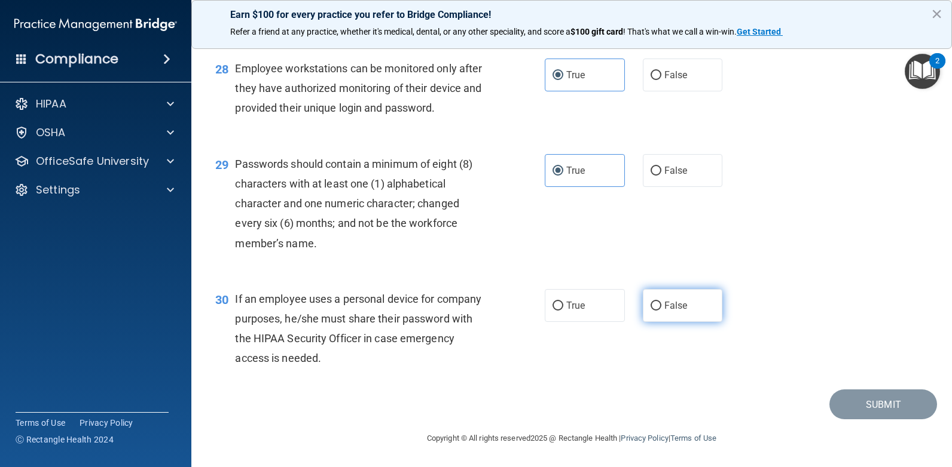
click at [655, 311] on label "False" at bounding box center [683, 305] width 80 height 33
click at [655, 311] on input "False" at bounding box center [655, 306] width 11 height 9
radio input "true"
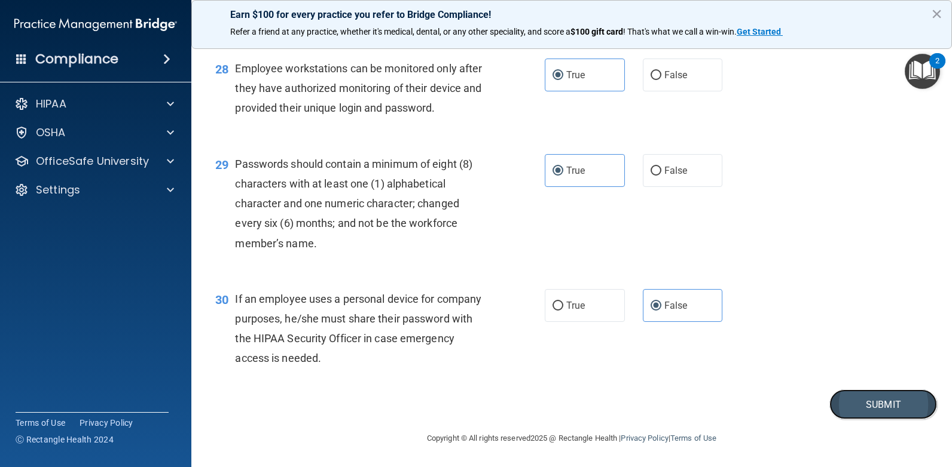
click at [898, 407] on button "Submit" at bounding box center [883, 405] width 108 height 30
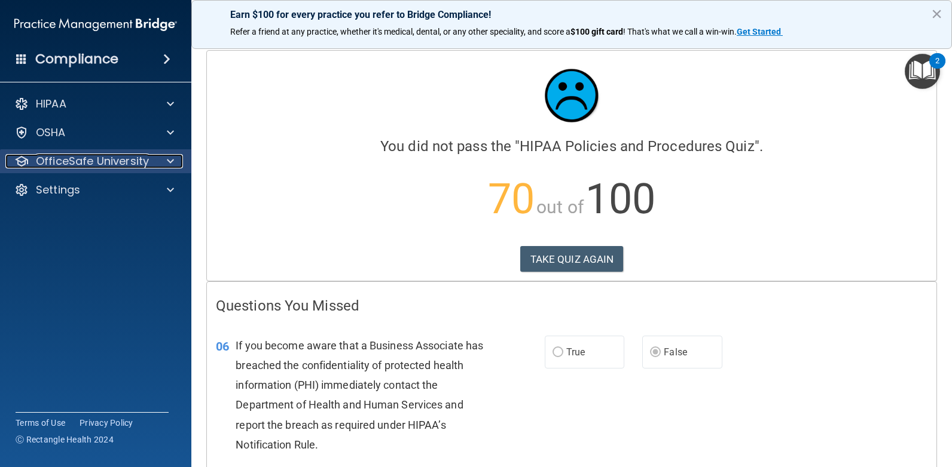
click at [148, 158] on div "OfficeSafe University" at bounding box center [79, 161] width 148 height 14
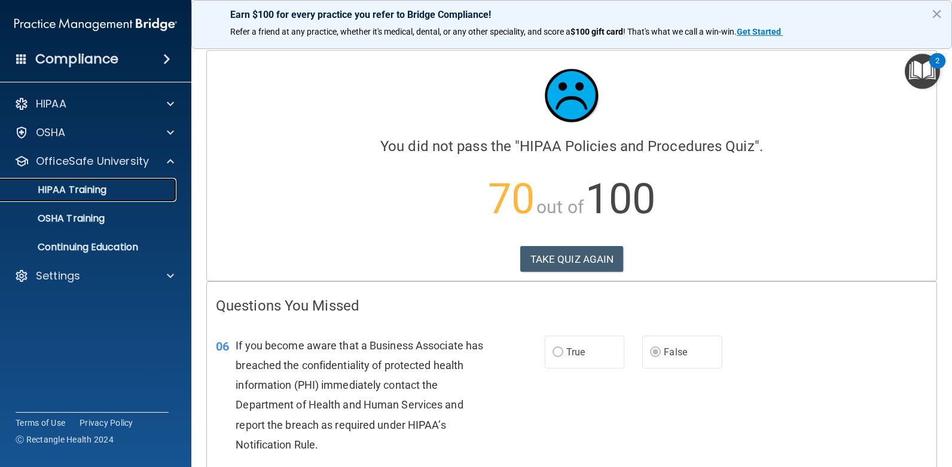
click at [85, 192] on p "HIPAA Training" at bounding box center [57, 190] width 99 height 12
